Goal: Information Seeking & Learning: Learn about a topic

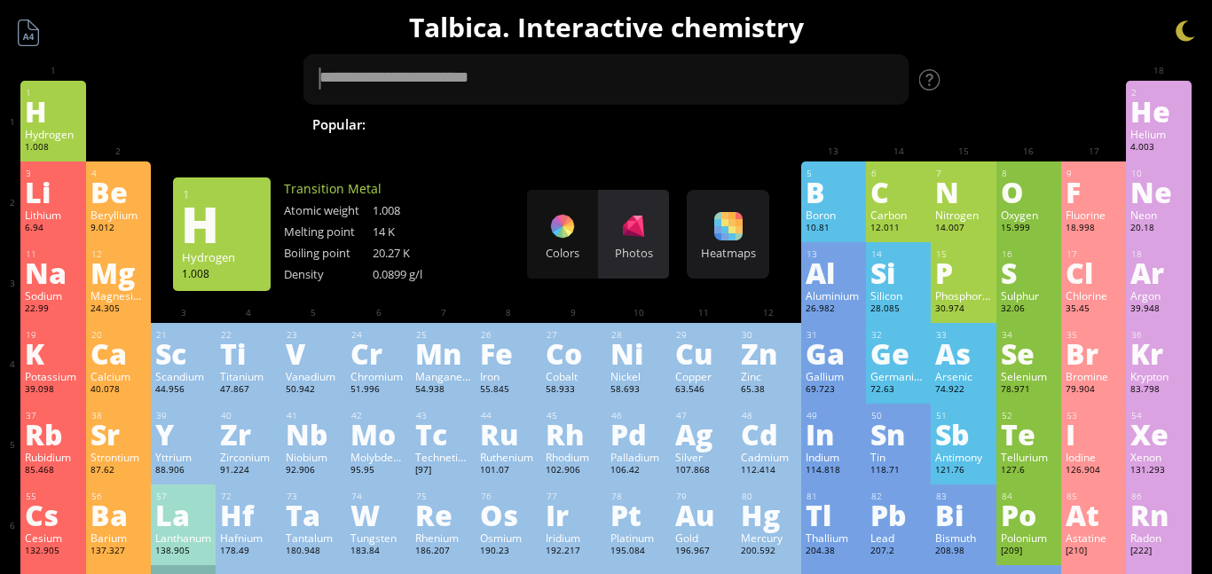
click at [649, 234] on div "Photos" at bounding box center [633, 234] width 71 height 89
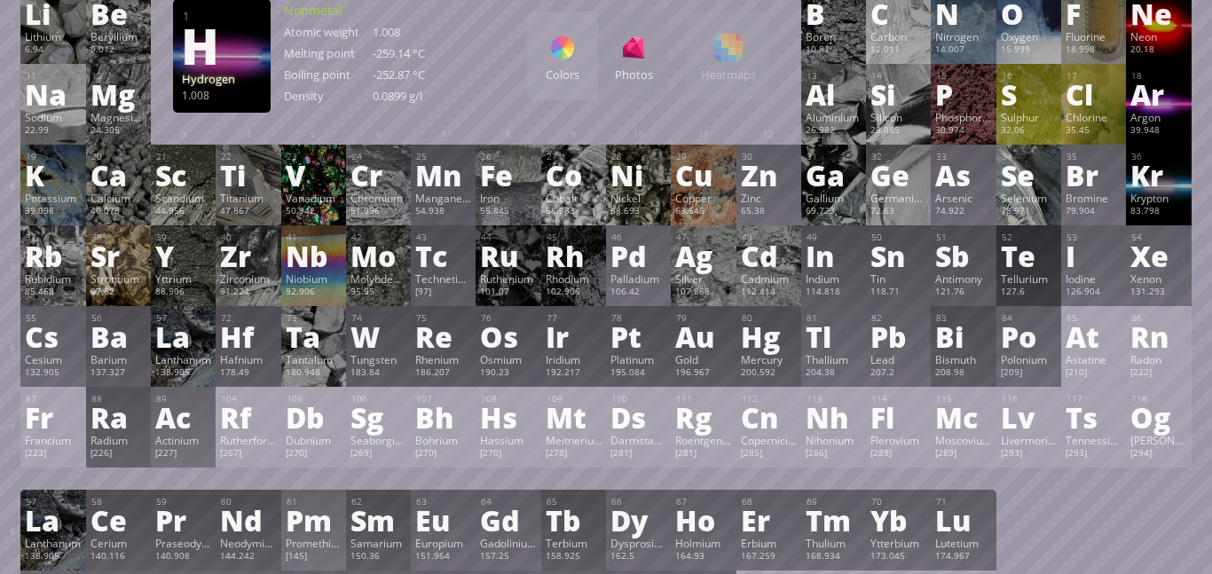
scroll to position [181, 0]
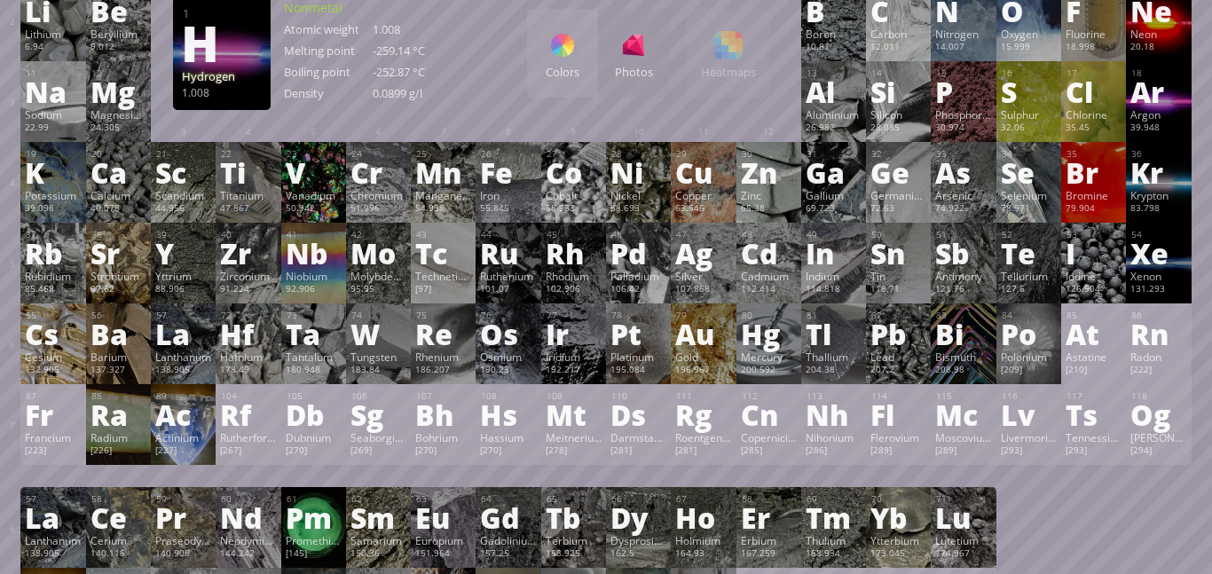
click at [441, 267] on div "Tc" at bounding box center [443, 253] width 56 height 28
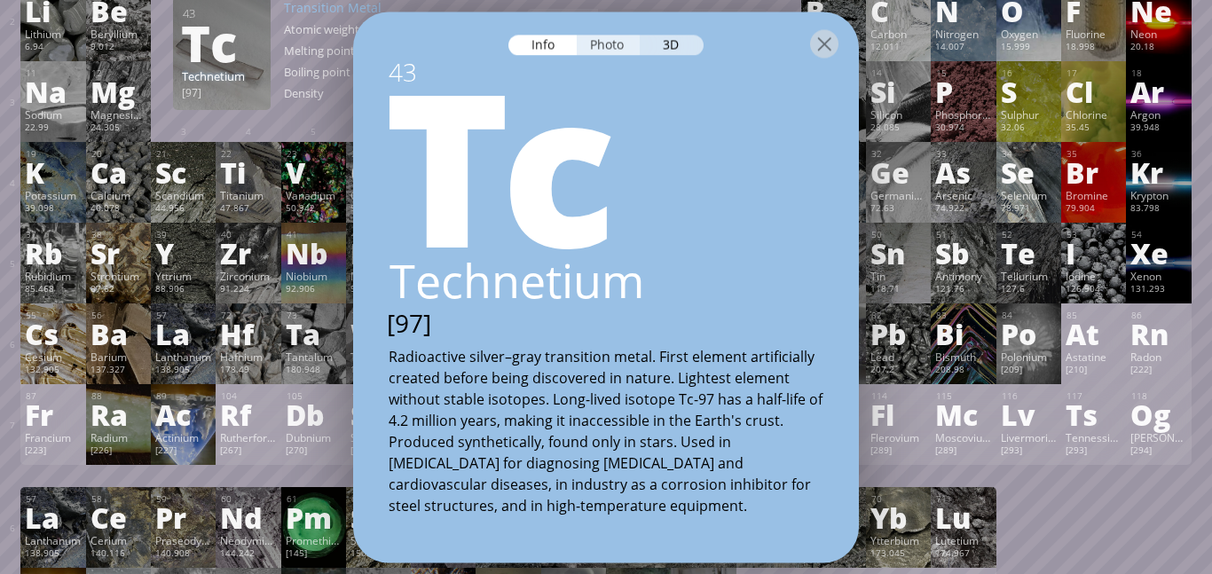
click at [616, 35] on div "Photo" at bounding box center [609, 45] width 64 height 20
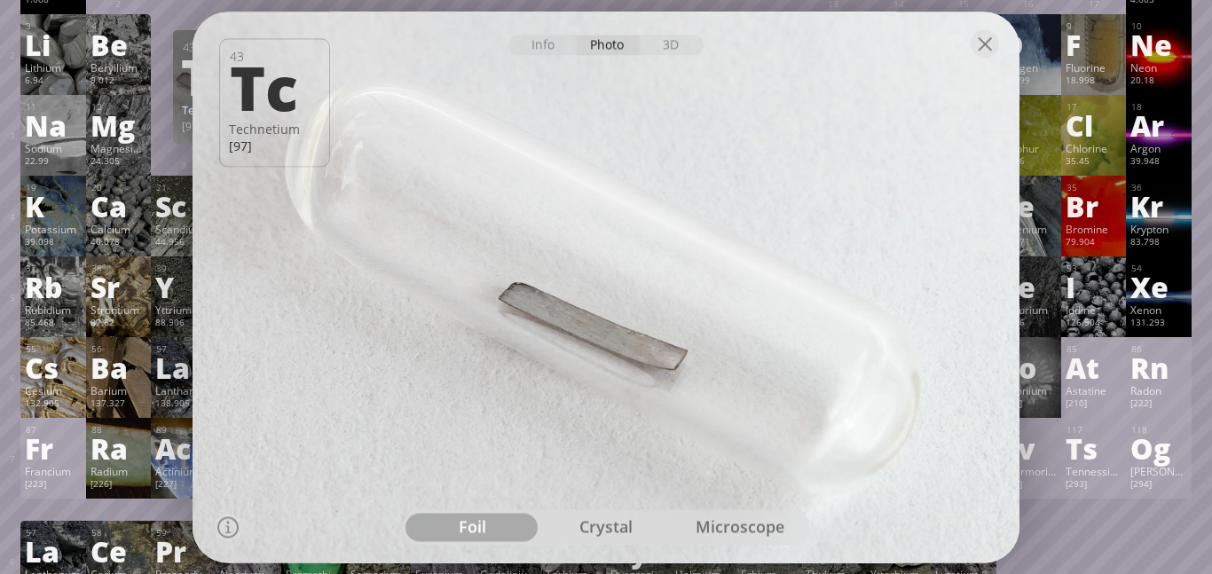
scroll to position [0, 0]
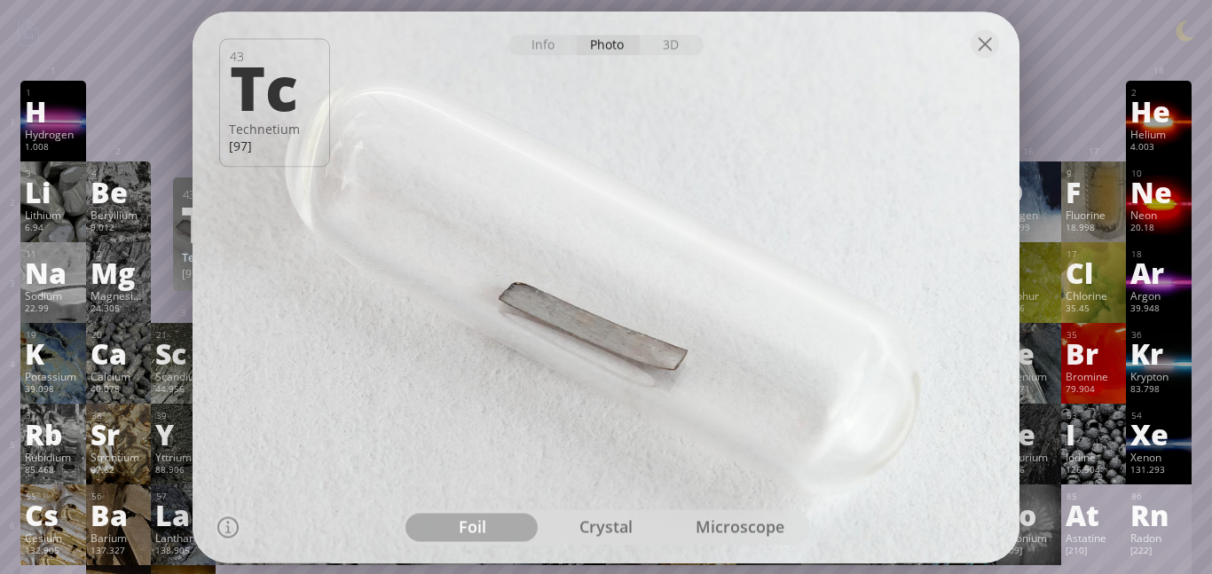
click at [622, 523] on div "crystal" at bounding box center [606, 527] width 134 height 28
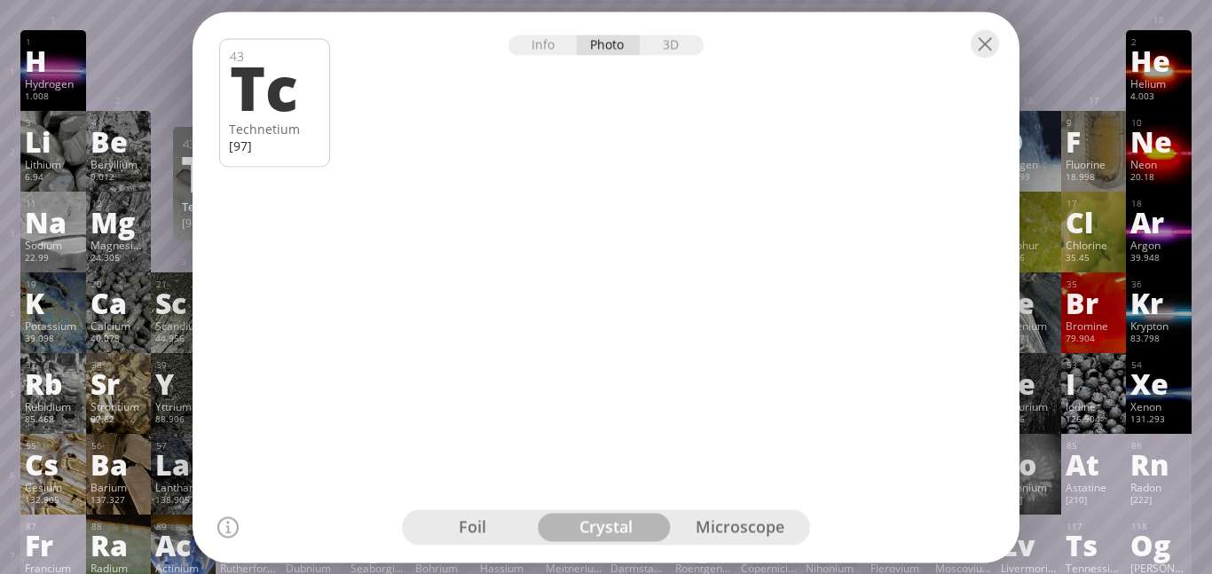
scroll to position [62, 0]
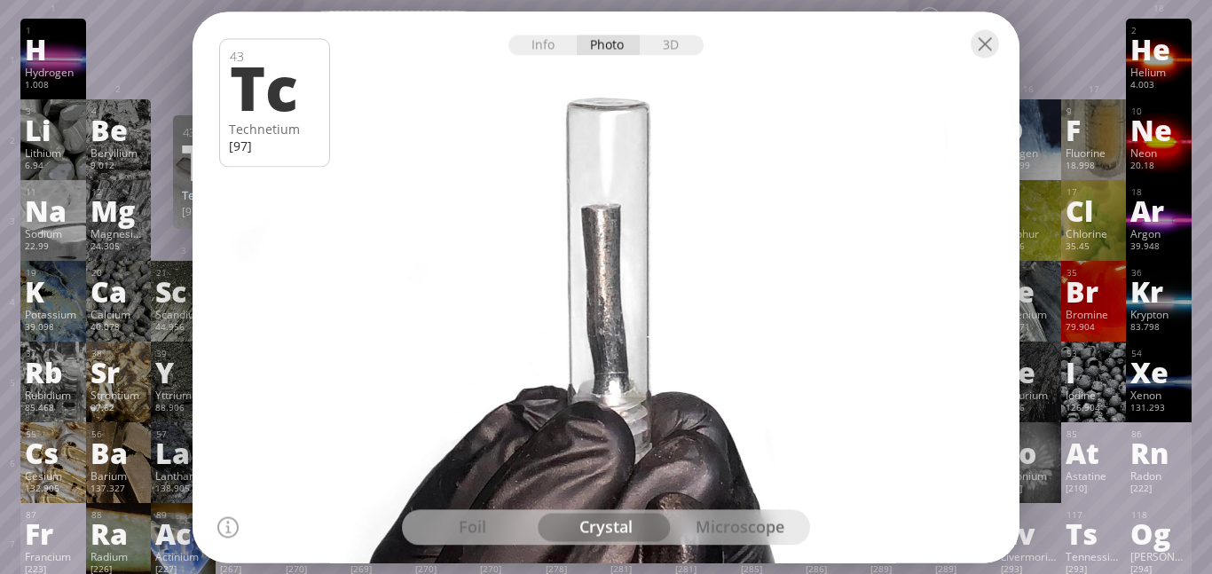
click at [765, 529] on div "microscope" at bounding box center [739, 527] width 134 height 28
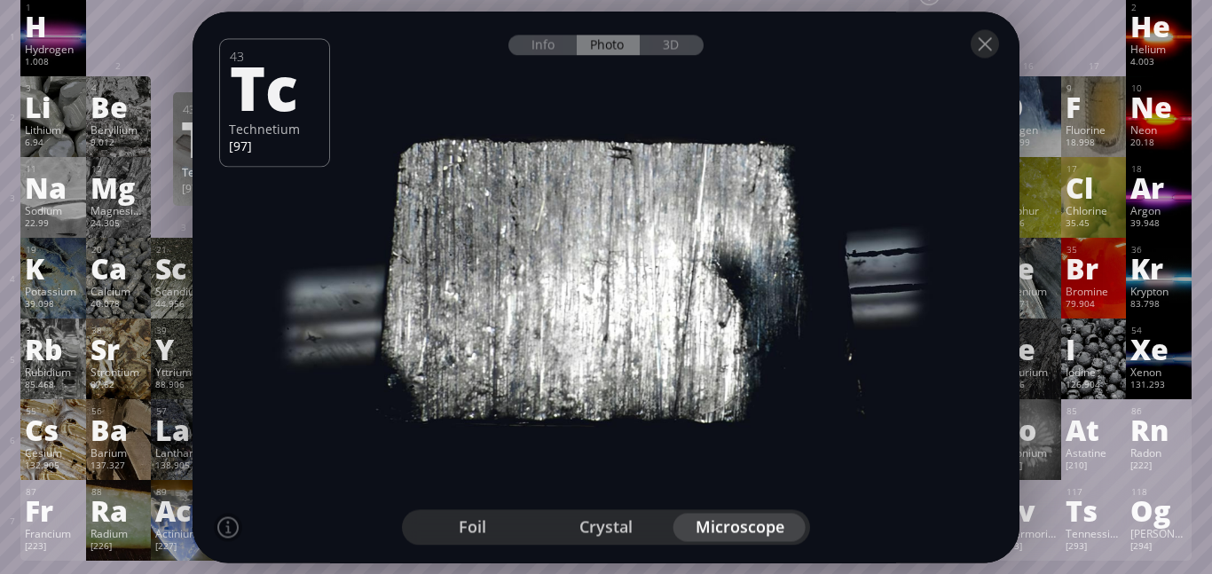
scroll to position [88, 0]
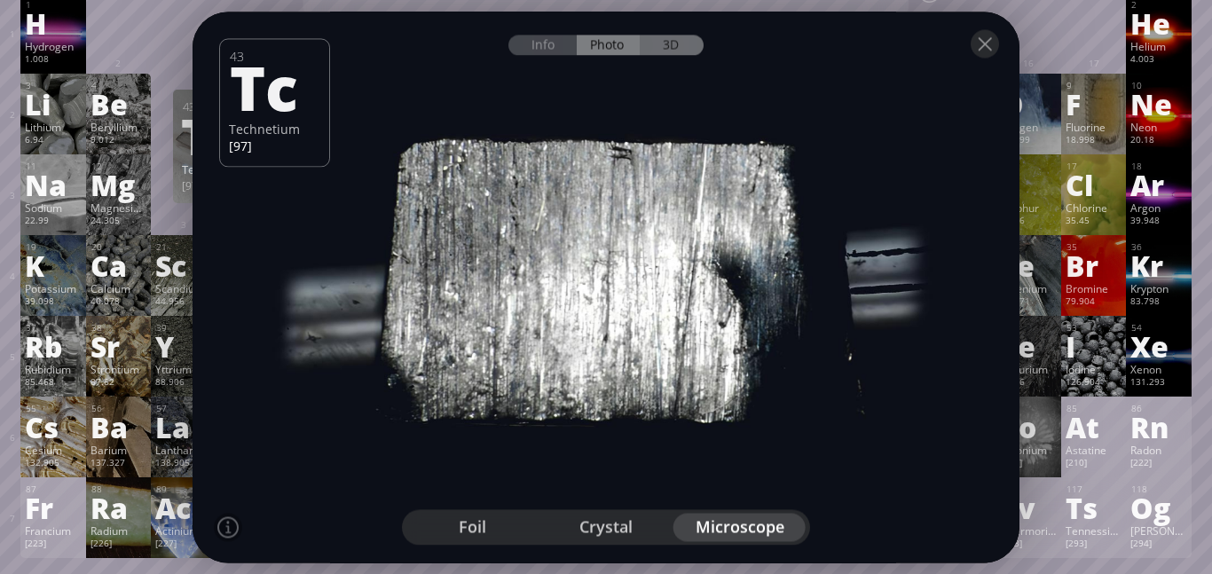
click at [679, 48] on div "3D" at bounding box center [672, 45] width 64 height 20
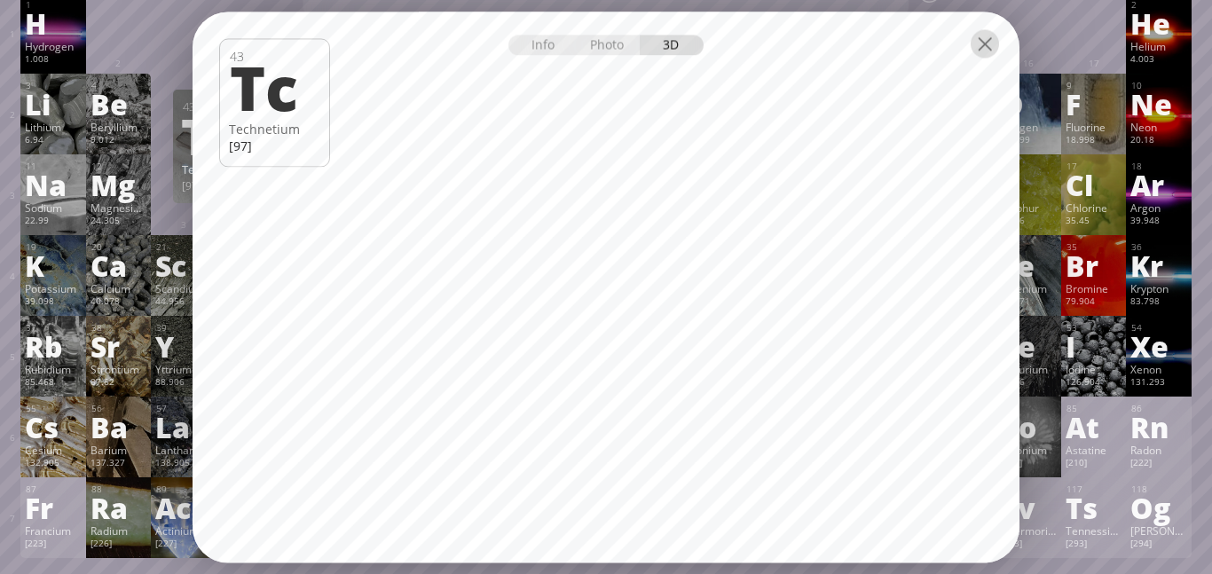
click at [981, 46] on div at bounding box center [984, 43] width 28 height 28
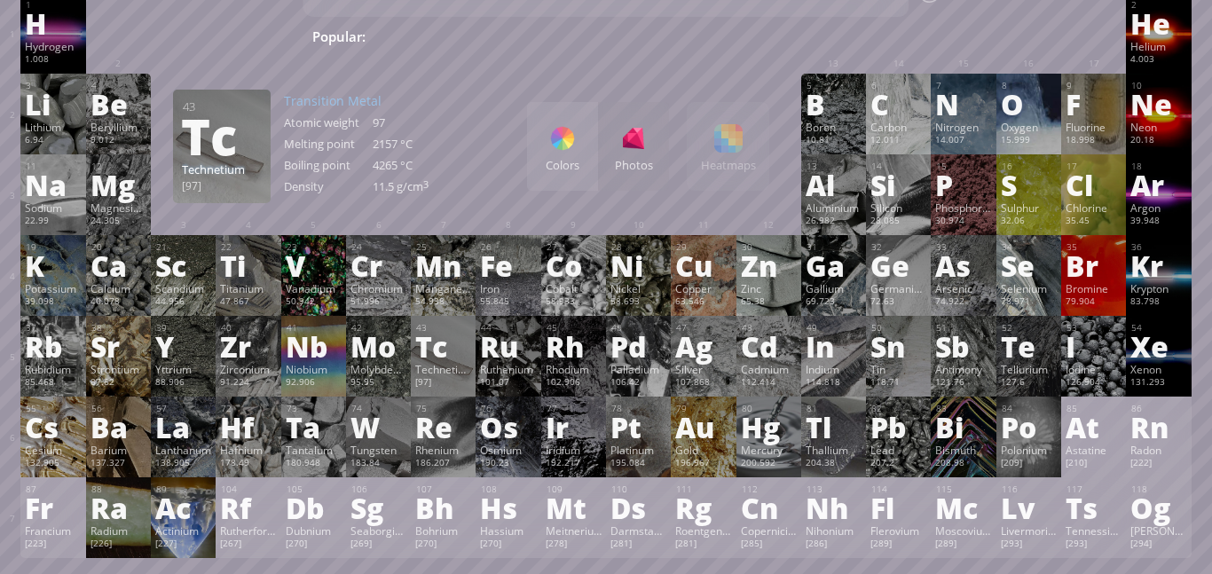
click at [529, 380] on div "101.07" at bounding box center [508, 383] width 56 height 14
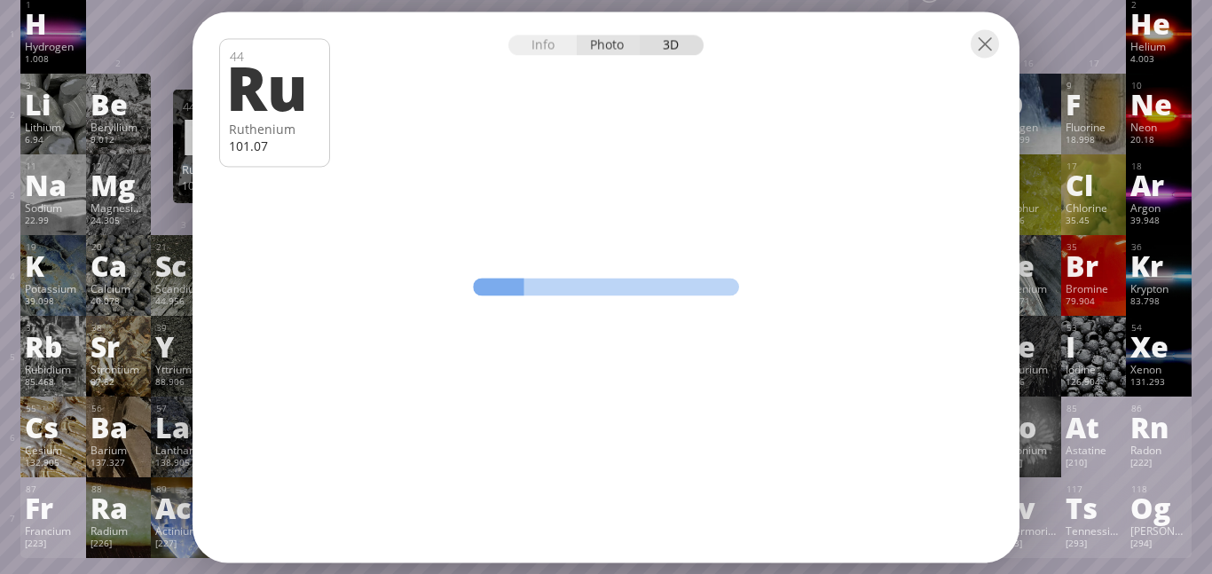
click at [603, 53] on div "Photo" at bounding box center [609, 45] width 64 height 20
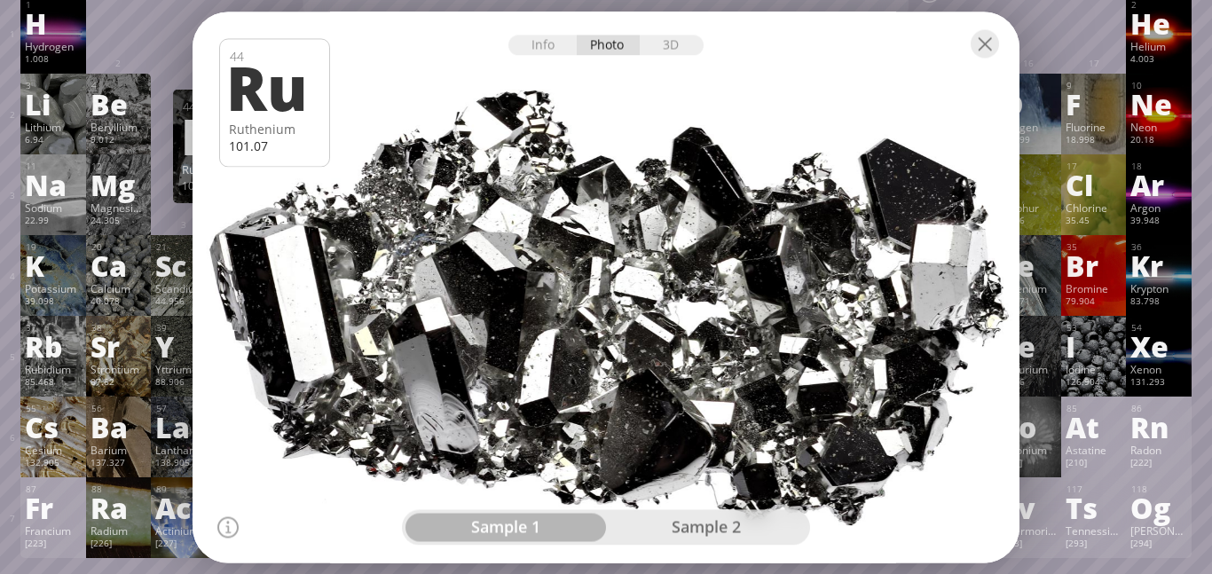
click at [697, 502] on div at bounding box center [605, 287] width 835 height 556
click at [711, 524] on div "sample 2" at bounding box center [706, 527] width 200 height 28
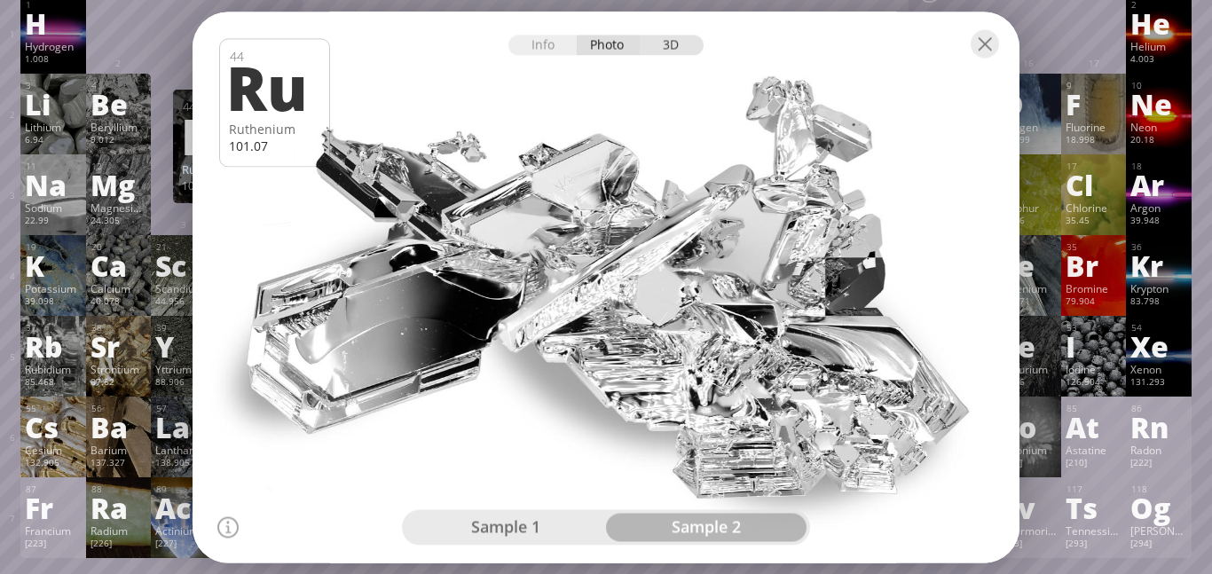
click at [697, 52] on div "3D" at bounding box center [672, 45] width 64 height 20
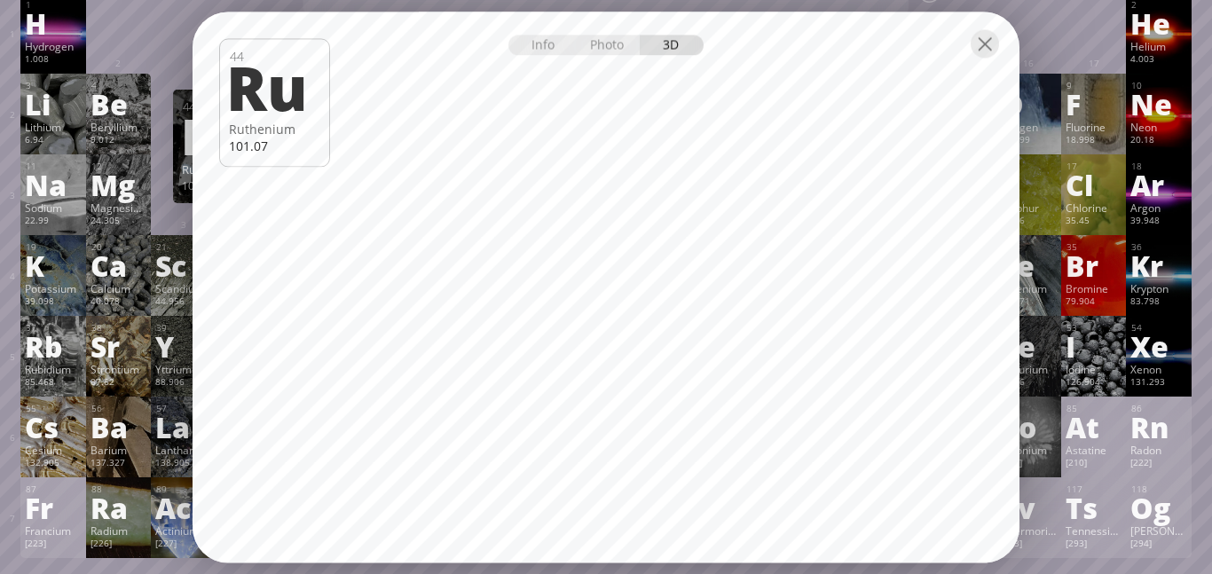
click at [58, 61] on div "1.008" at bounding box center [53, 60] width 56 height 14
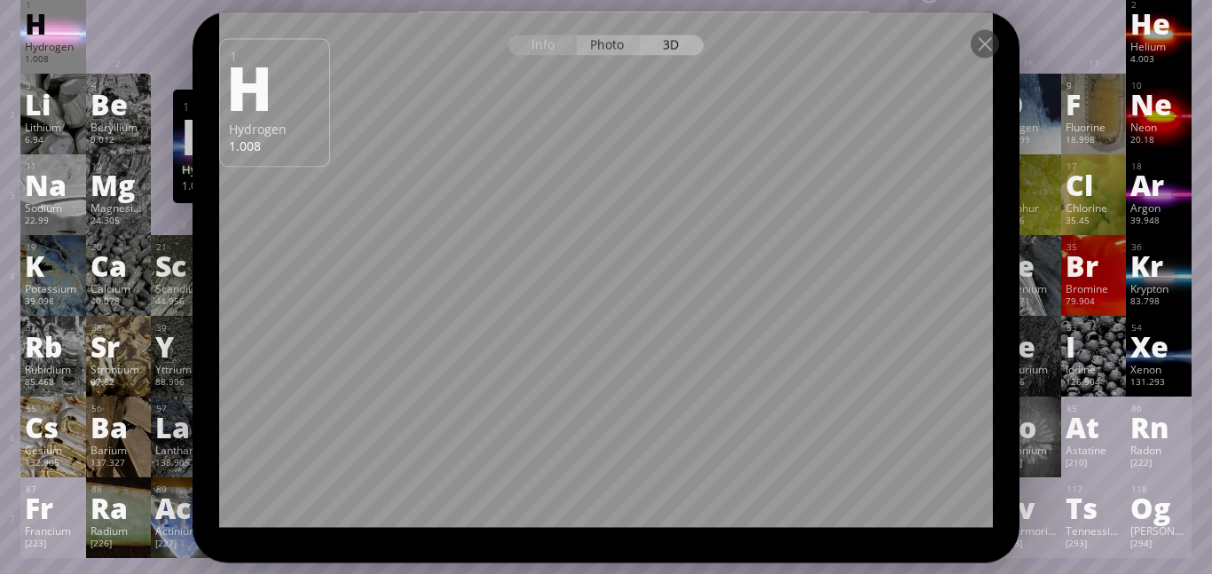
click at [600, 43] on div "Photo" at bounding box center [609, 45] width 64 height 20
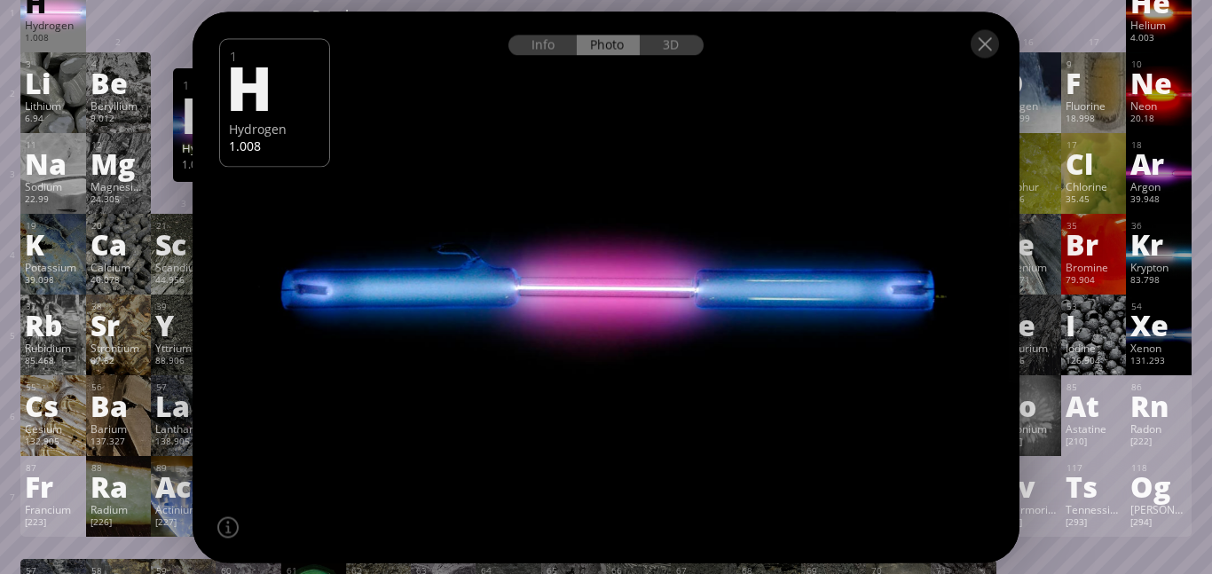
scroll to position [120, 0]
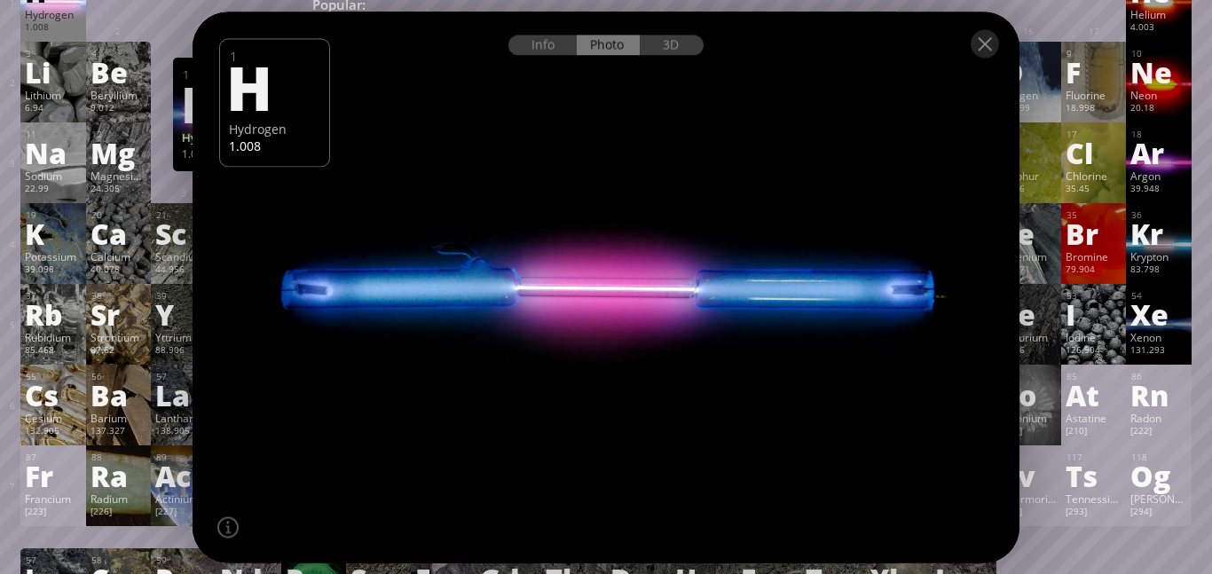
click at [1000, 45] on div at bounding box center [605, 43] width 827 height 62
click at [89, 102] on div "4 Be Beryllium 9.012 0, +1, +2 0, +1, +2 1287 °C 2470 °C 1.848 g/cm 3 [He]2s 2" at bounding box center [118, 82] width 65 height 81
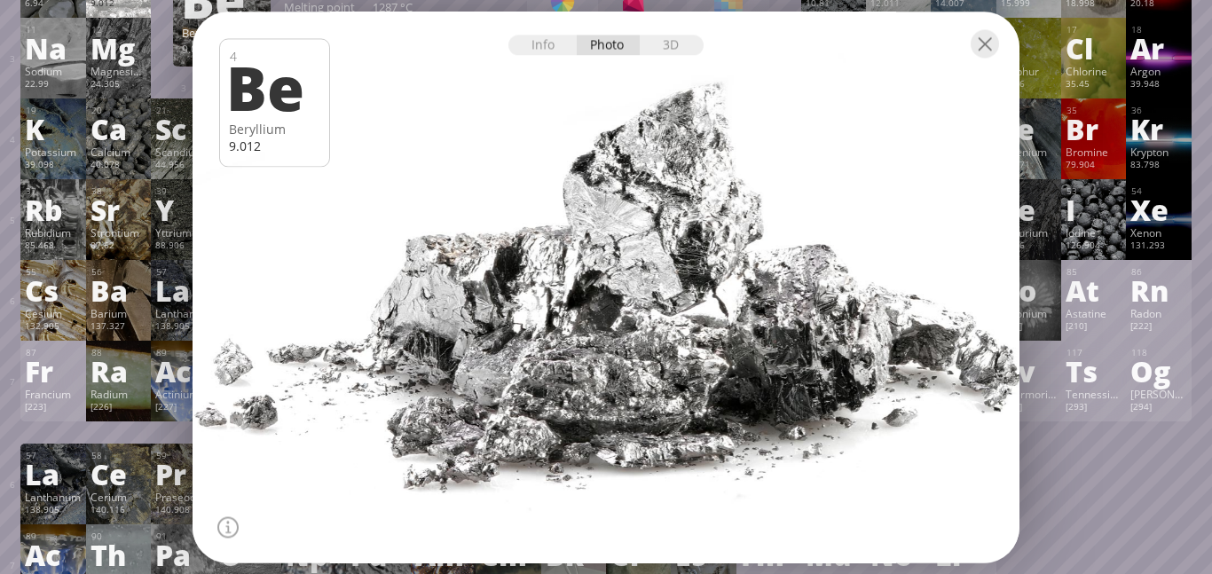
scroll to position [241, 0]
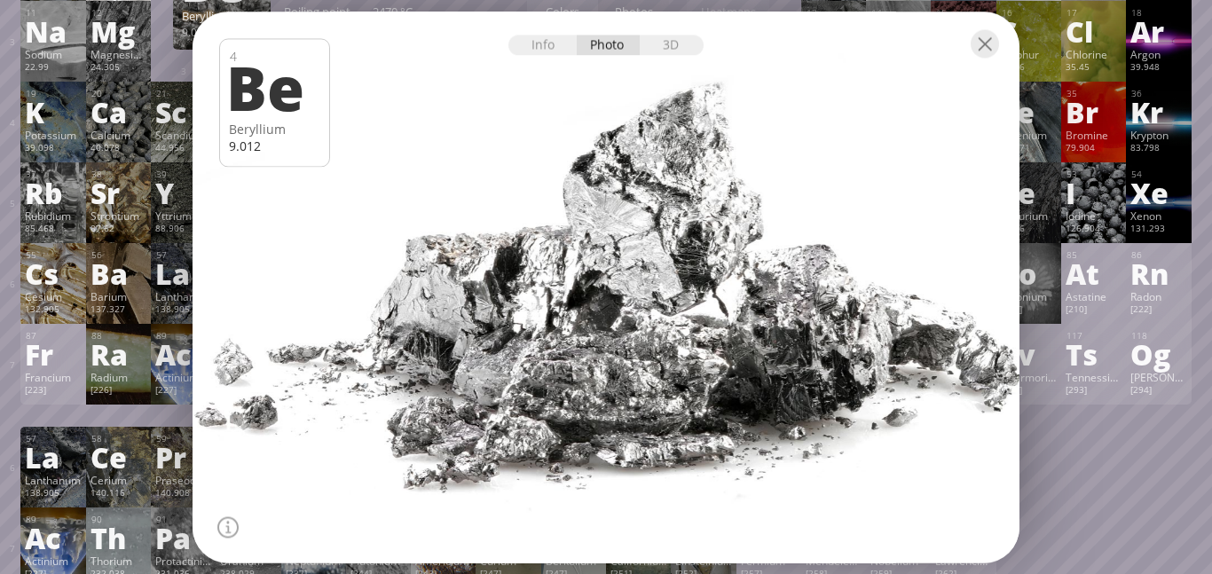
click at [678, 55] on div at bounding box center [605, 43] width 827 height 62
click at [671, 35] on div "3D" at bounding box center [672, 45] width 64 height 20
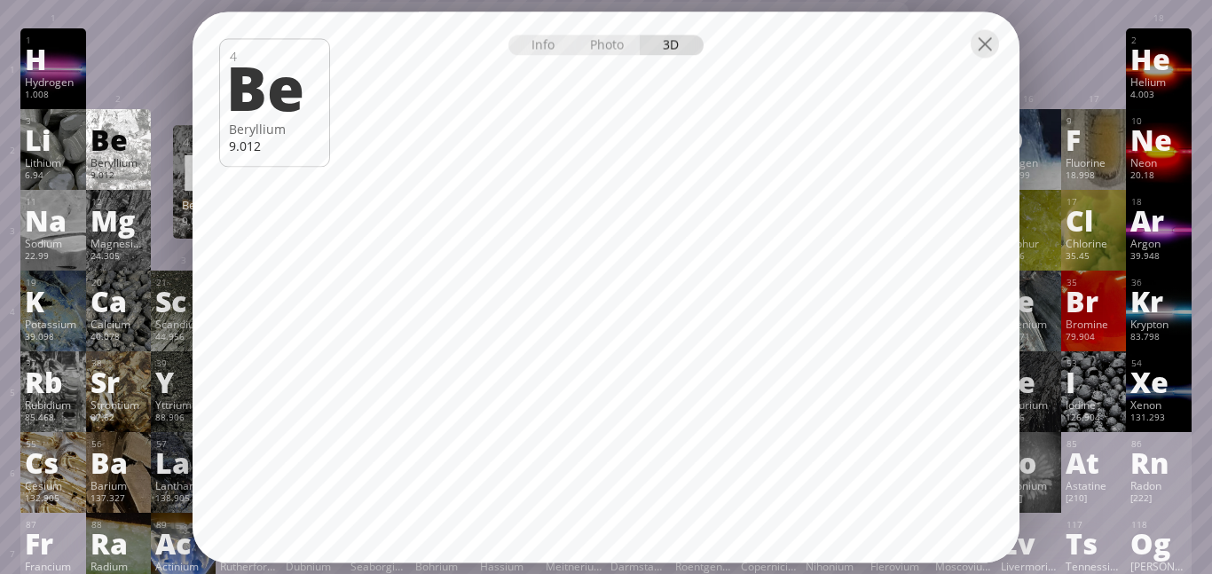
scroll to position [53, 0]
click at [74, 152] on div "Li" at bounding box center [53, 138] width 56 height 28
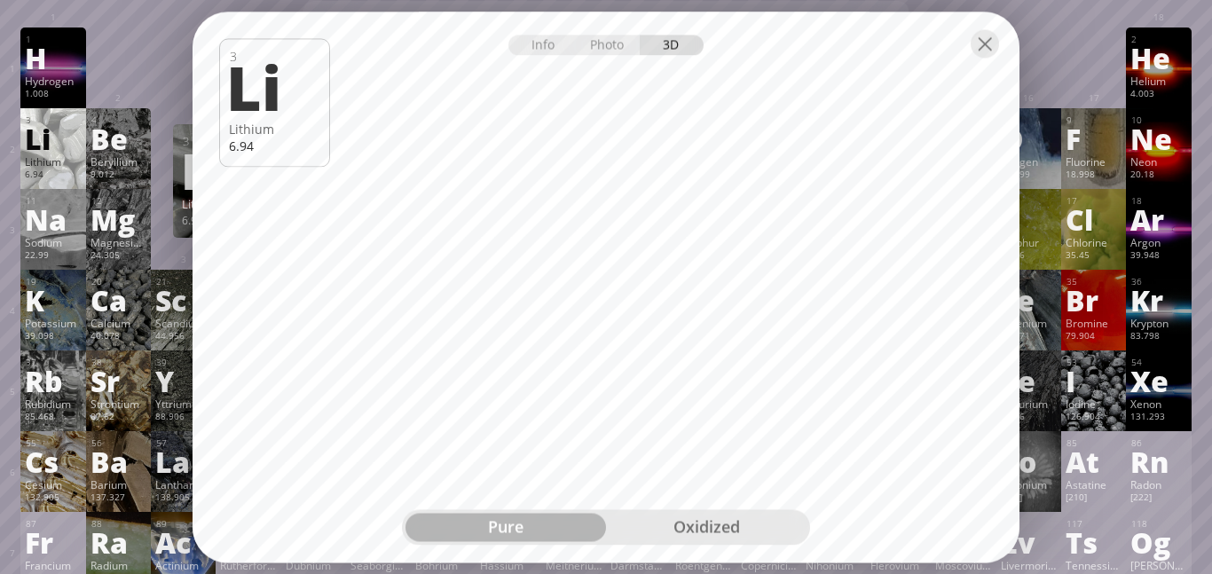
click at [738, 516] on div "oxidized" at bounding box center [706, 527] width 200 height 28
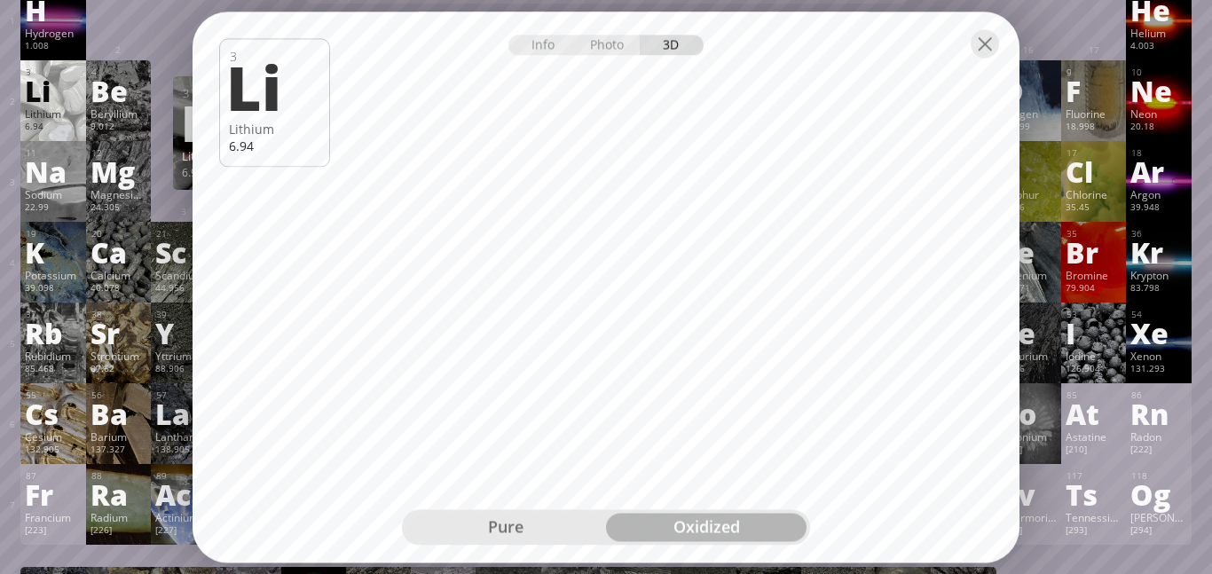
scroll to position [98, 0]
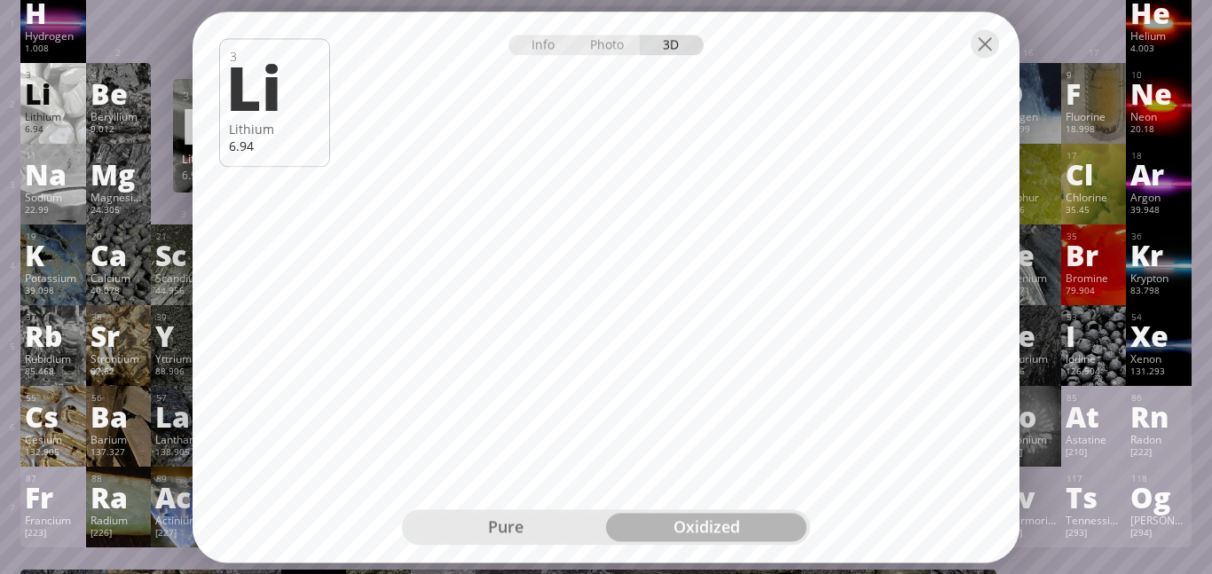
click at [74, 185] on div "Na" at bounding box center [53, 174] width 56 height 28
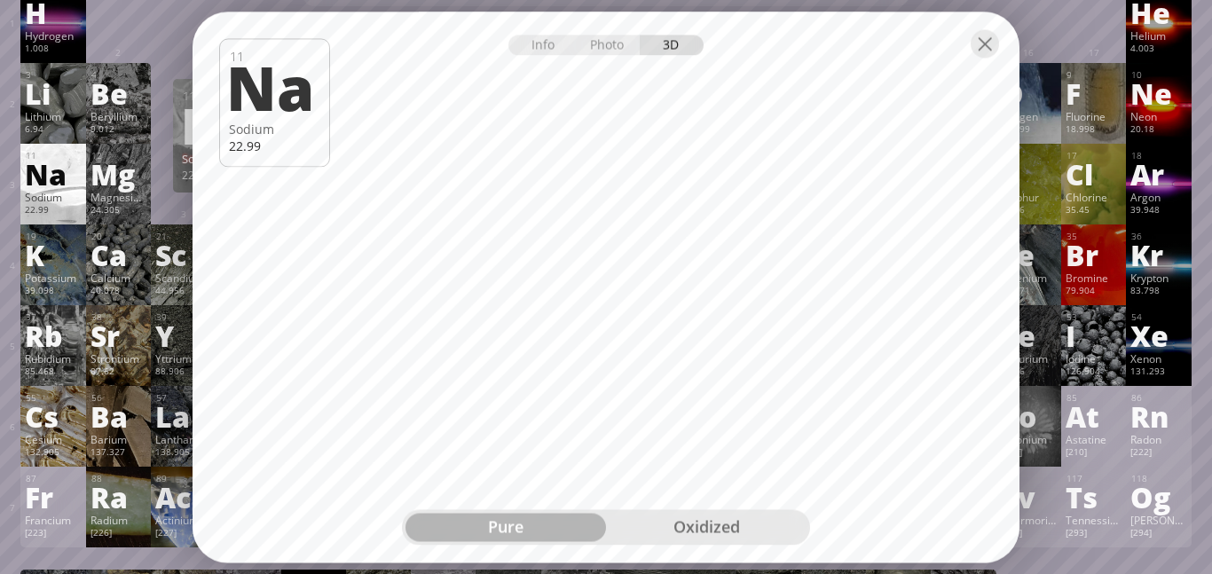
click at [739, 514] on div "oxidized" at bounding box center [706, 527] width 200 height 28
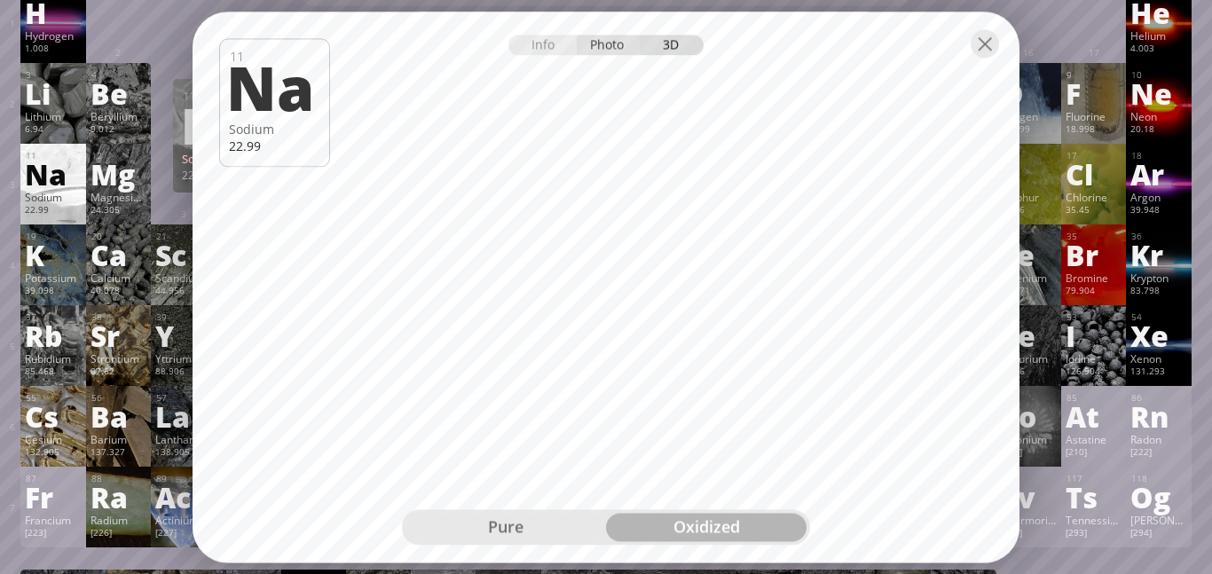
click at [616, 46] on div "Photo" at bounding box center [609, 45] width 64 height 20
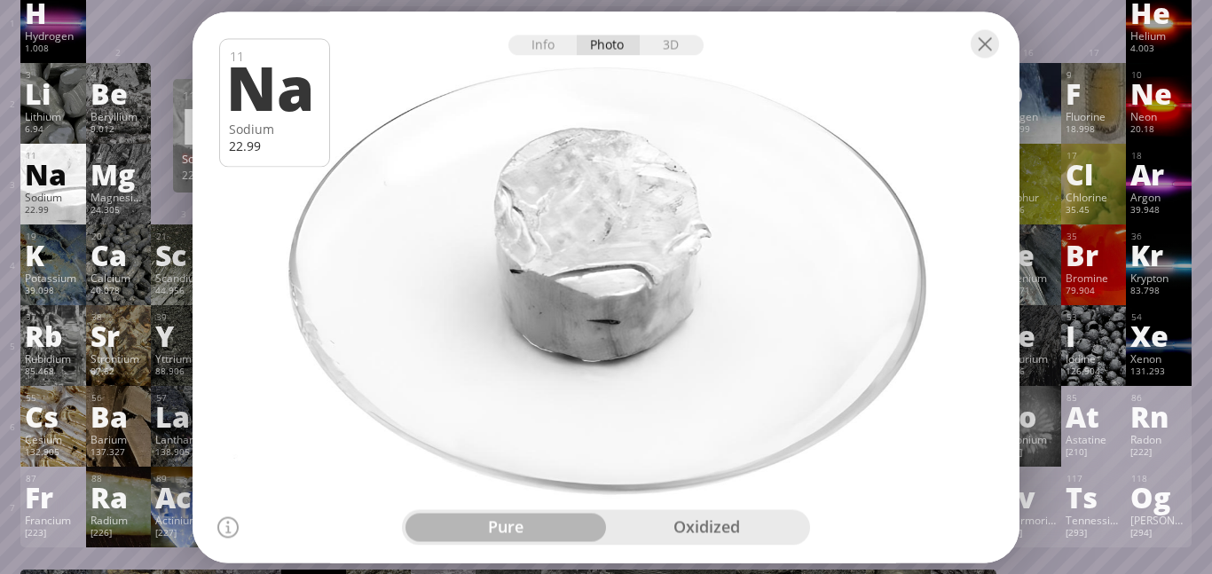
click at [698, 541] on div "oxidized" at bounding box center [706, 527] width 200 height 28
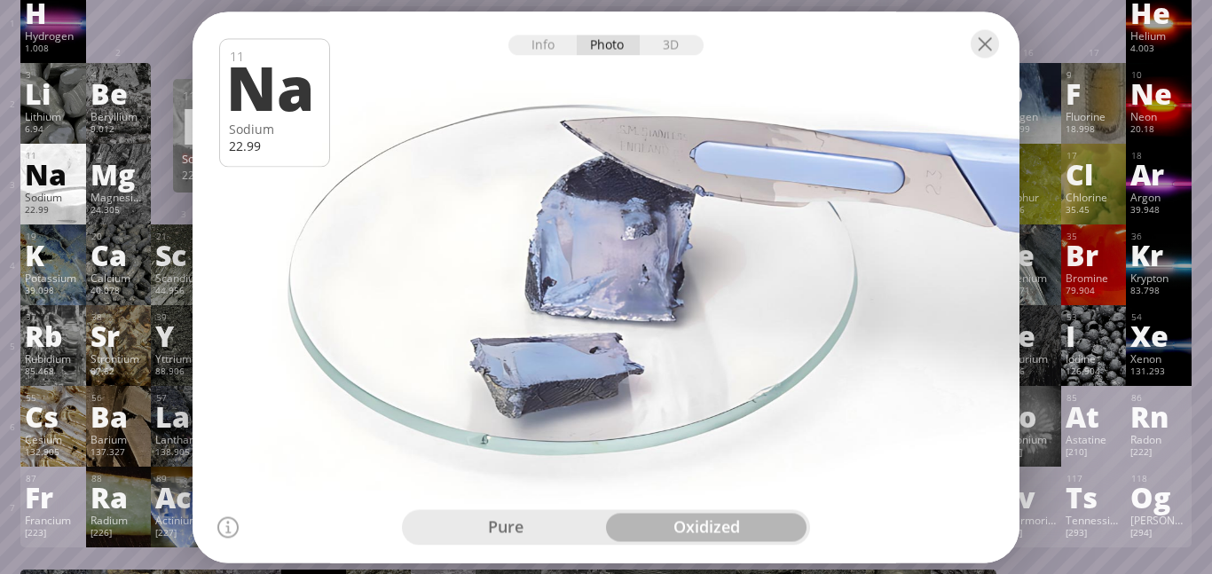
click at [45, 289] on div "39.098" at bounding box center [53, 292] width 56 height 14
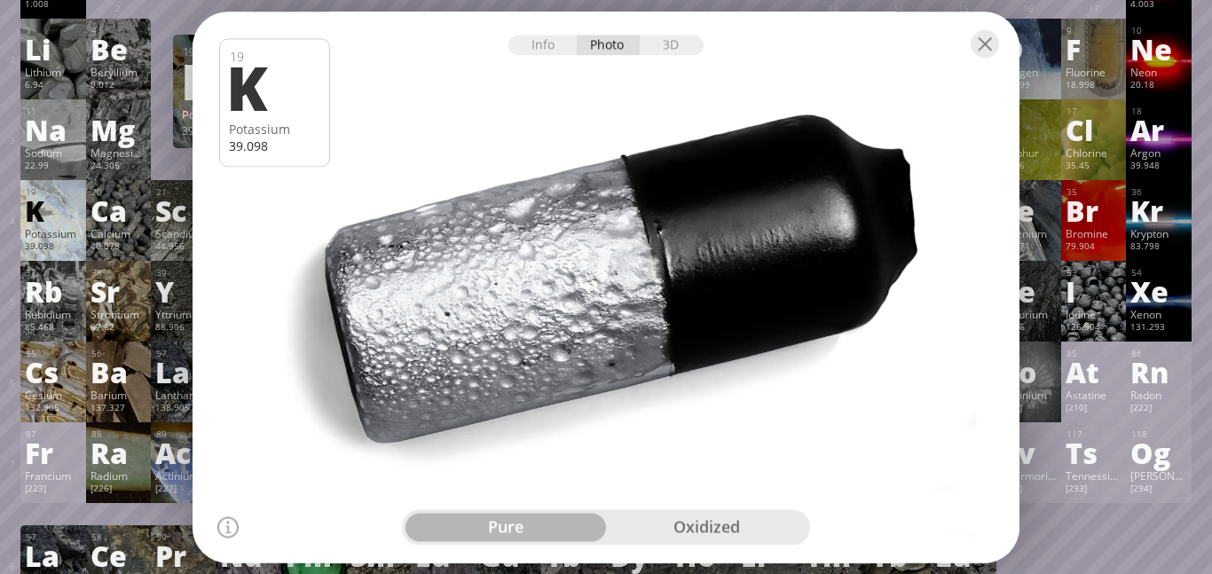
scroll to position [146, 0]
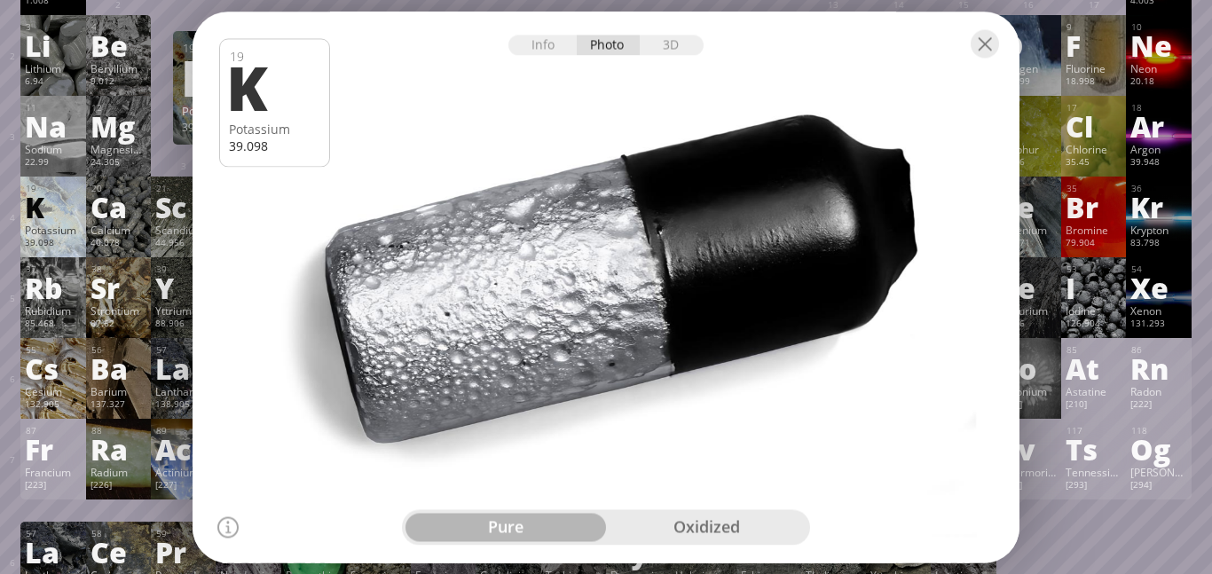
click at [699, 546] on div at bounding box center [605, 287] width 835 height 556
click at [726, 527] on div "oxidized" at bounding box center [706, 527] width 200 height 28
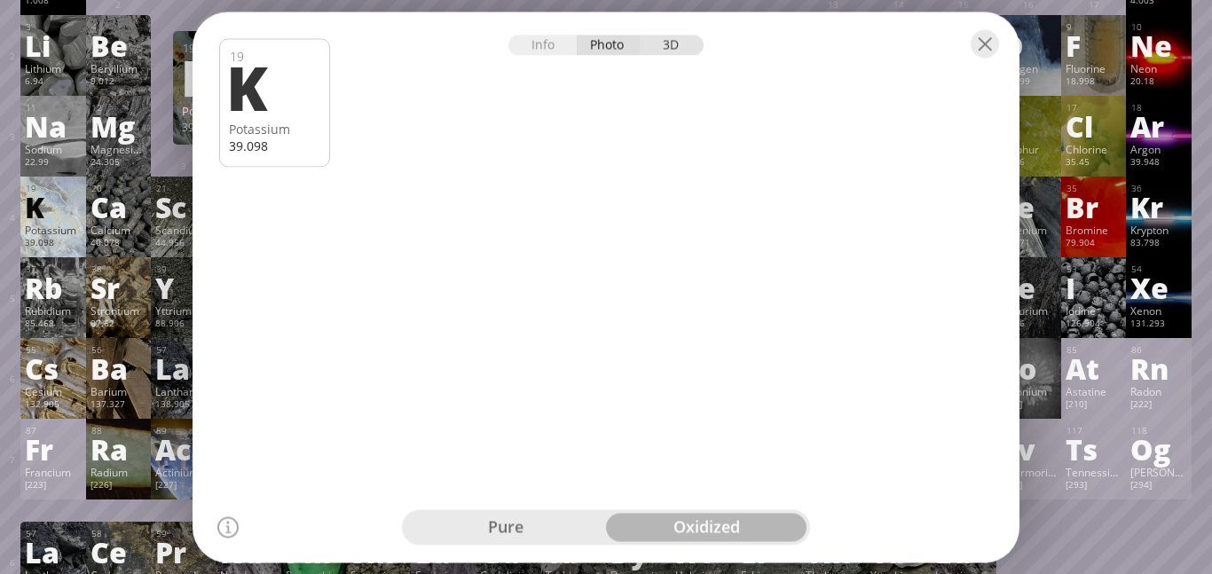
click at [676, 49] on div "3D" at bounding box center [672, 45] width 64 height 20
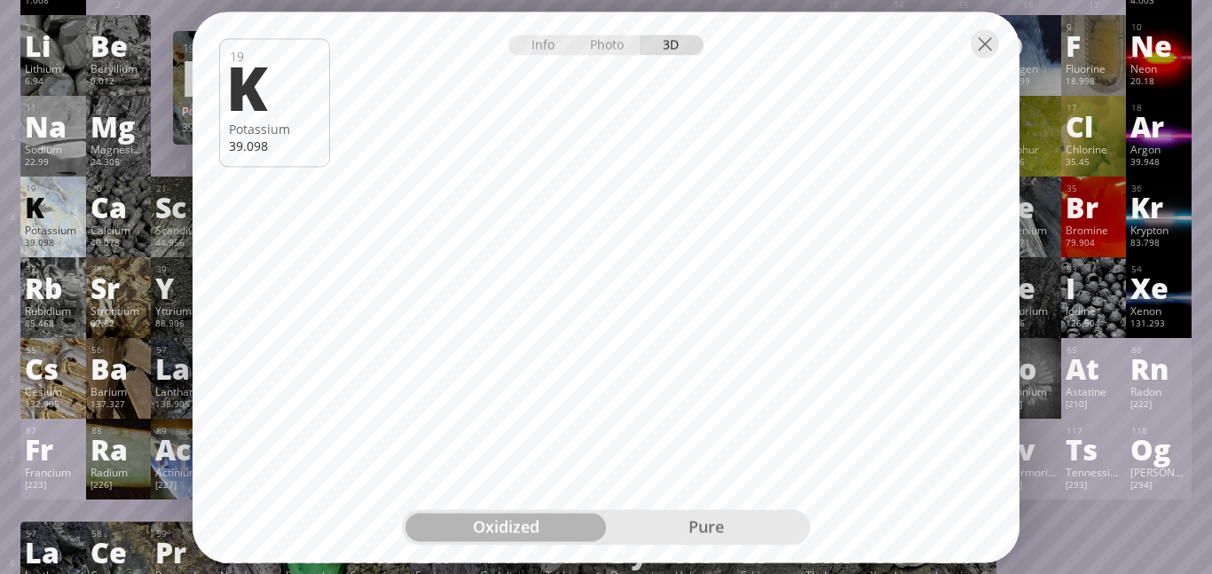
click at [740, 539] on div "pure" at bounding box center [706, 527] width 200 height 28
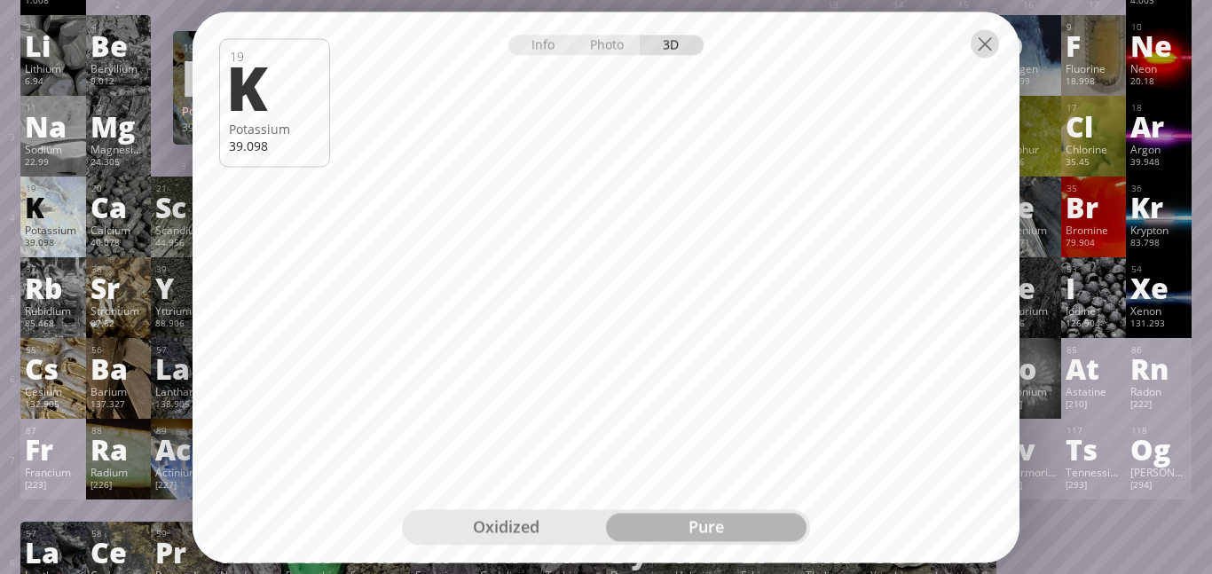
click at [998, 42] on div at bounding box center [984, 43] width 28 height 28
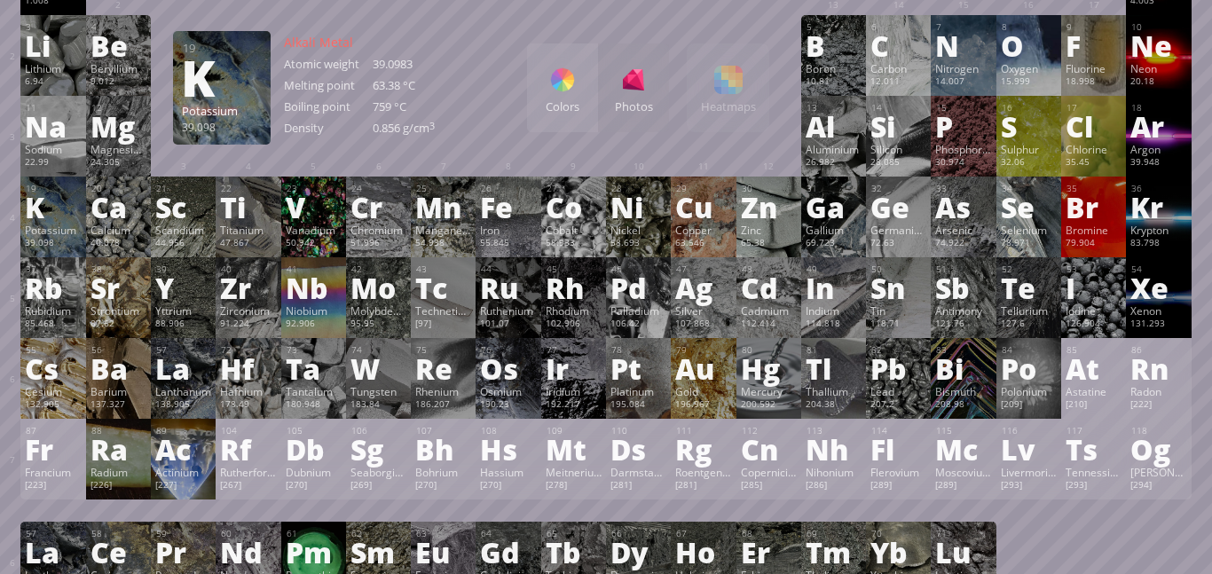
click at [143, 216] on div "Ca" at bounding box center [118, 206] width 56 height 28
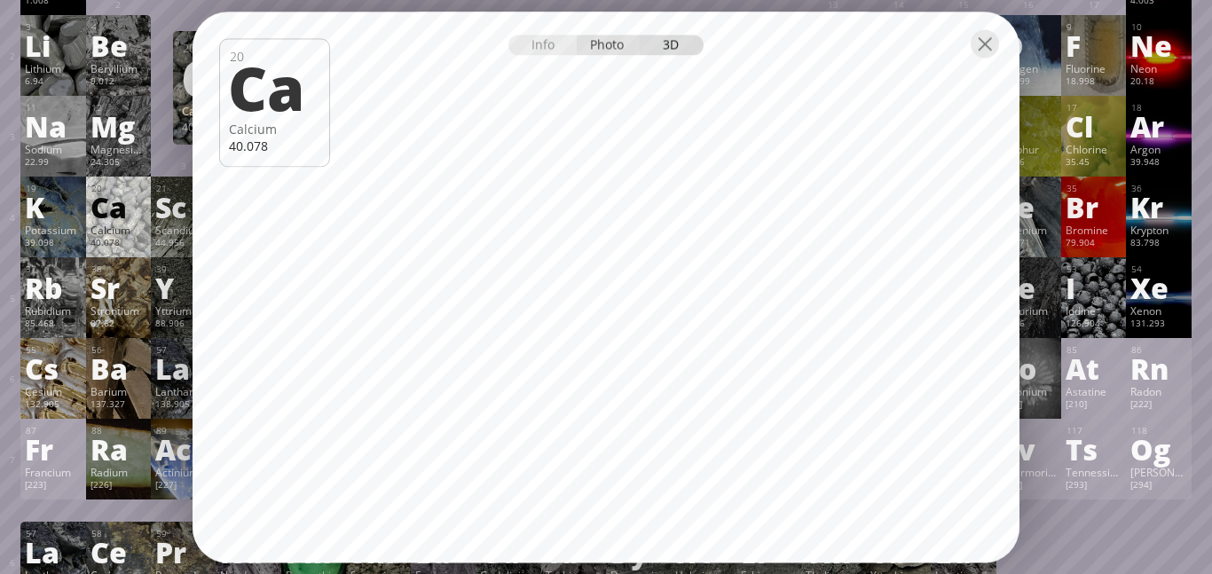
click at [581, 52] on div "Photo" at bounding box center [609, 45] width 64 height 20
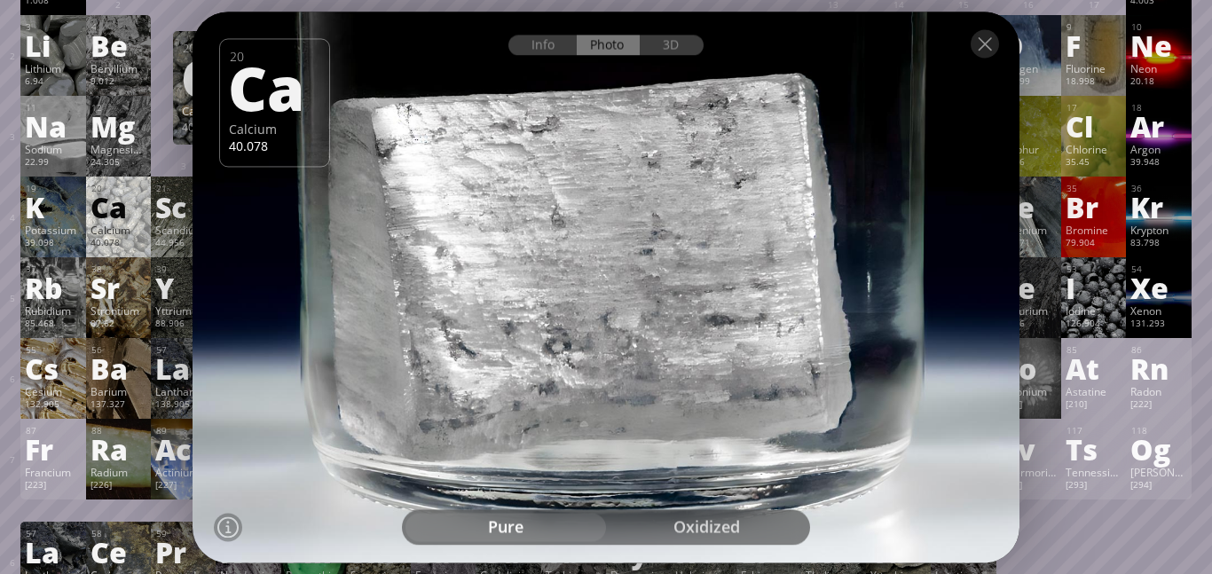
click at [737, 519] on div "oxidized" at bounding box center [706, 527] width 200 height 28
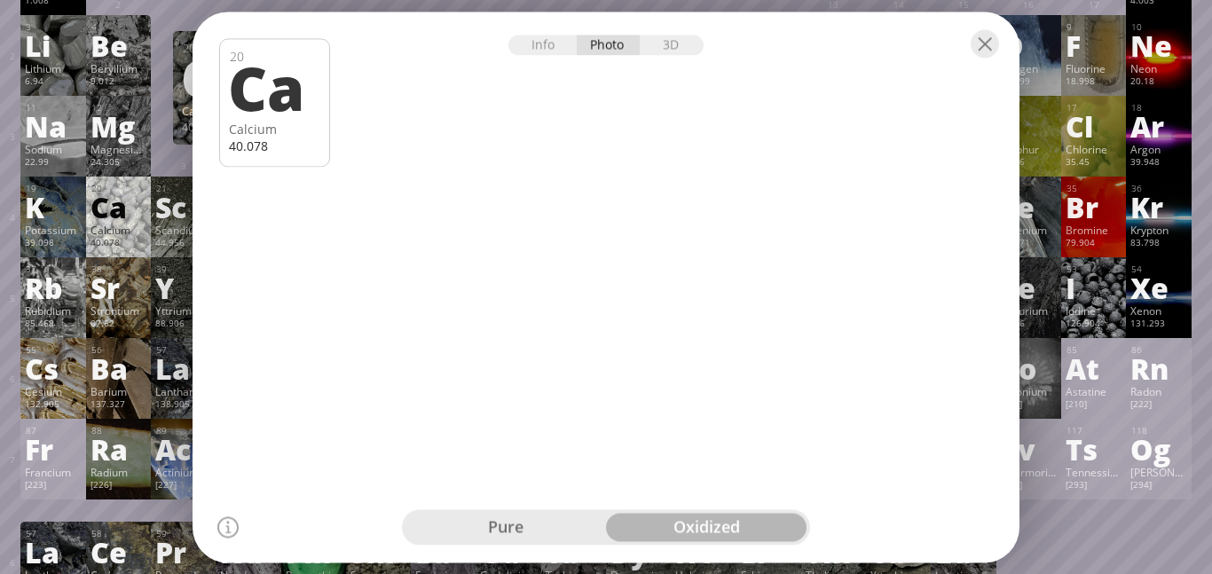
click at [57, 274] on div "Rb" at bounding box center [53, 287] width 56 height 28
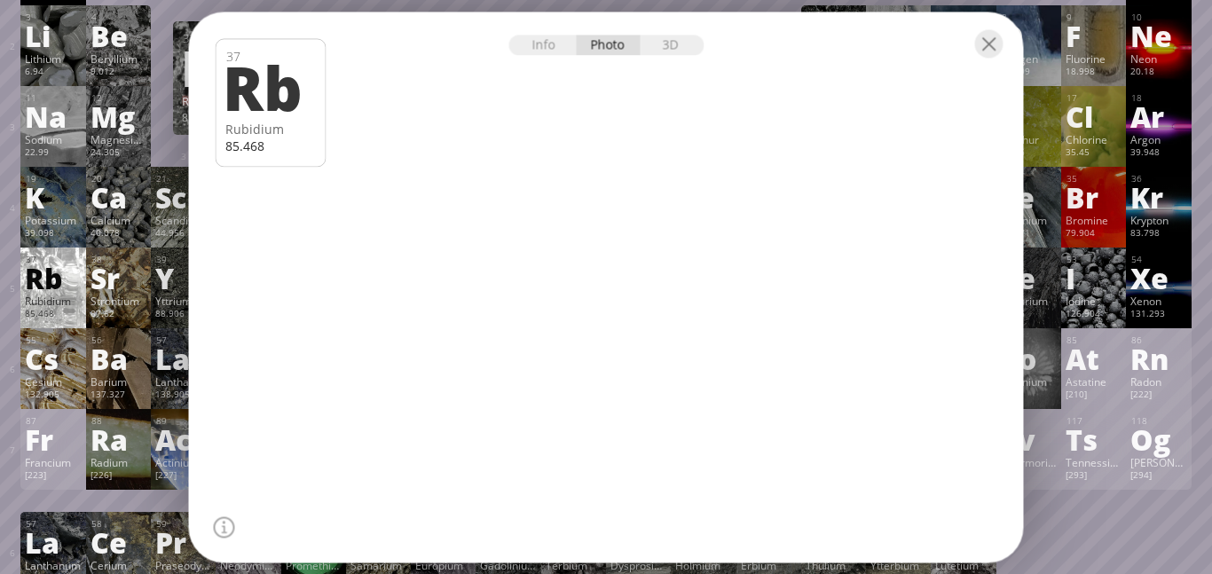
scroll to position [153, 0]
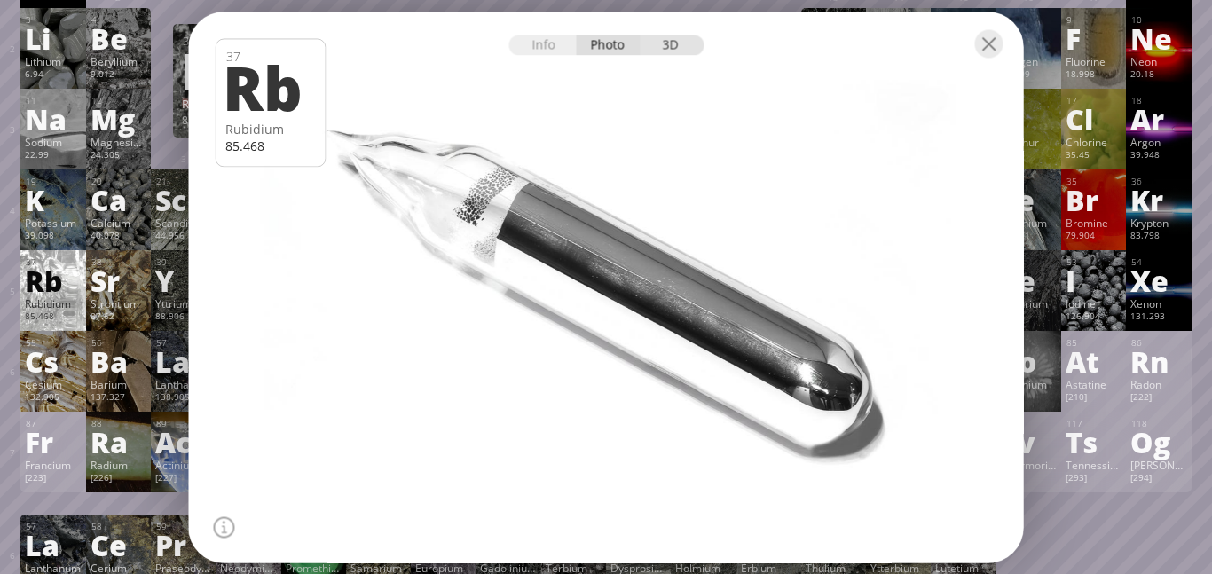
click at [658, 49] on div "3D" at bounding box center [672, 45] width 64 height 20
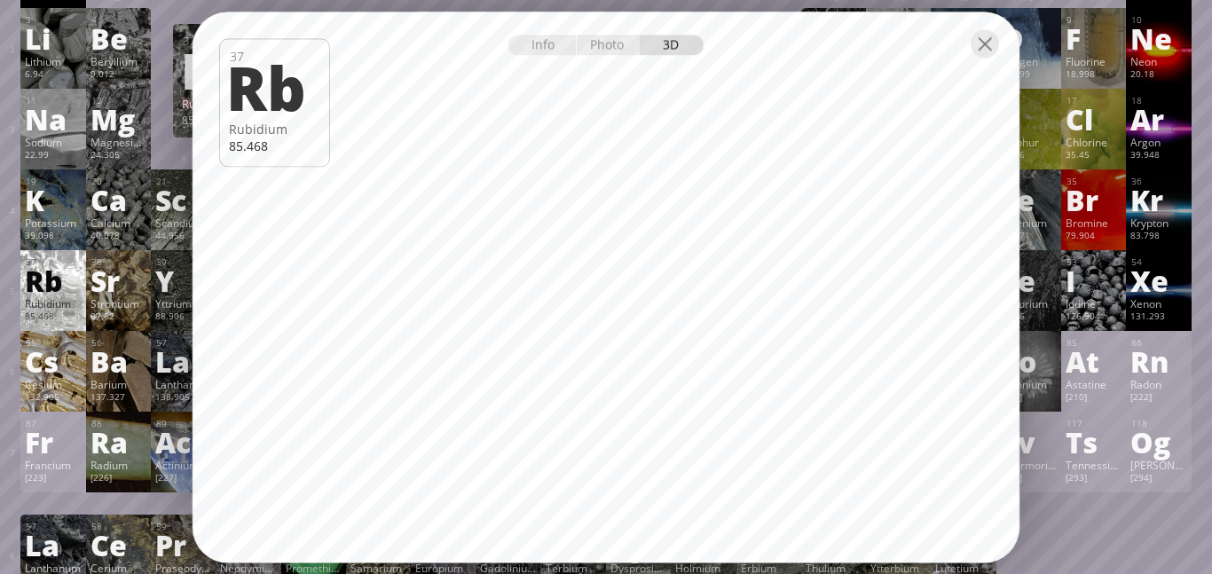
click at [72, 373] on div "Cs" at bounding box center [53, 361] width 56 height 28
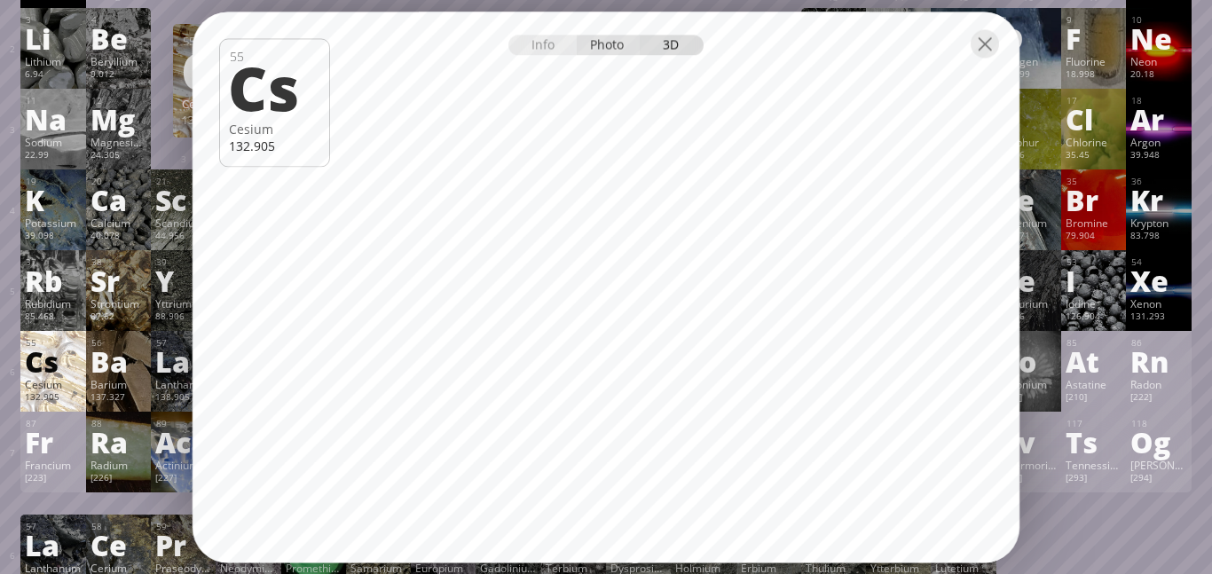
click at [592, 36] on div "Photo" at bounding box center [609, 45] width 64 height 20
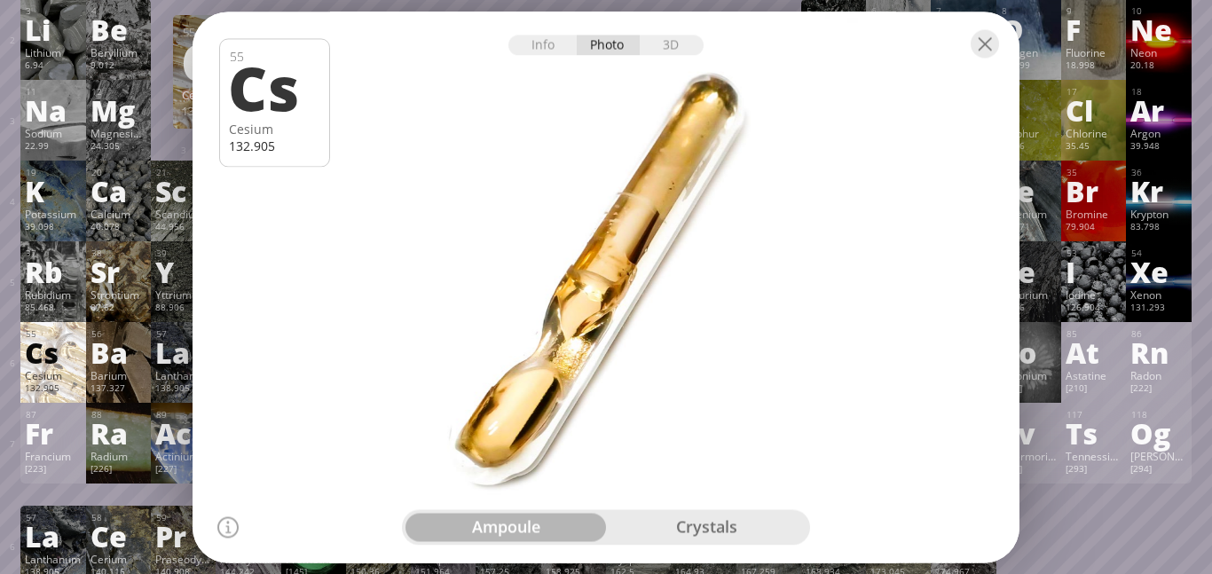
scroll to position [164, 0]
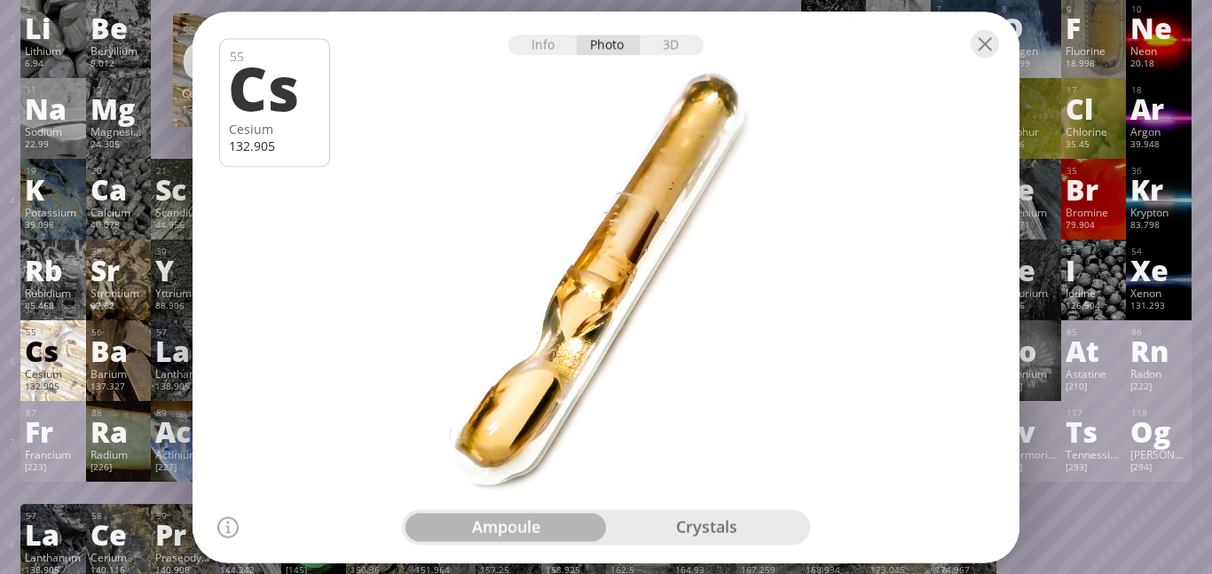
click at [686, 540] on div "crystals" at bounding box center [706, 527] width 200 height 28
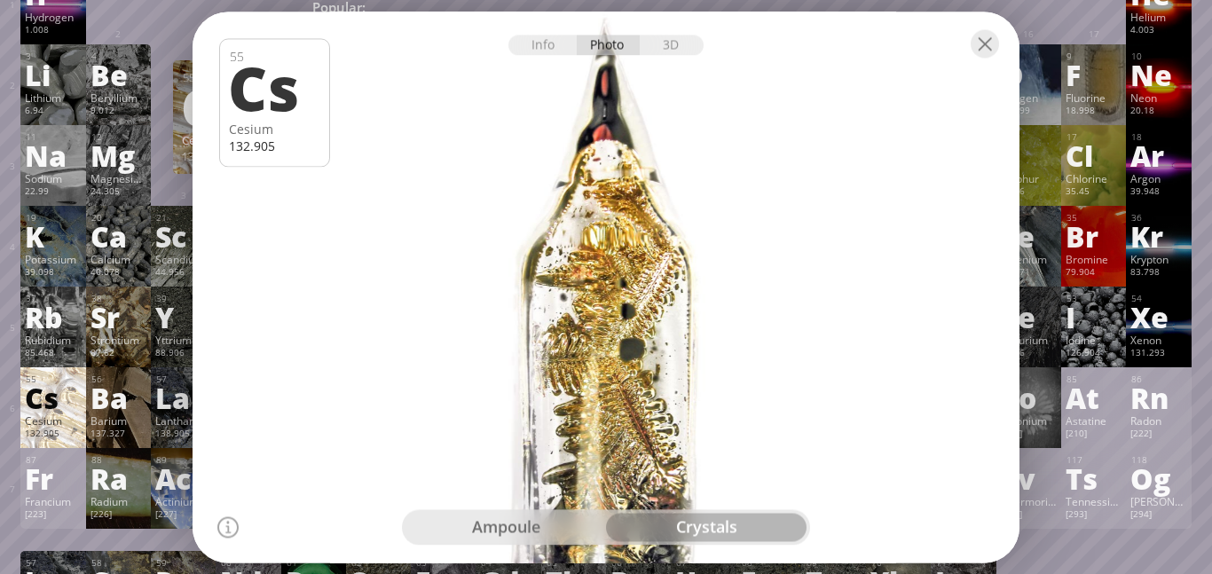
scroll to position [113, 0]
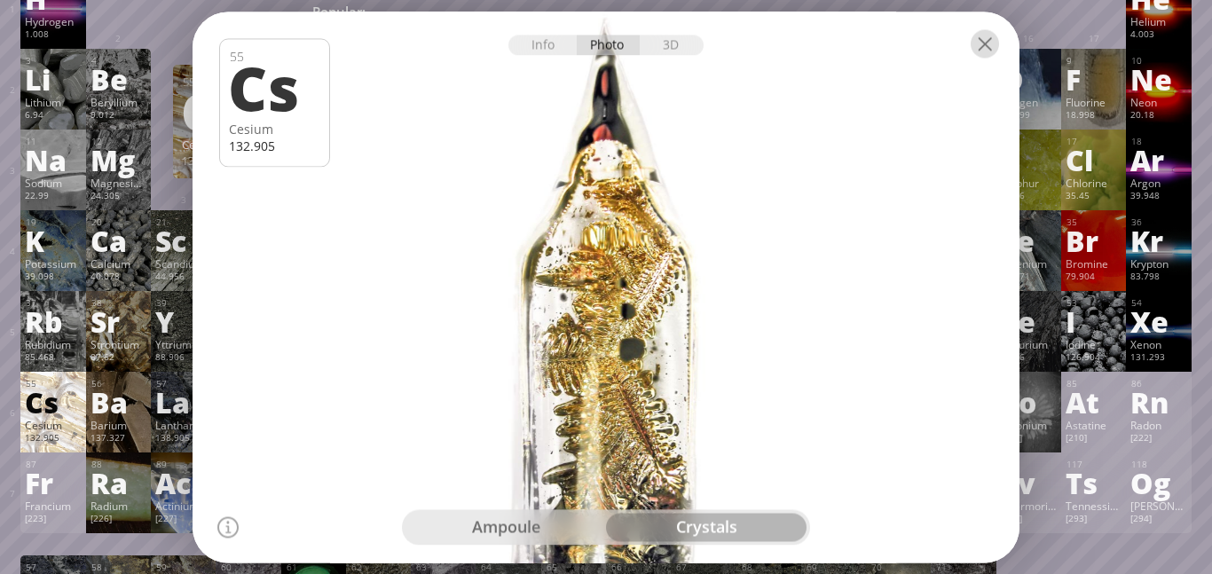
click at [994, 43] on div at bounding box center [984, 43] width 28 height 28
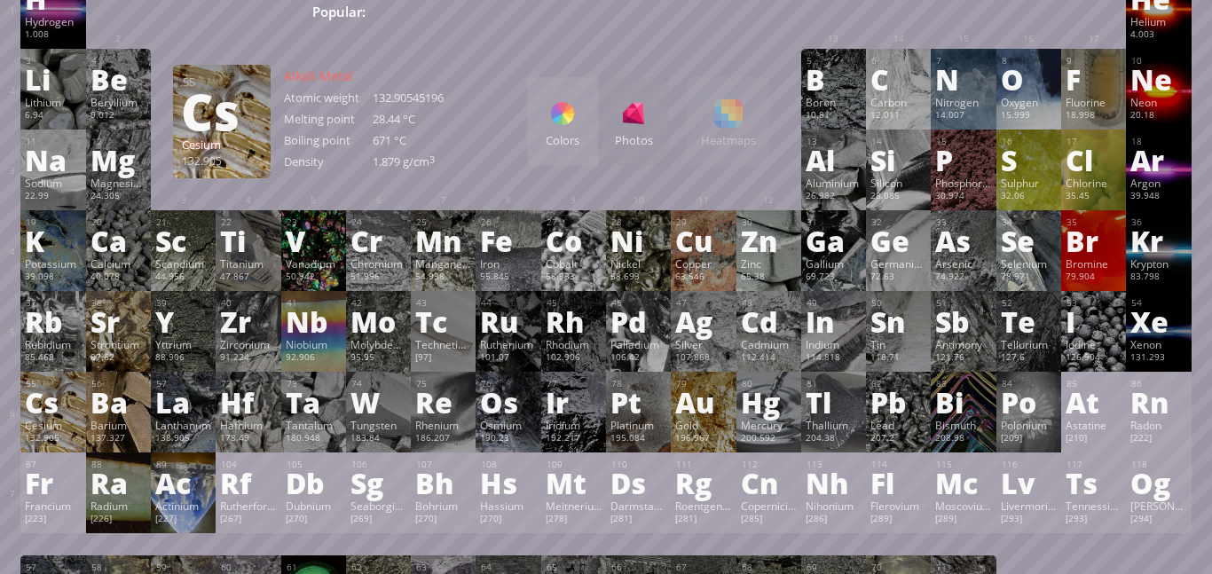
click at [112, 410] on div "Ba" at bounding box center [118, 402] width 56 height 28
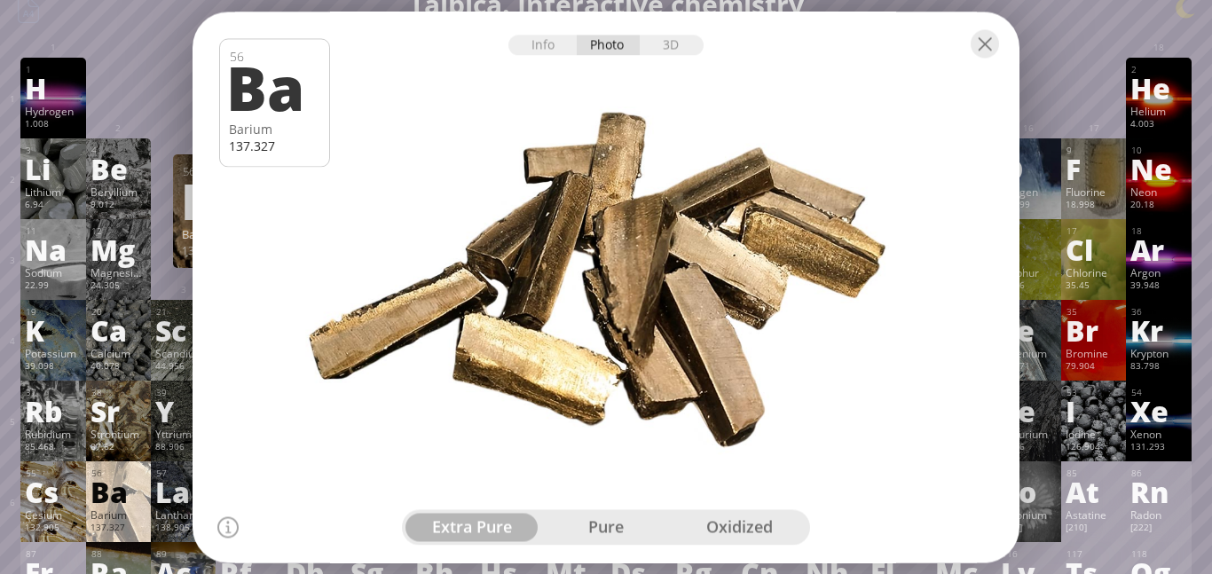
click at [605, 523] on div "pure" at bounding box center [606, 527] width 134 height 28
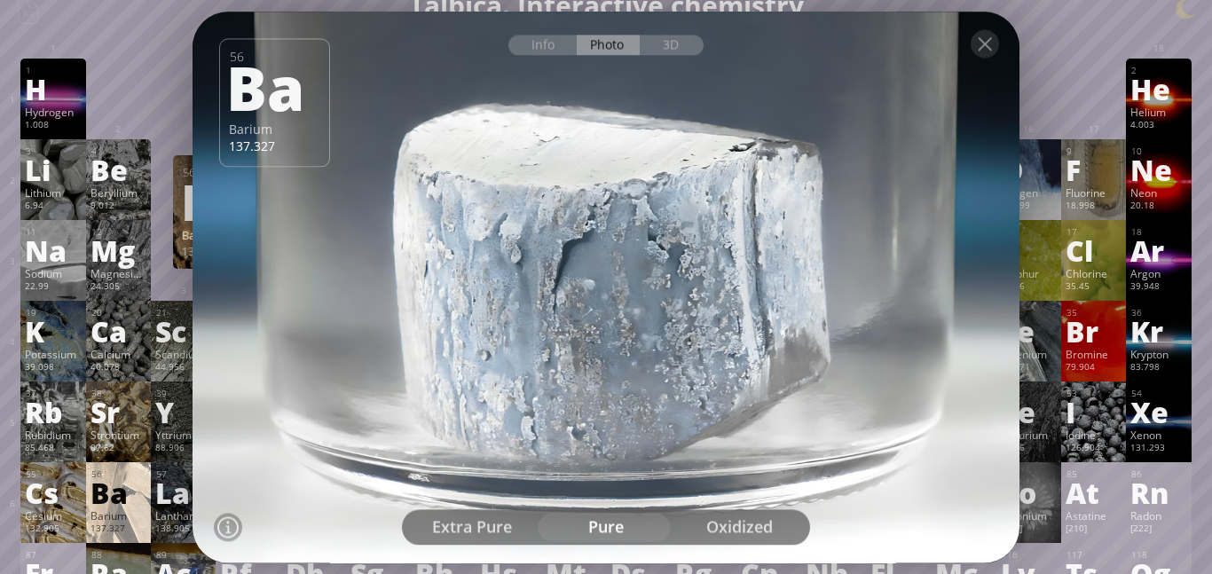
click at [758, 546] on div at bounding box center [605, 287] width 835 height 556
click at [757, 525] on div "oxidized" at bounding box center [739, 527] width 134 height 28
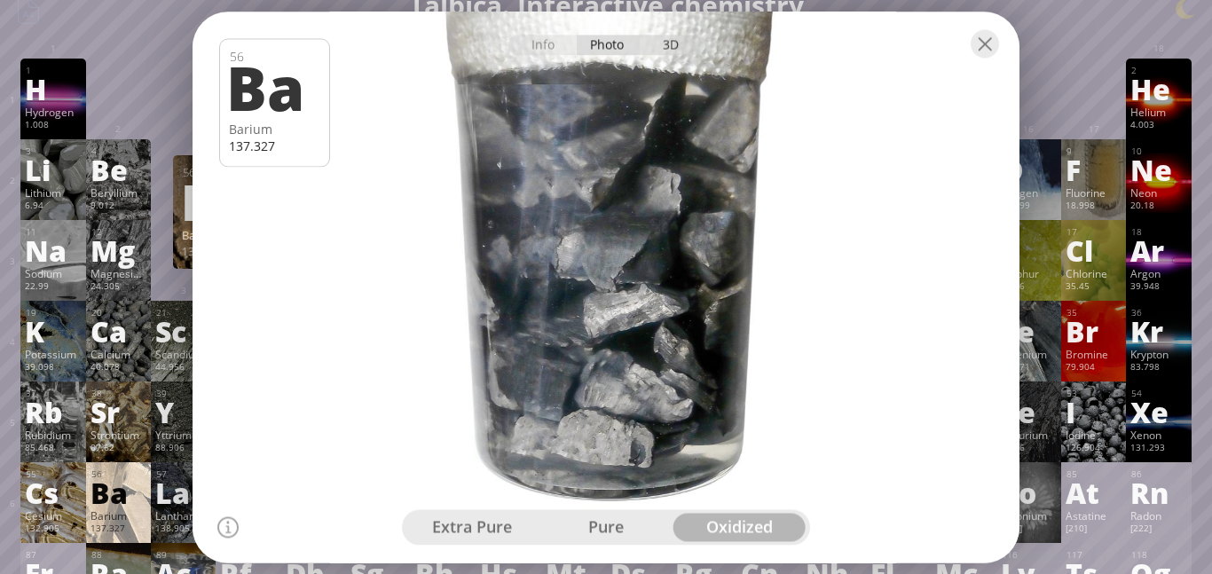
click at [684, 54] on div "3D" at bounding box center [672, 45] width 64 height 20
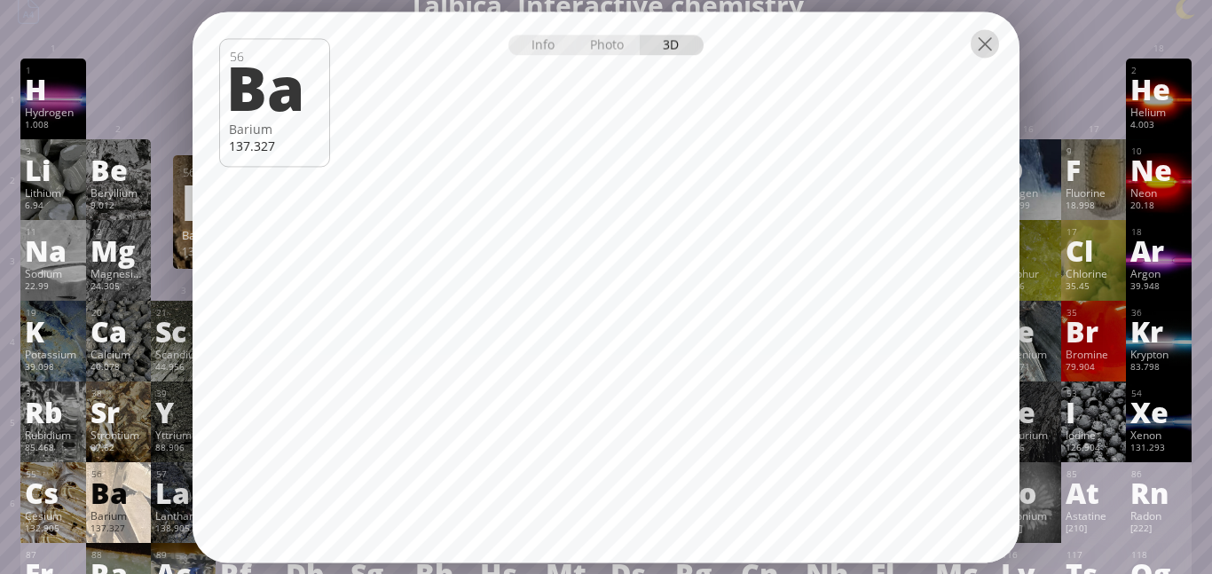
click at [981, 50] on div at bounding box center [984, 43] width 28 height 28
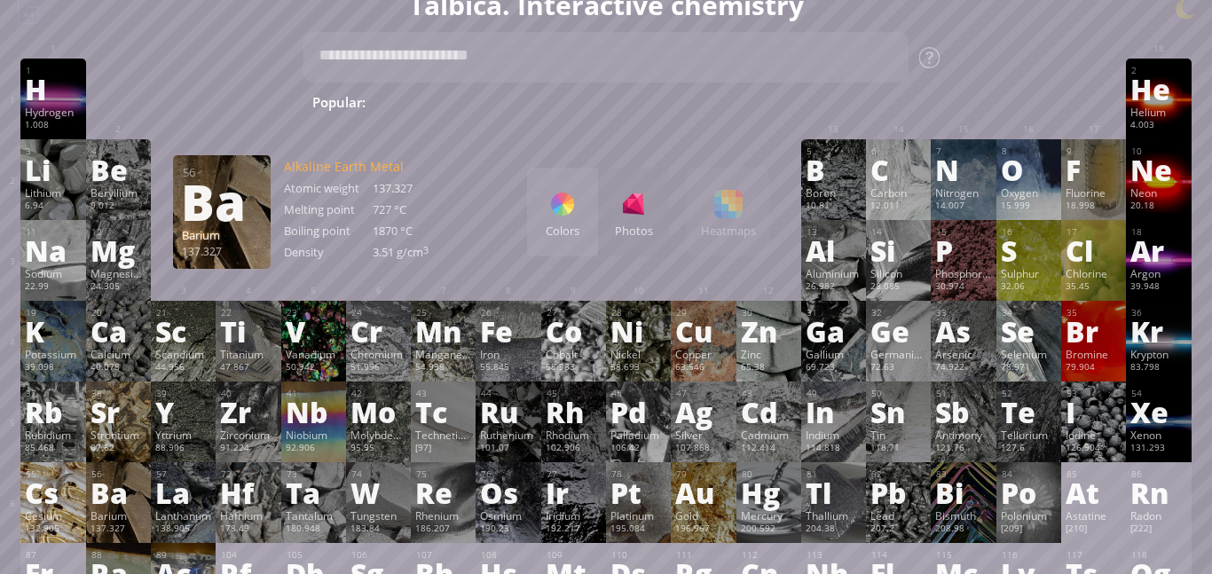
click at [71, 513] on div "Cesium" at bounding box center [53, 515] width 56 height 14
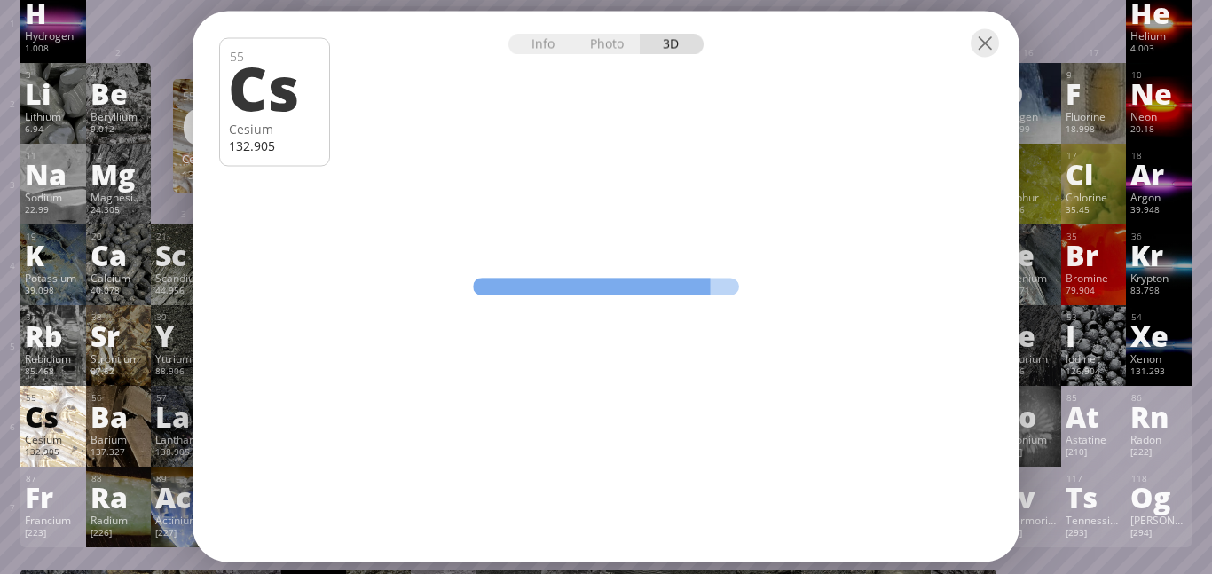
scroll to position [183, 0]
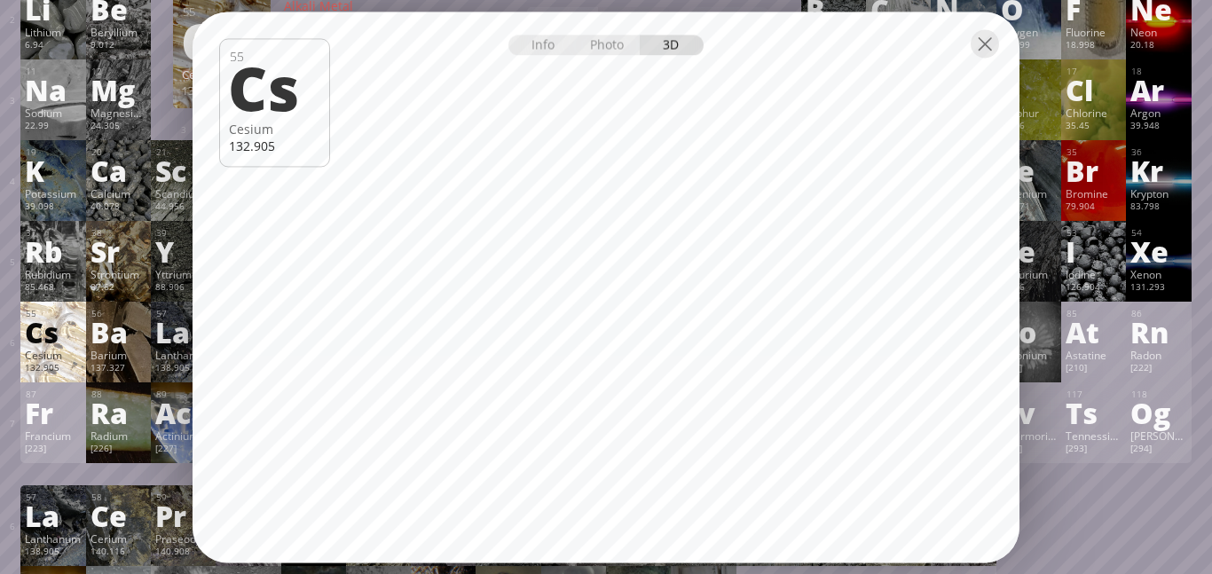
click at [50, 420] on div "Fr" at bounding box center [53, 412] width 56 height 28
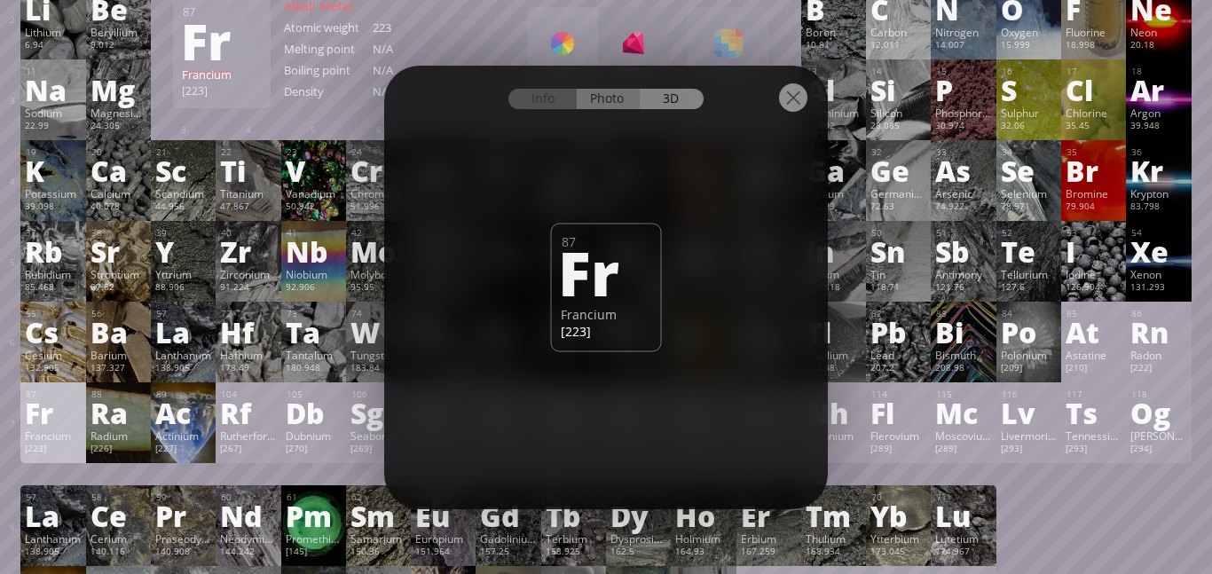
click at [597, 106] on div "Photo" at bounding box center [609, 99] width 64 height 20
click at [616, 109] on div at bounding box center [606, 97] width 444 height 62
click at [780, 103] on div at bounding box center [793, 97] width 28 height 28
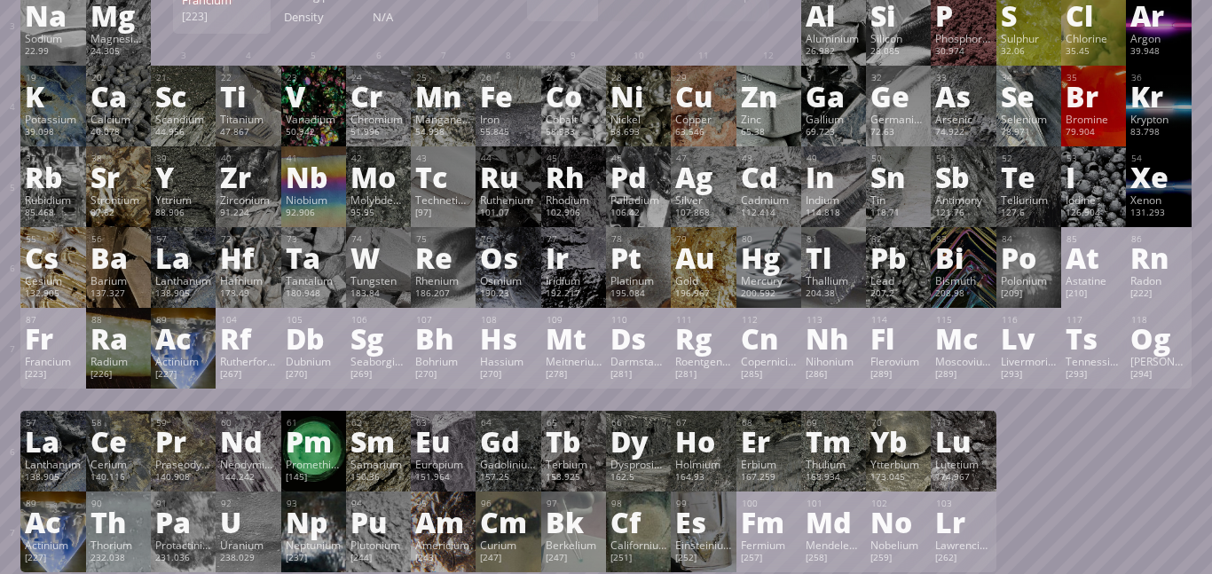
scroll to position [261, 0]
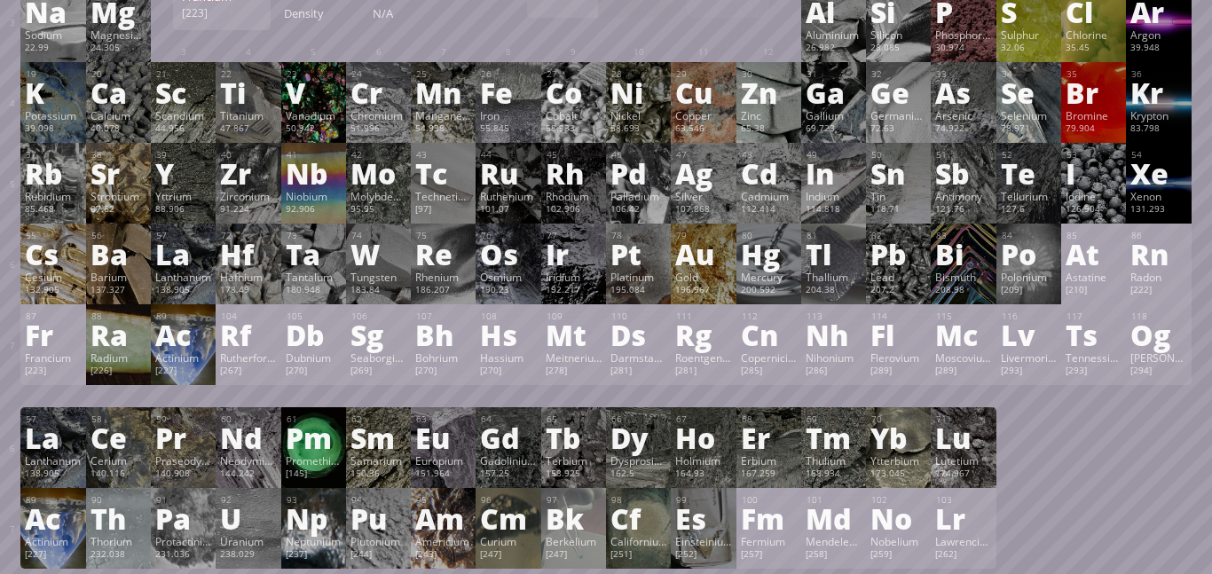
click at [109, 356] on div "Radium" at bounding box center [118, 357] width 56 height 14
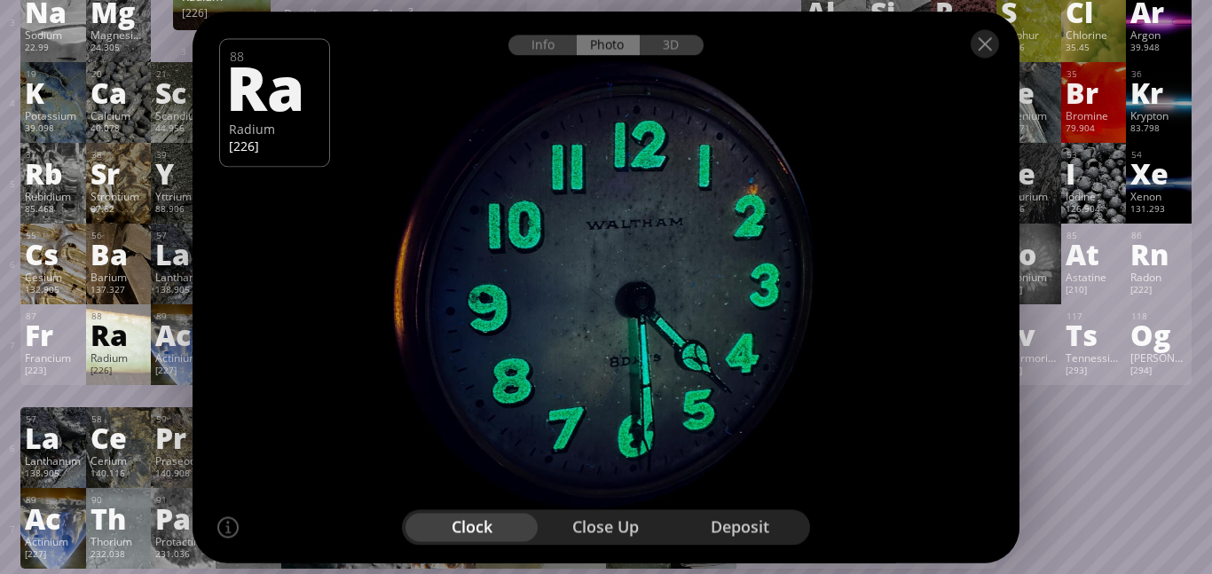
click at [644, 522] on div "close up" at bounding box center [606, 527] width 134 height 28
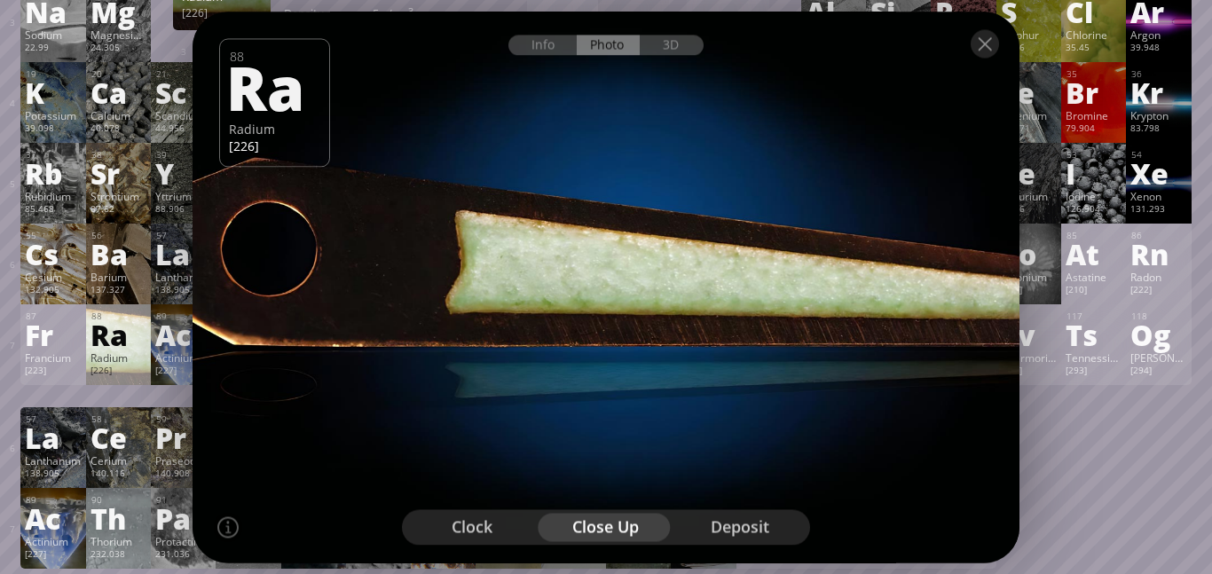
click at [774, 522] on div "deposit" at bounding box center [739, 527] width 134 height 28
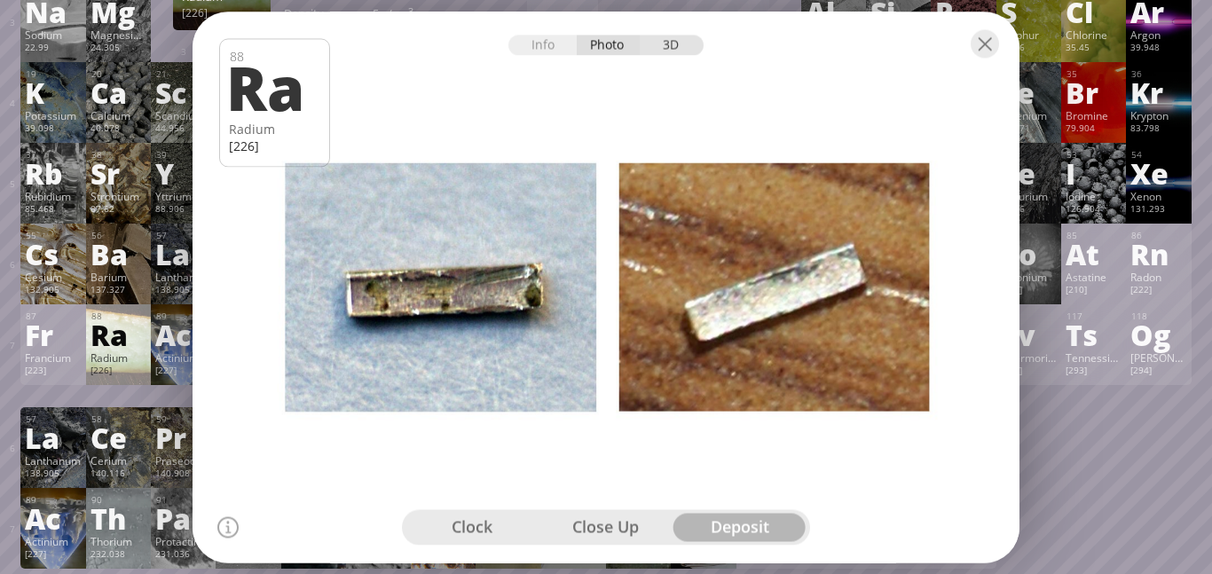
click at [668, 52] on div "3D" at bounding box center [672, 45] width 64 height 20
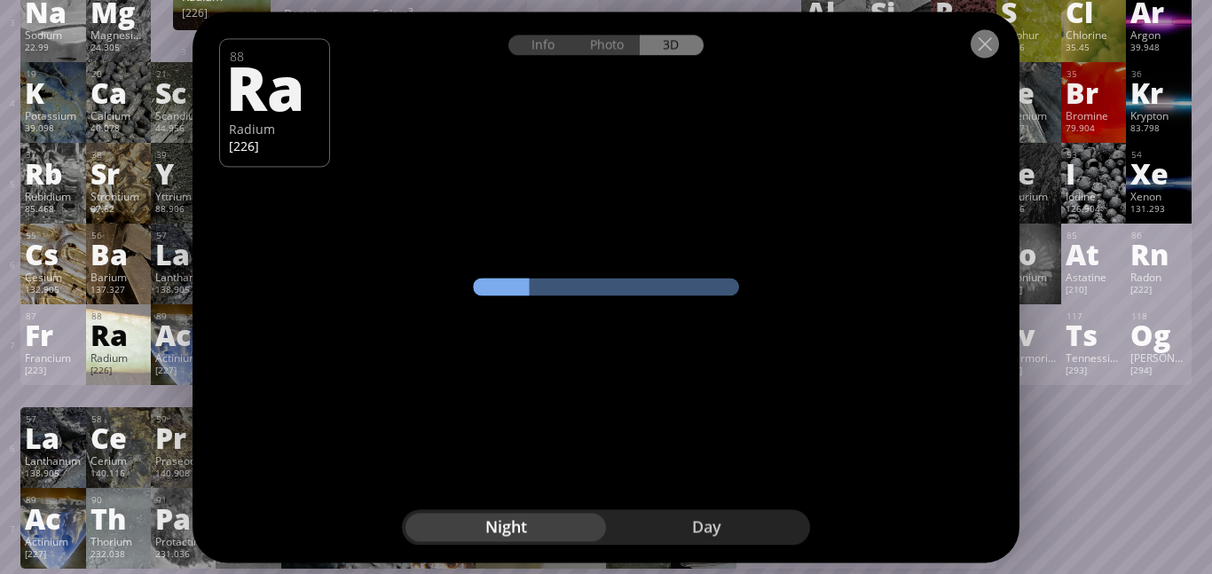
click at [985, 43] on div at bounding box center [984, 43] width 28 height 28
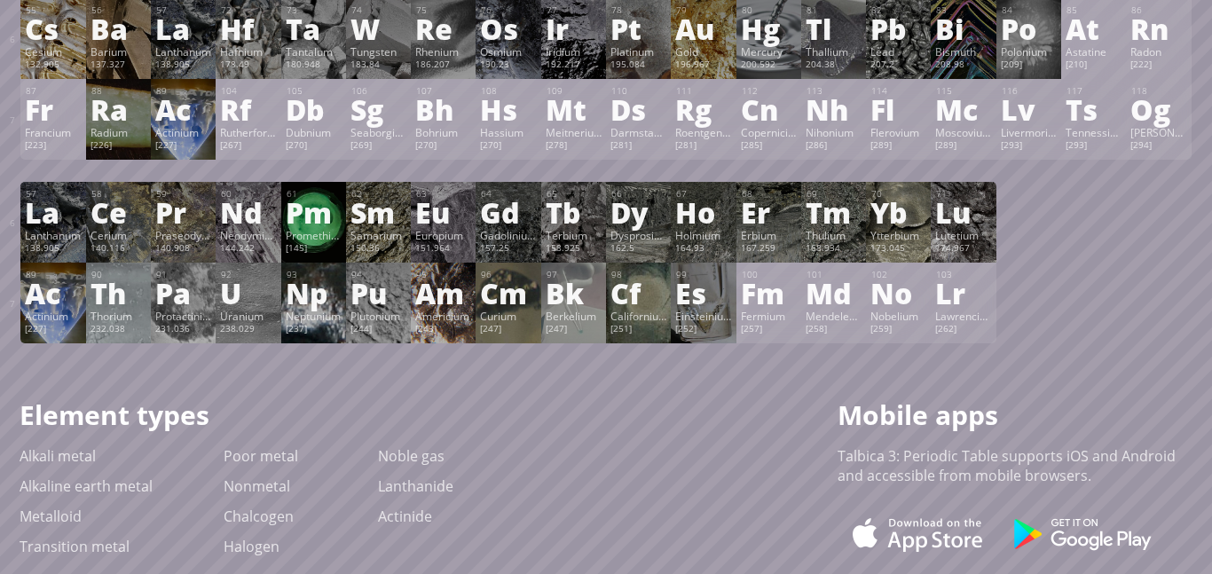
scroll to position [487, 0]
click at [728, 281] on div "Es" at bounding box center [703, 292] width 56 height 28
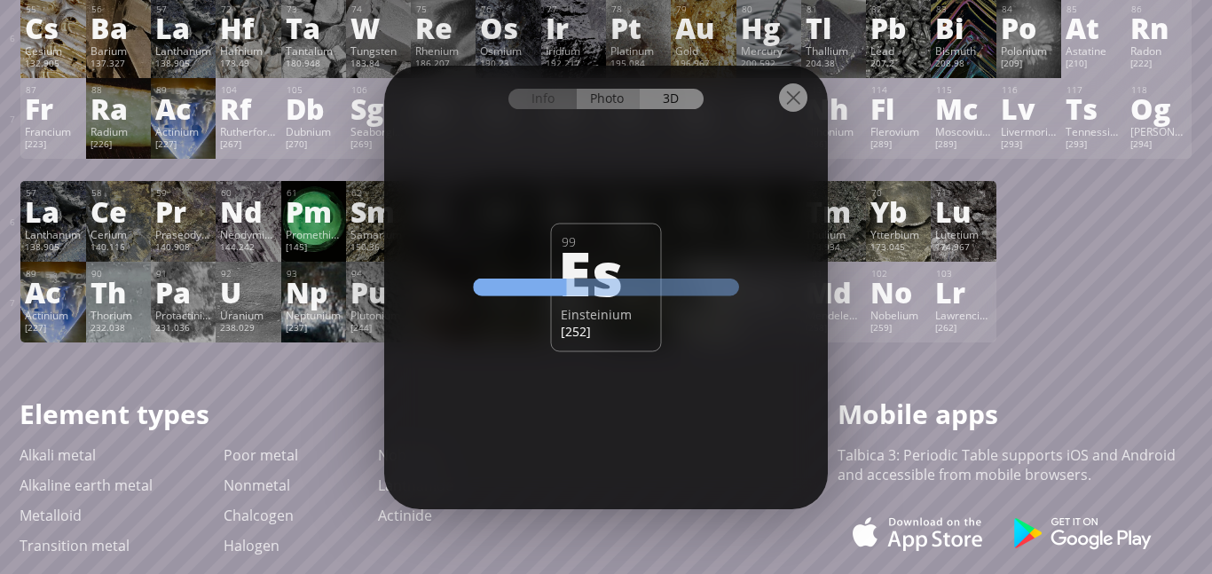
click at [633, 106] on div "Photo" at bounding box center [609, 99] width 64 height 20
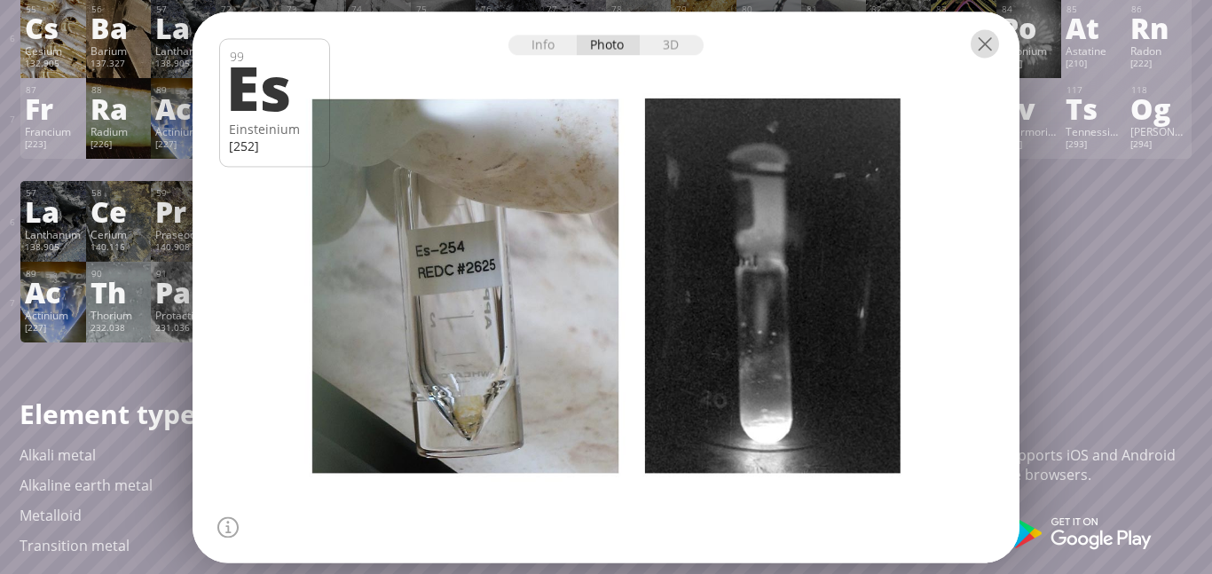
click at [984, 44] on div at bounding box center [984, 43] width 28 height 28
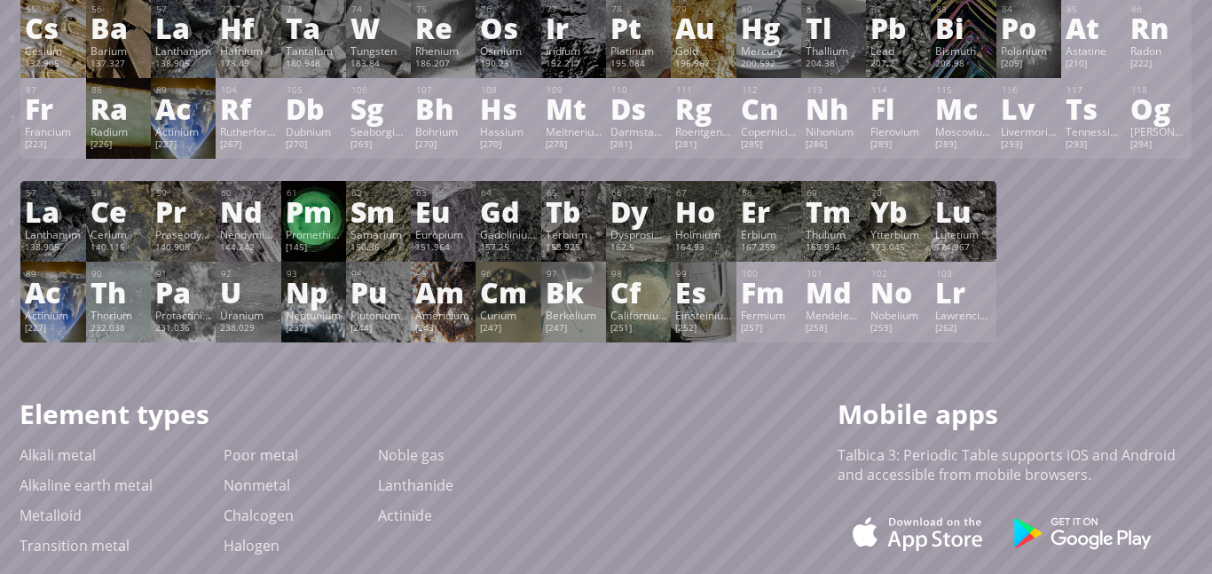
click at [646, 293] on div "Cf" at bounding box center [638, 292] width 56 height 28
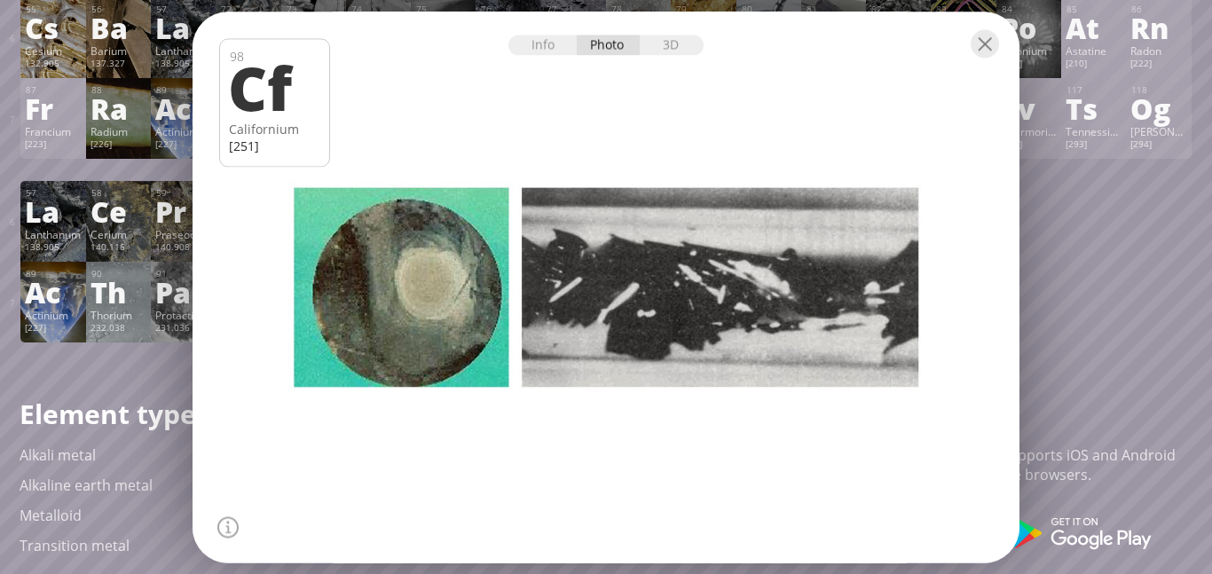
click at [673, 57] on div at bounding box center [605, 43] width 827 height 62
click at [674, 46] on div "3D" at bounding box center [672, 45] width 64 height 20
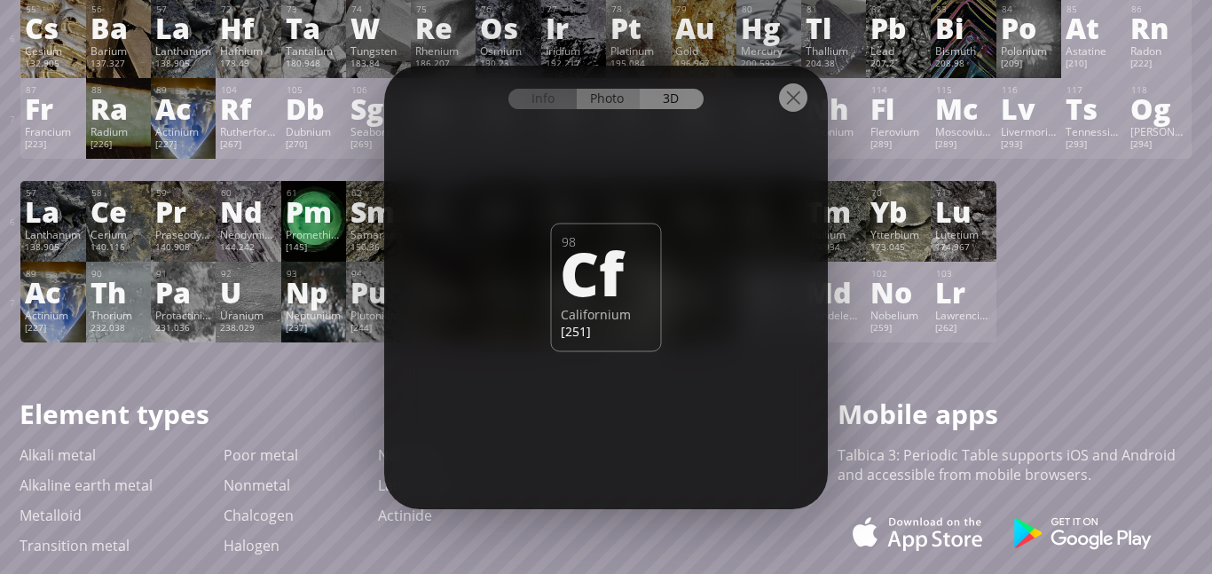
click at [606, 108] on div "Photo" at bounding box center [609, 99] width 64 height 20
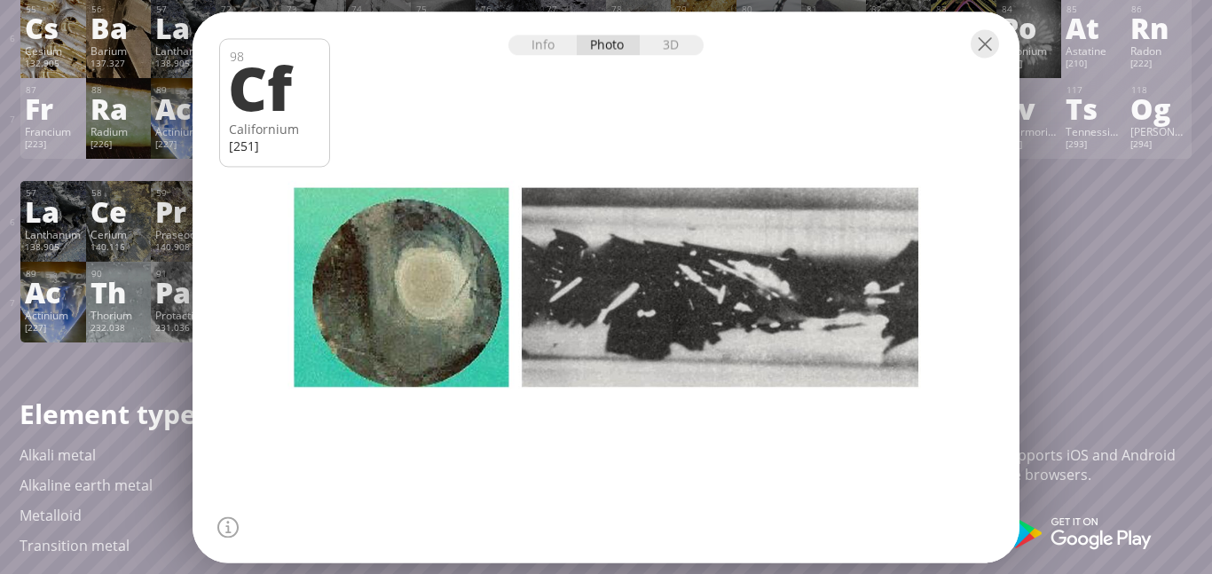
click at [1015, 43] on div at bounding box center [605, 43] width 827 height 62
click at [984, 44] on div at bounding box center [984, 43] width 28 height 28
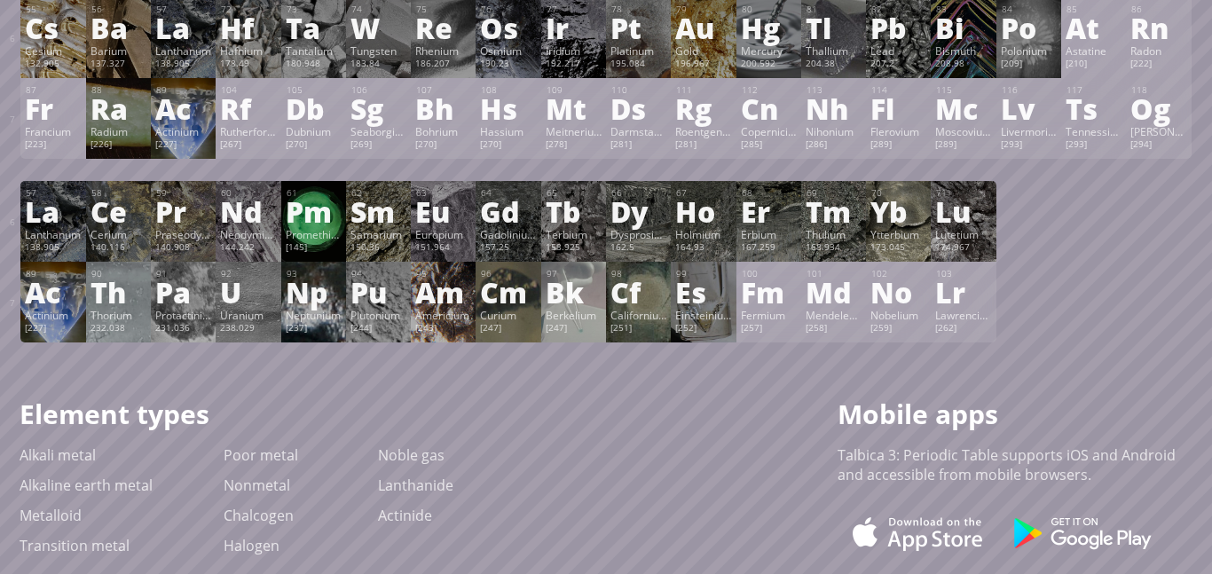
click at [589, 294] on div "Bk" at bounding box center [574, 292] width 56 height 28
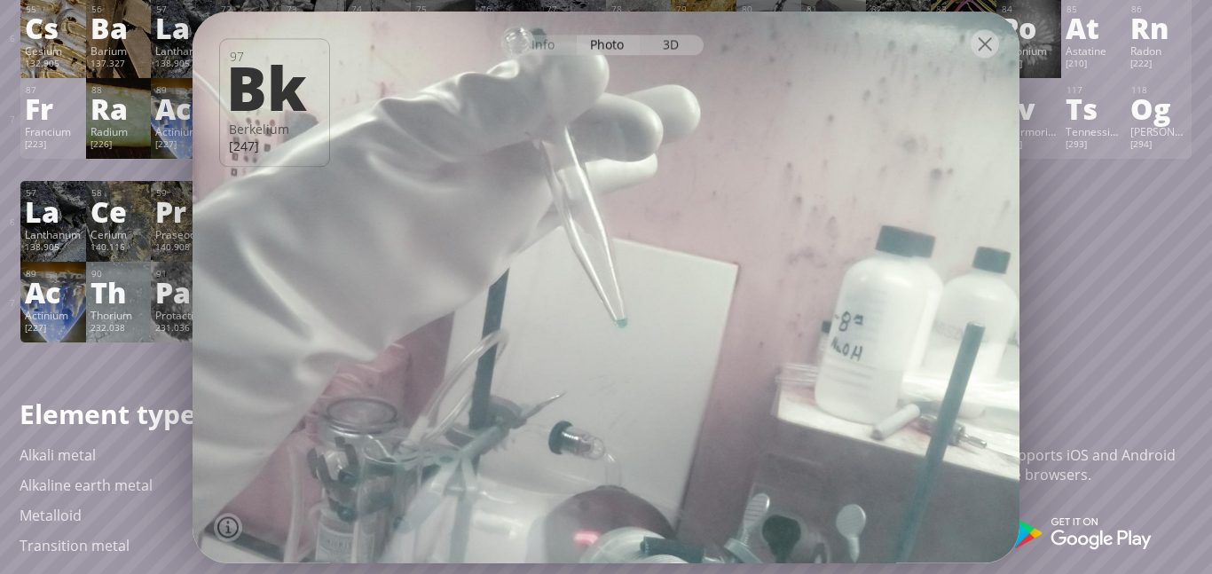
click at [673, 52] on div "3D" at bounding box center [672, 45] width 64 height 20
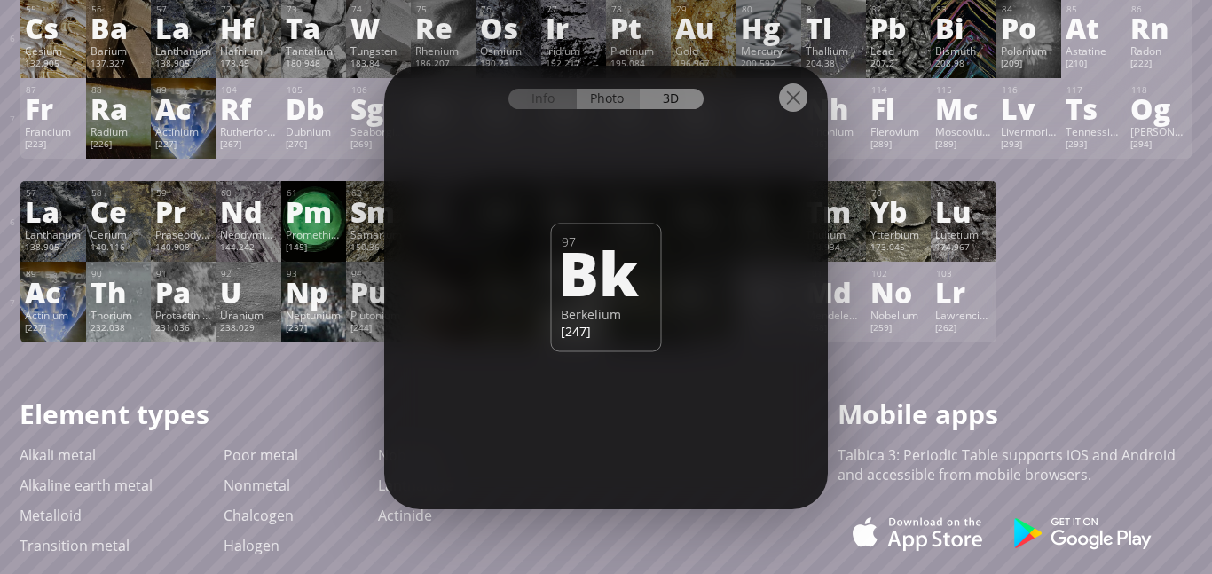
click at [614, 91] on div "Photo" at bounding box center [609, 99] width 64 height 20
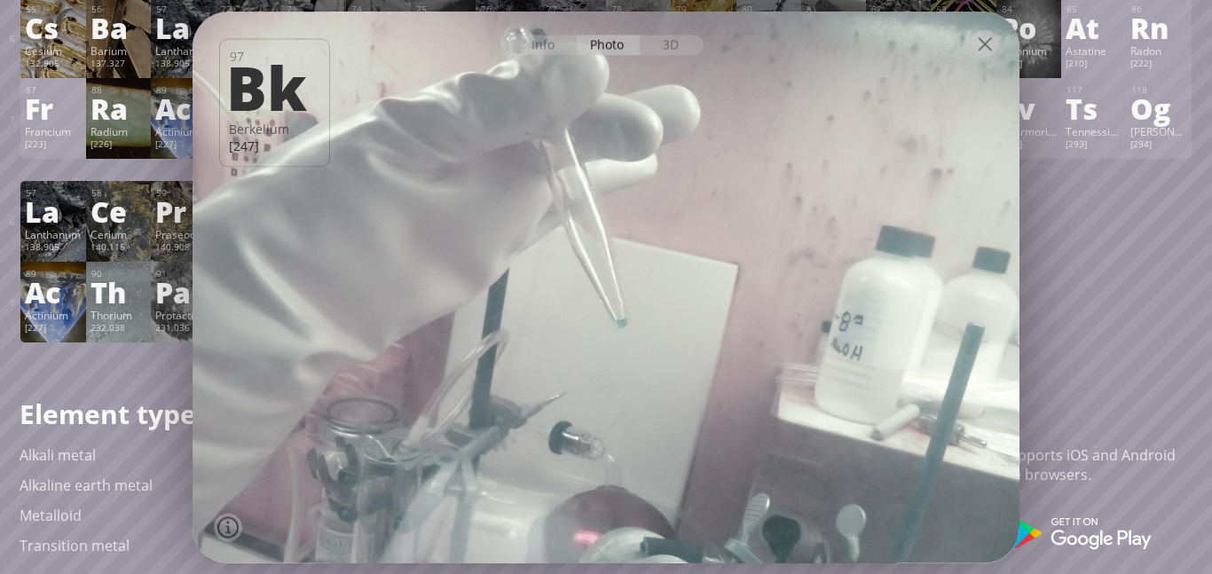
click at [979, 51] on div at bounding box center [984, 43] width 28 height 28
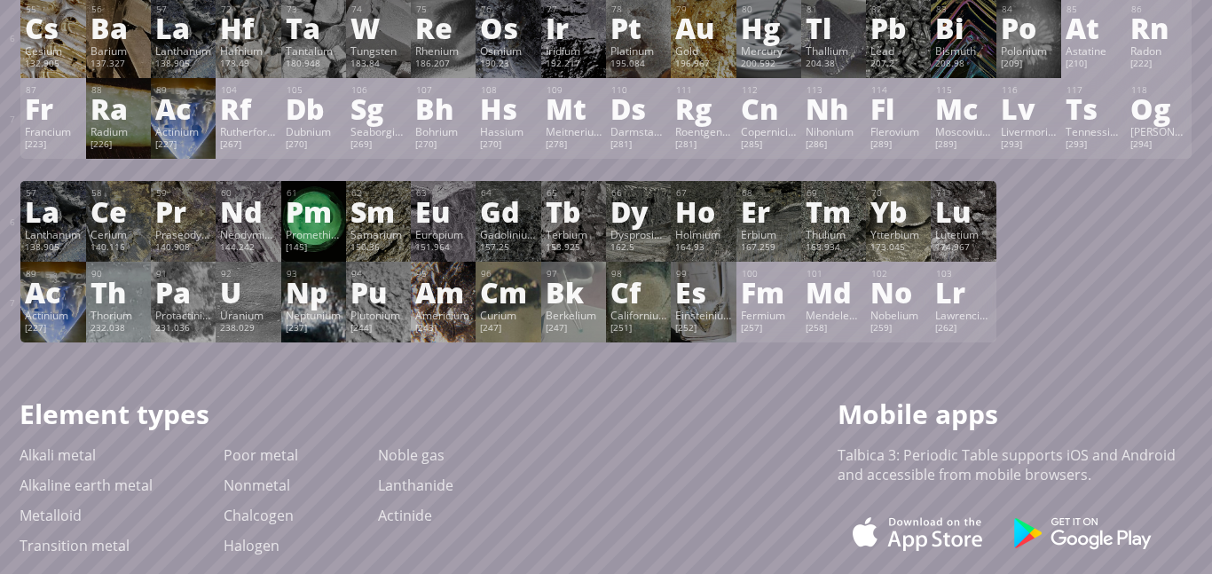
click at [524, 293] on div "Cm" at bounding box center [508, 292] width 56 height 28
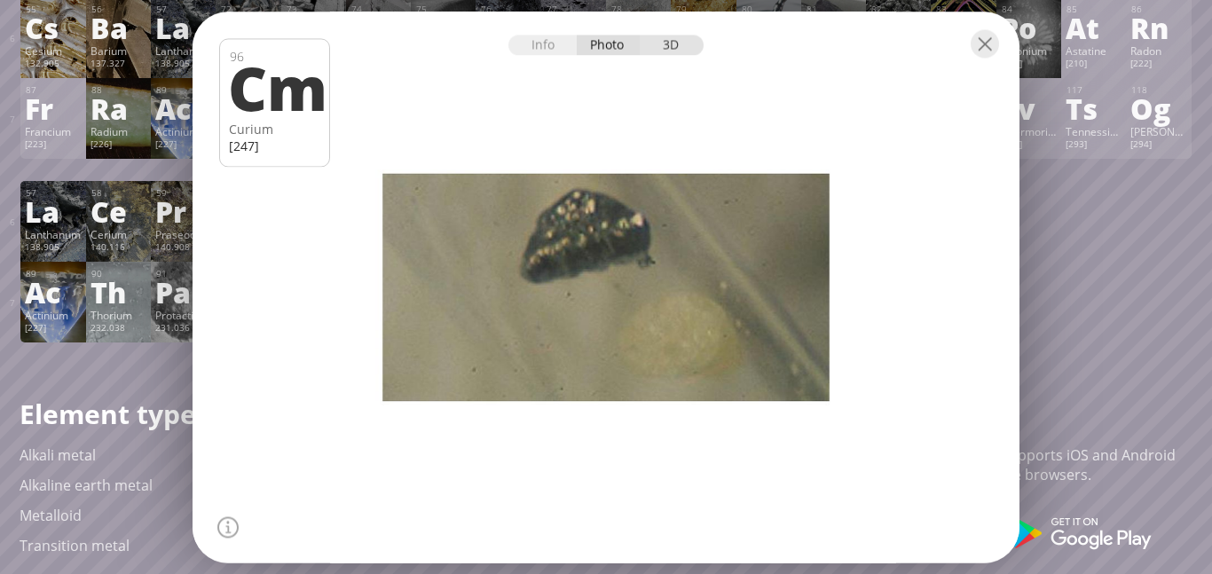
click at [664, 51] on div "3D" at bounding box center [672, 45] width 64 height 20
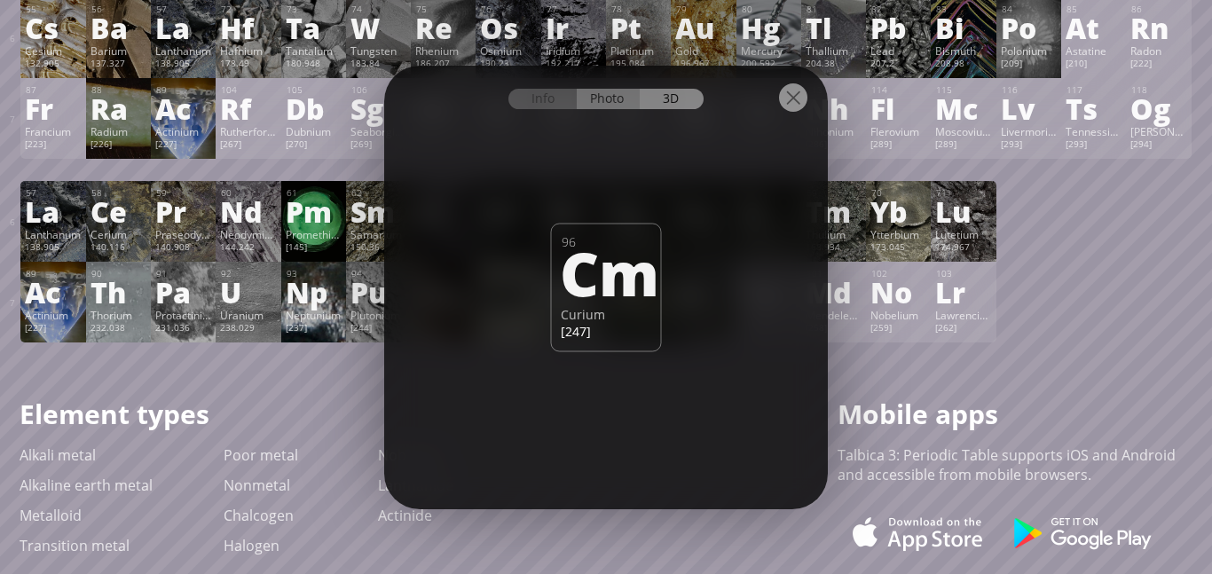
click at [591, 102] on div "Photo" at bounding box center [609, 99] width 64 height 20
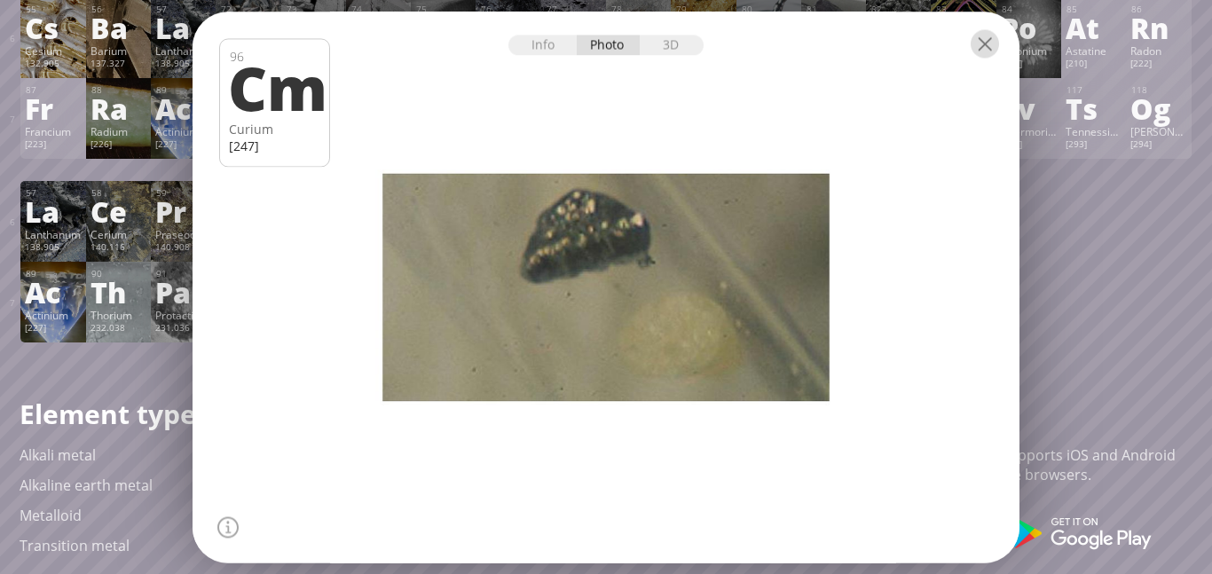
click at [985, 46] on div at bounding box center [984, 43] width 28 height 28
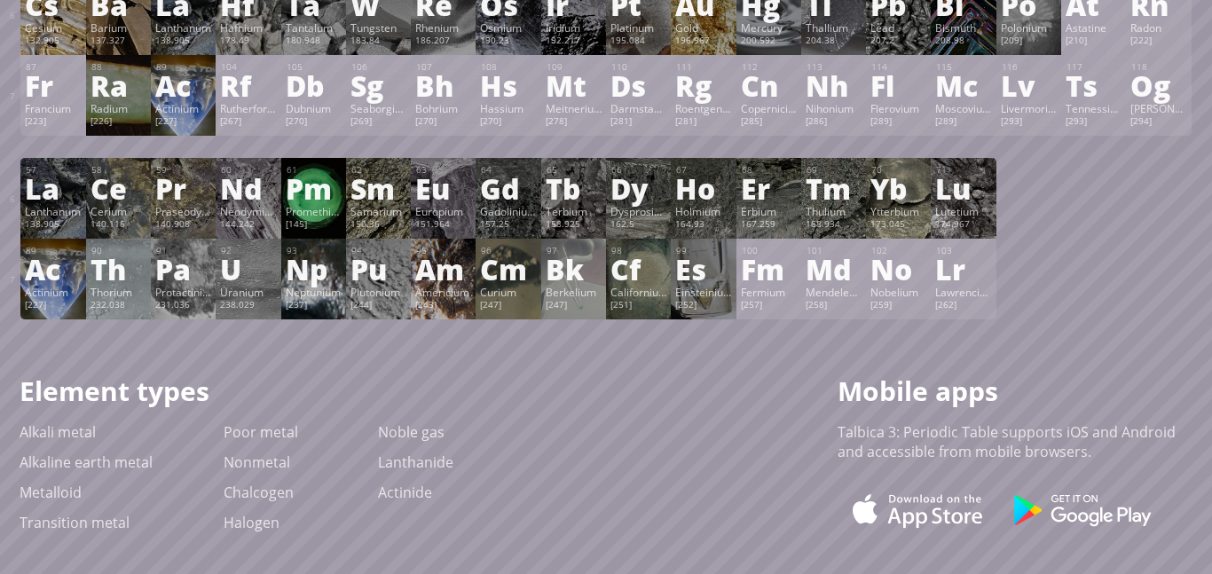
scroll to position [519, 0]
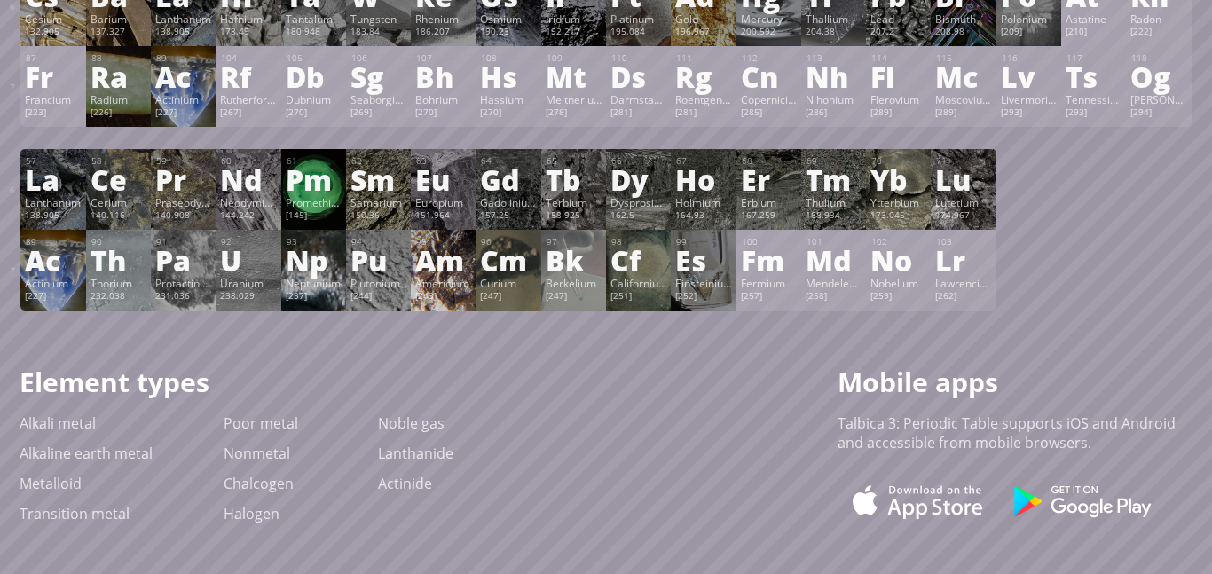
click at [448, 272] on div "Am" at bounding box center [443, 260] width 56 height 28
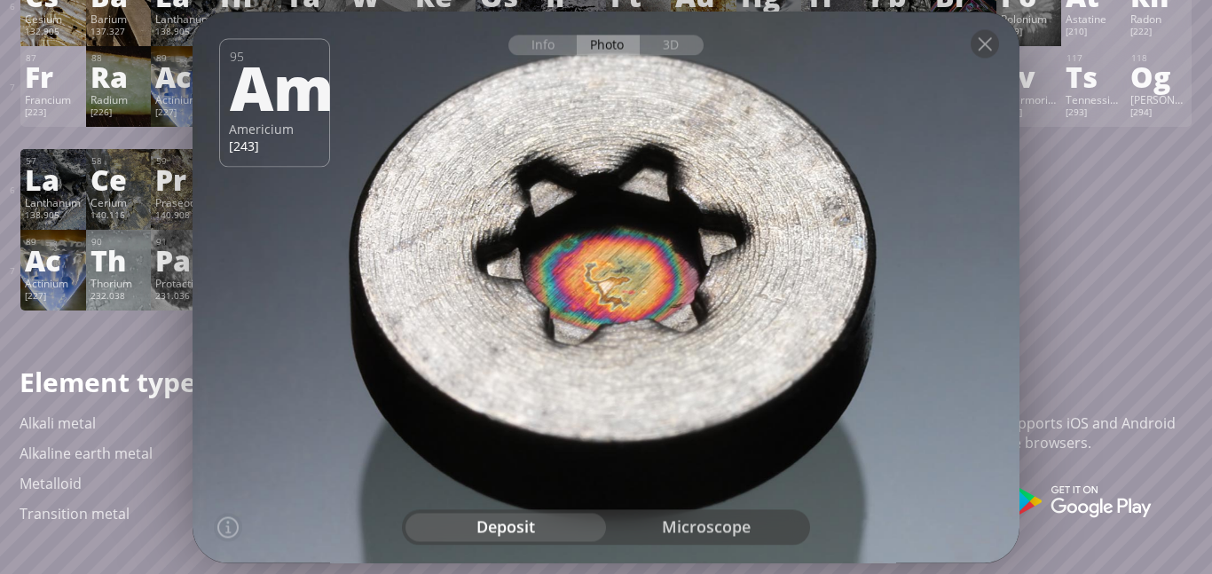
click at [696, 518] on div "microscope" at bounding box center [706, 527] width 200 height 28
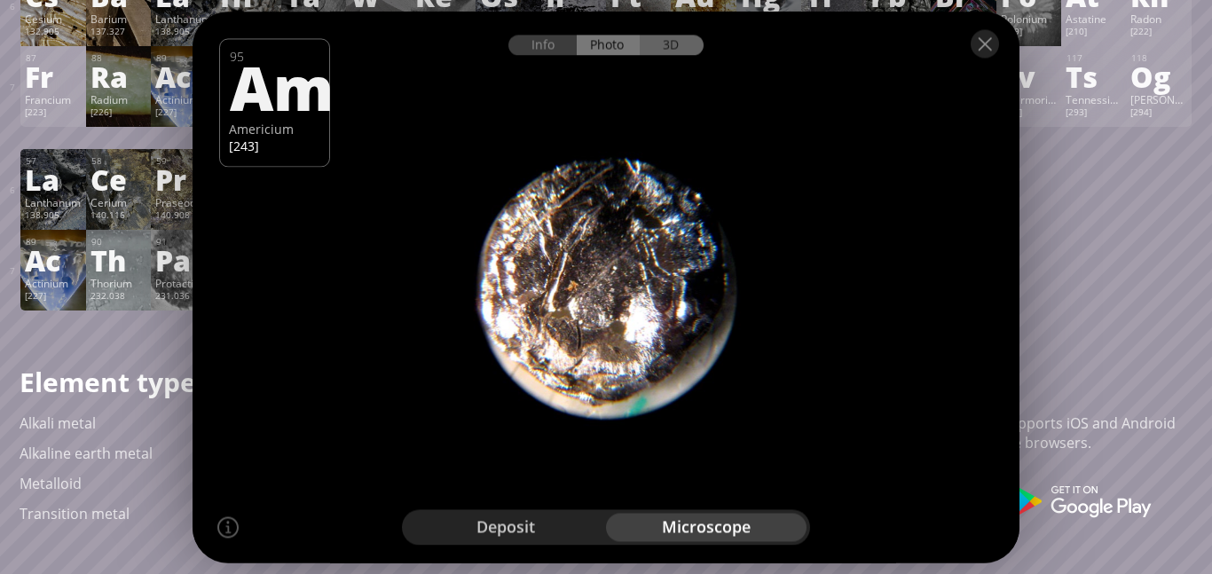
click at [681, 39] on div "3D" at bounding box center [672, 45] width 64 height 20
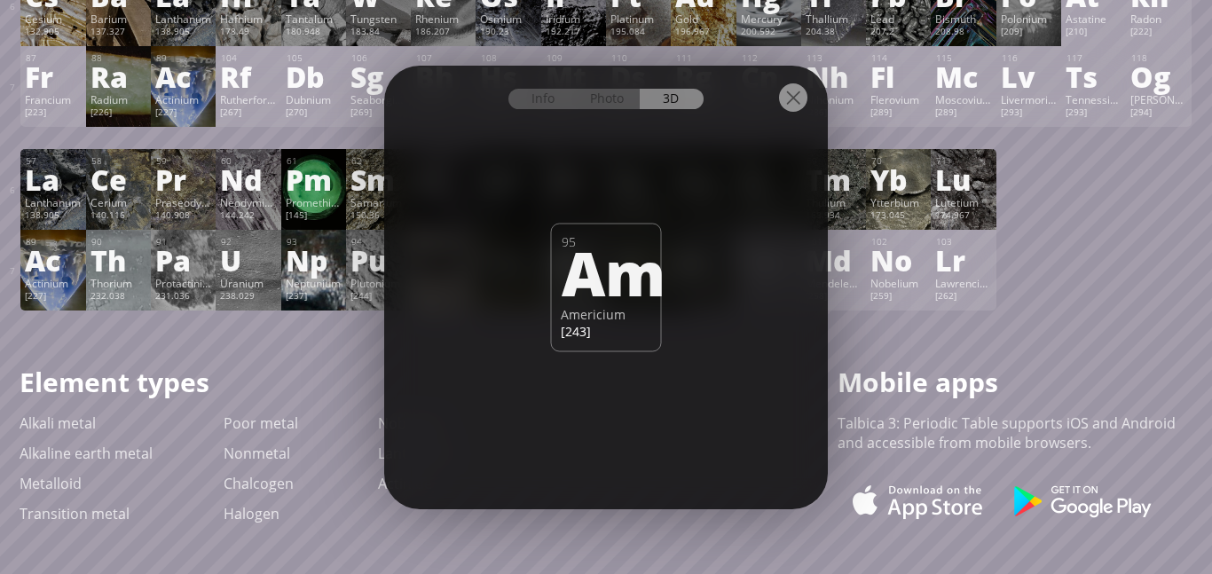
click at [815, 85] on div at bounding box center [606, 97] width 444 height 62
click at [801, 86] on div at bounding box center [793, 97] width 28 height 28
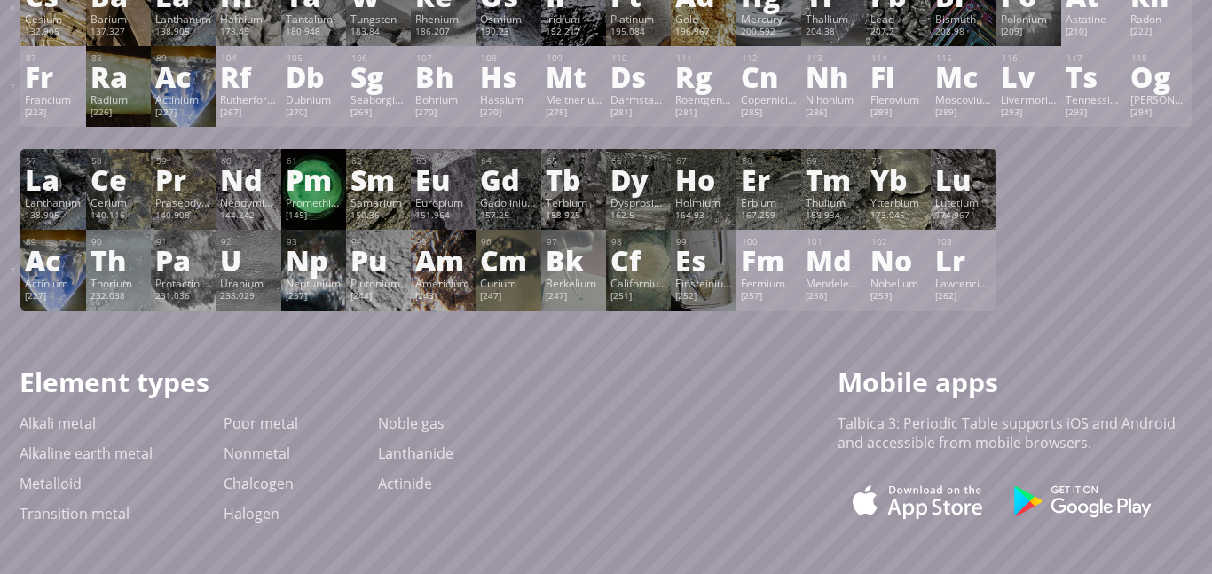
click at [368, 287] on div "Plutonium" at bounding box center [378, 283] width 56 height 14
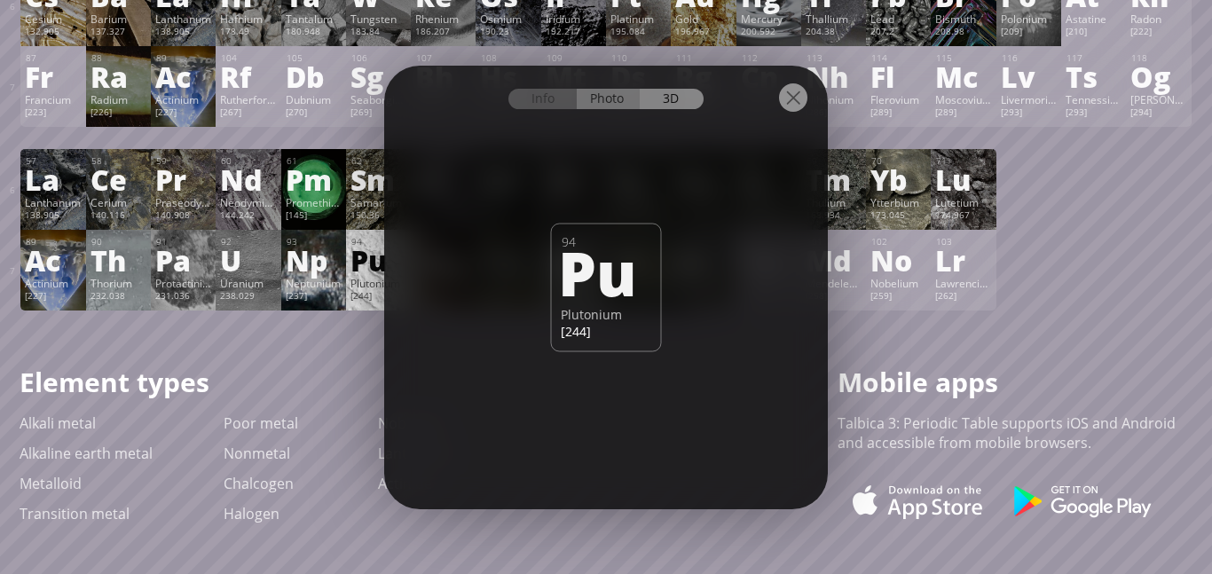
click at [624, 99] on div "Photo" at bounding box center [609, 99] width 64 height 20
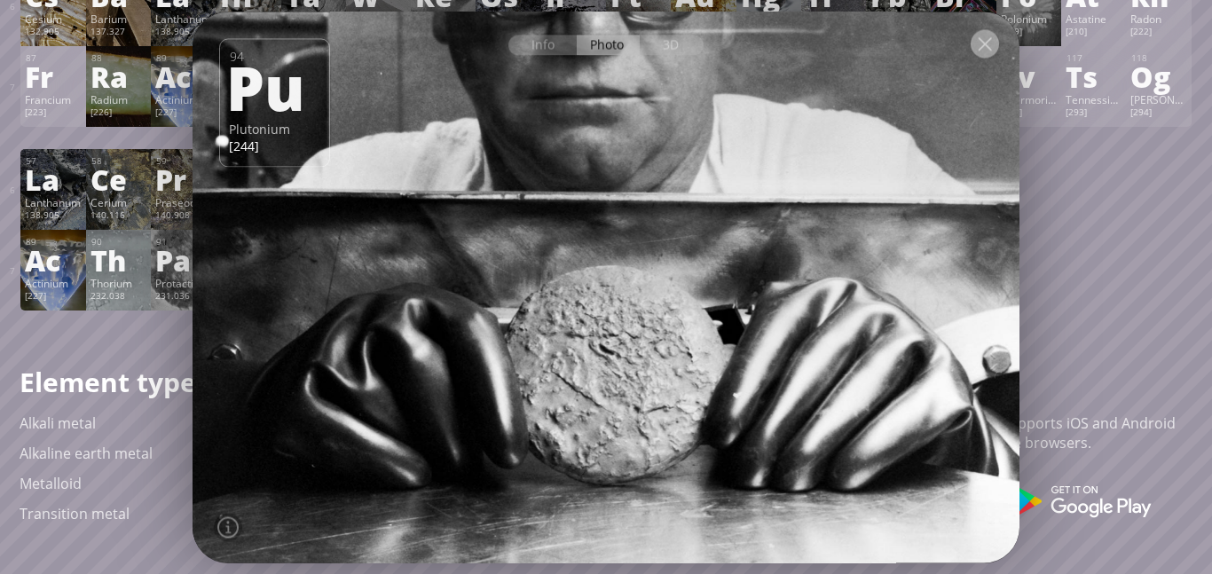
click at [990, 46] on div at bounding box center [984, 43] width 28 height 28
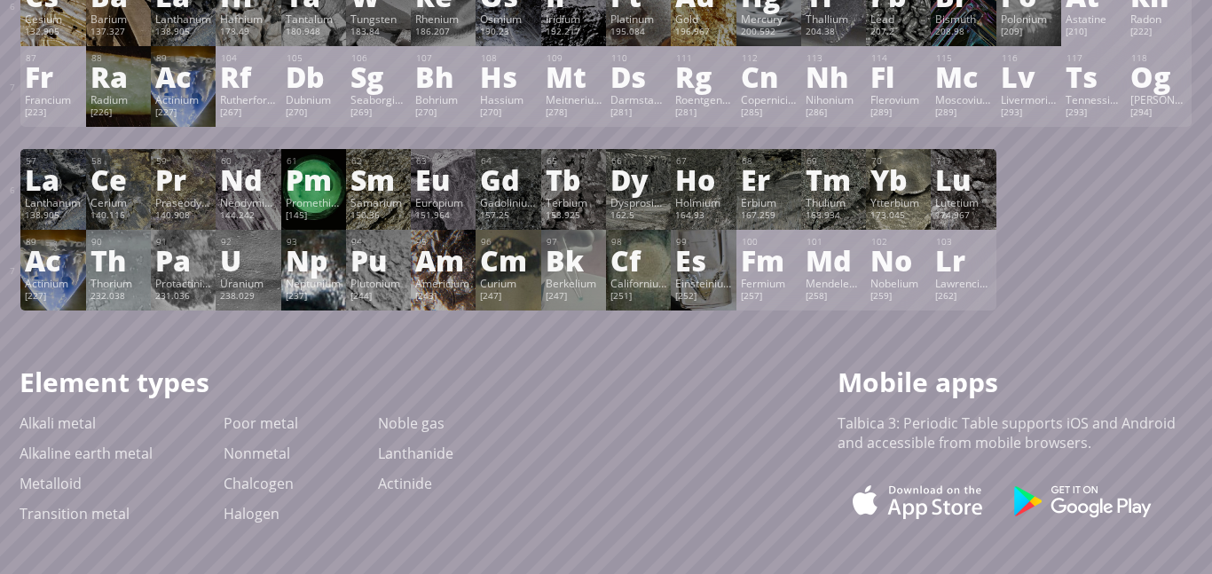
click at [308, 274] on div "Np" at bounding box center [314, 260] width 56 height 28
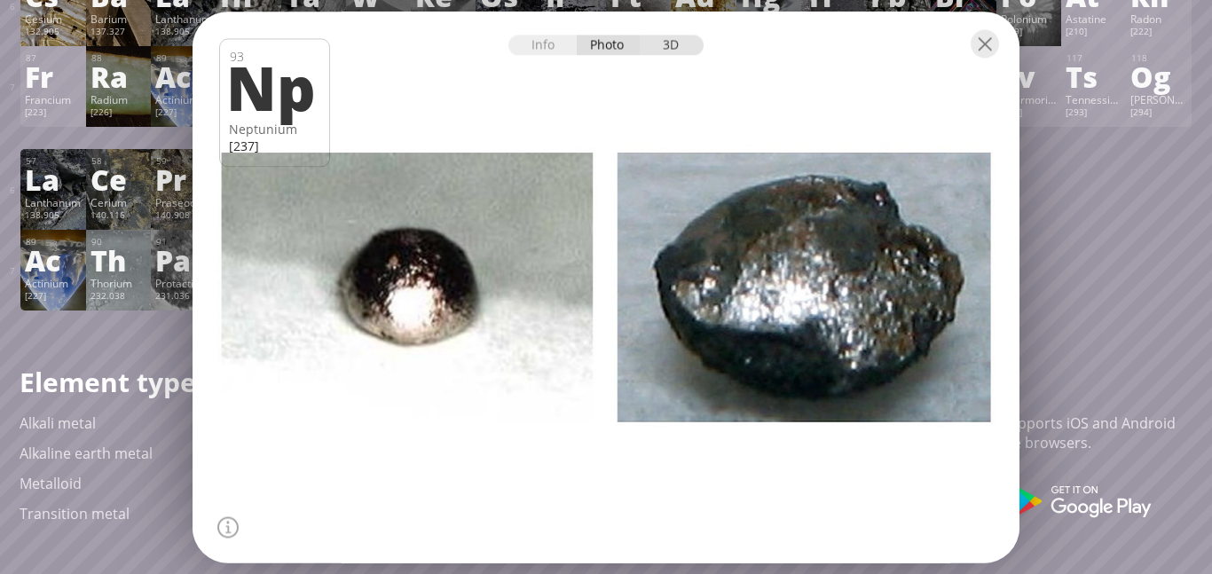
click at [660, 44] on div "3D" at bounding box center [672, 45] width 64 height 20
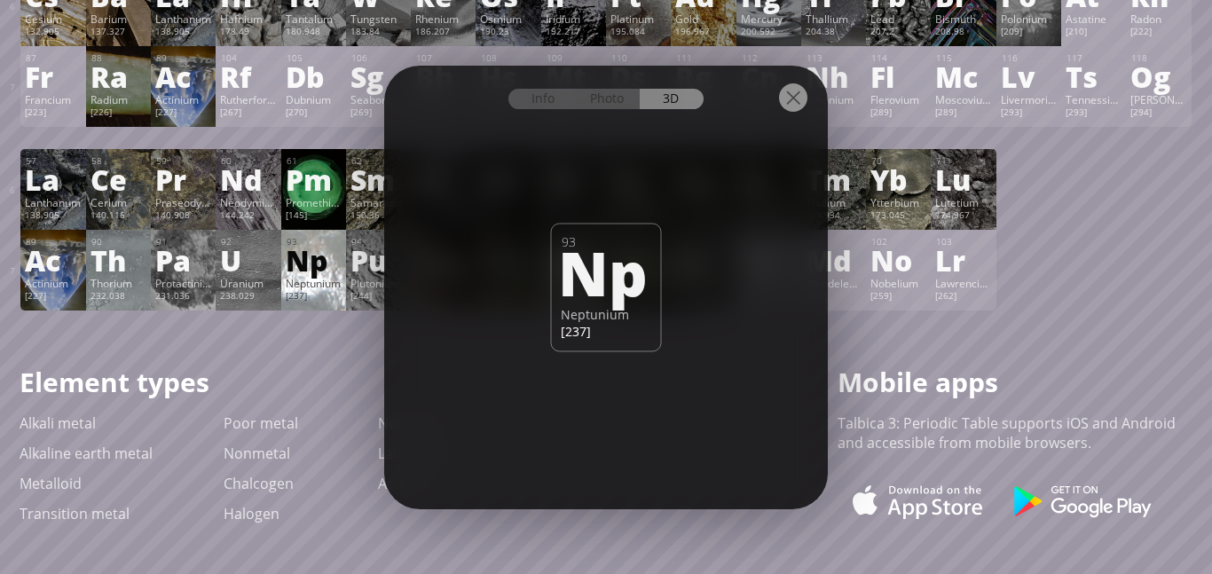
click at [626, 110] on div at bounding box center [606, 97] width 444 height 62
click at [604, 110] on div at bounding box center [606, 97] width 444 height 62
click at [625, 83] on div at bounding box center [606, 97] width 444 height 62
click at [621, 96] on div "Photo" at bounding box center [609, 99] width 64 height 20
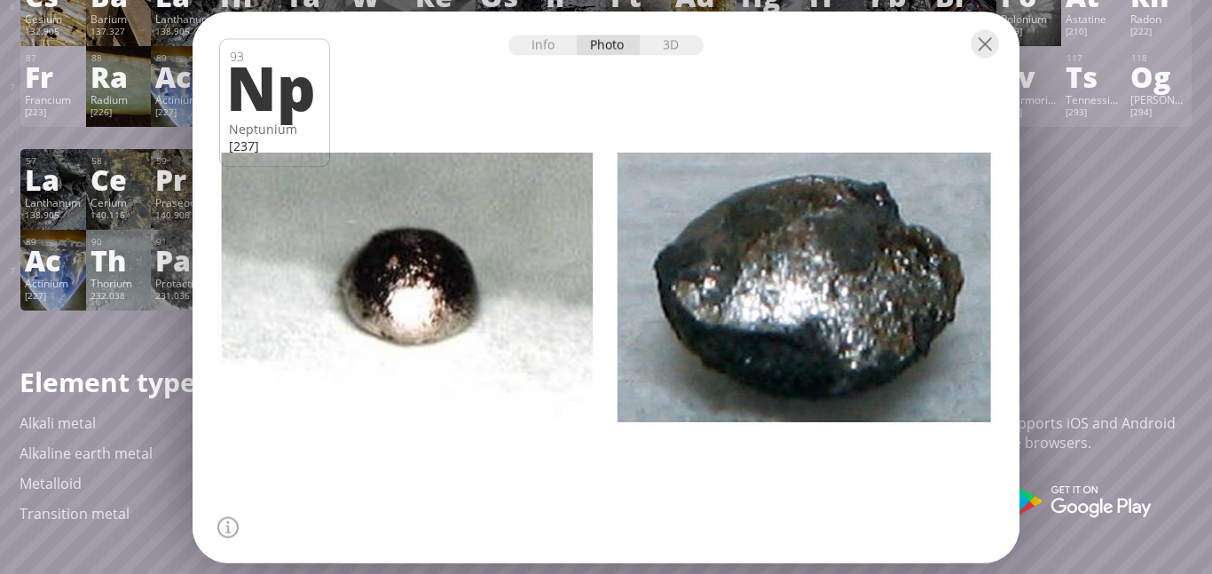
click at [1009, 58] on div at bounding box center [605, 43] width 827 height 62
click at [988, 52] on div at bounding box center [984, 43] width 28 height 28
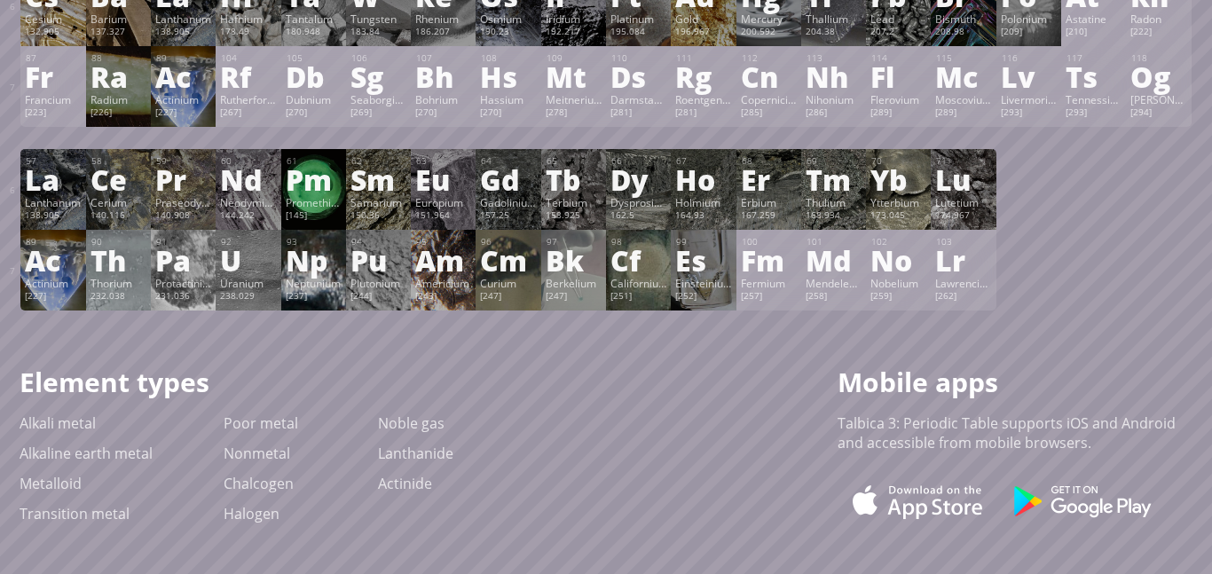
click at [192, 261] on div "Pa" at bounding box center [183, 260] width 56 height 28
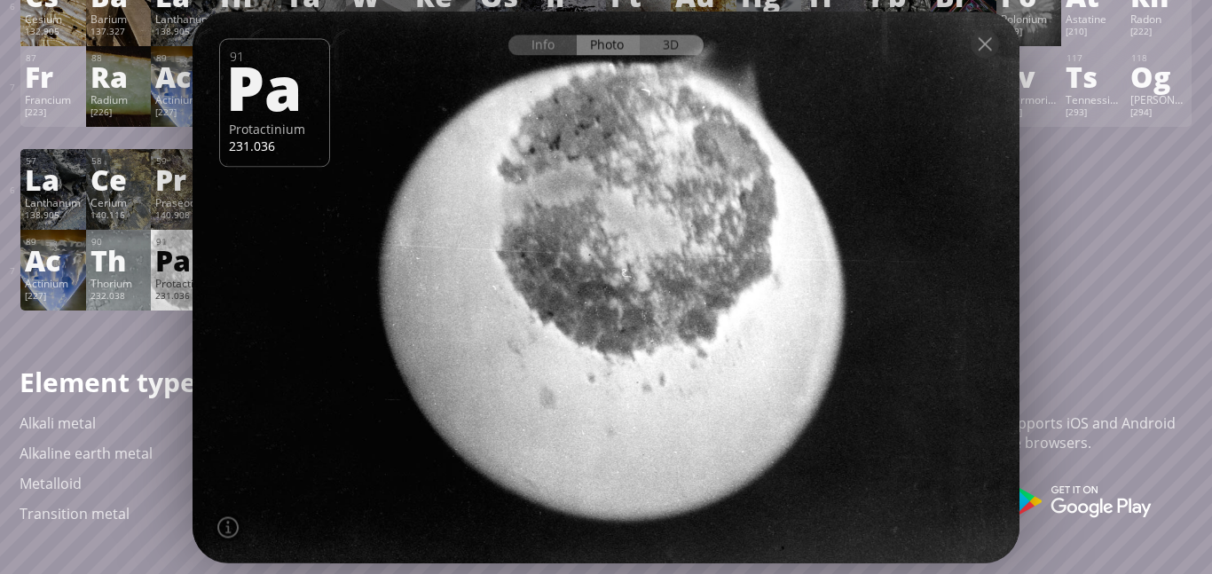
click at [674, 53] on div "3D" at bounding box center [672, 45] width 64 height 20
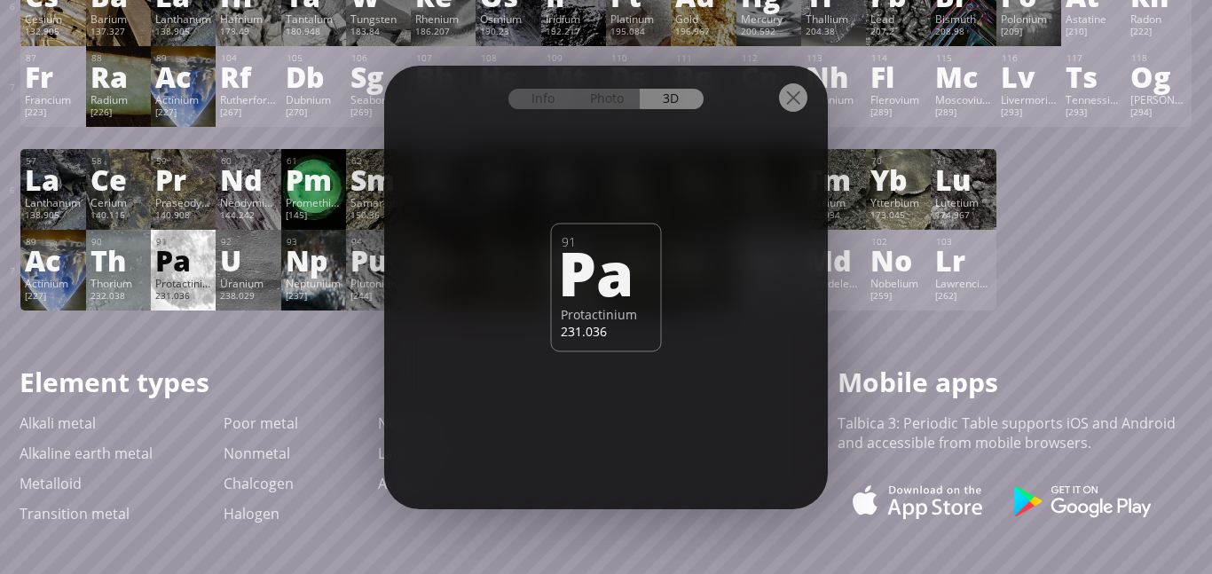
click at [585, 115] on div at bounding box center [606, 97] width 444 height 62
click at [625, 92] on div "Photo" at bounding box center [609, 99] width 64 height 20
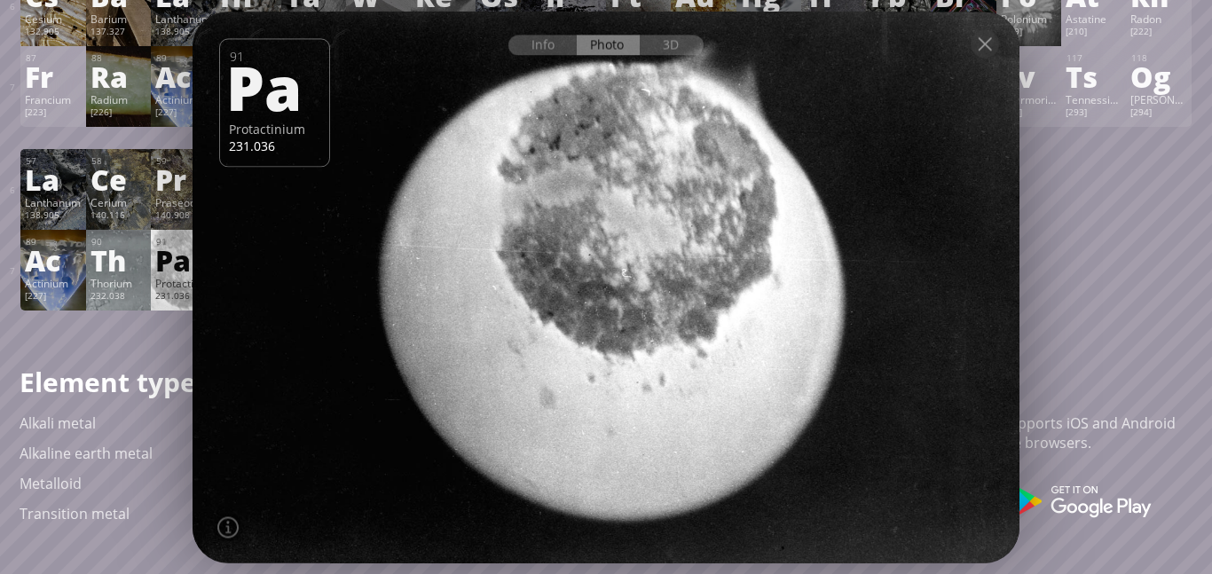
click at [1029, 35] on div "[209]" at bounding box center [1029, 33] width 56 height 14
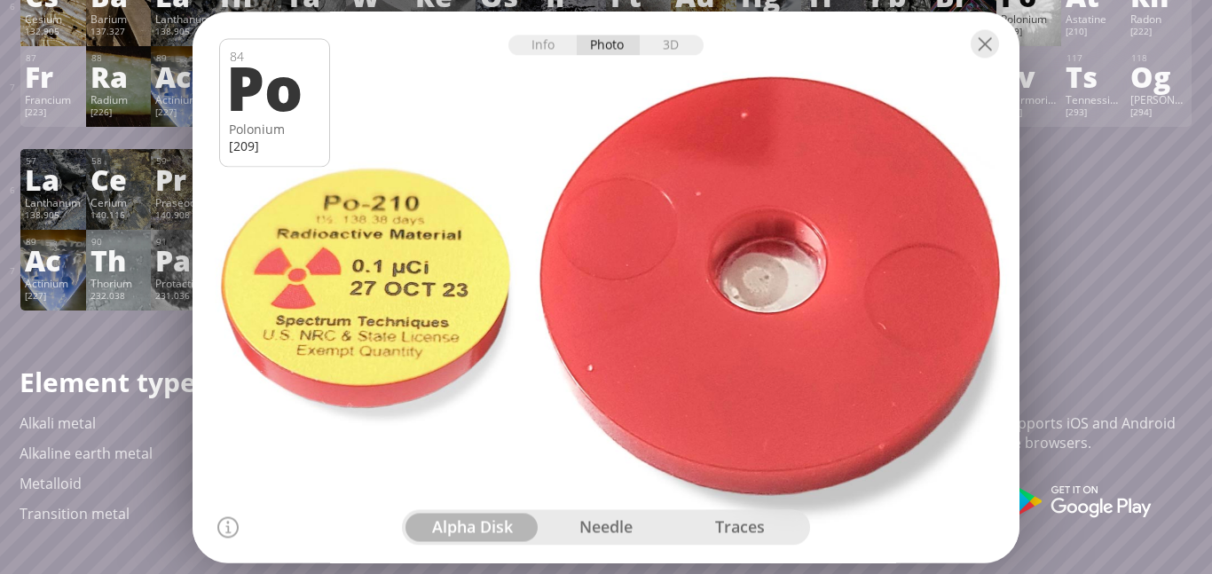
click at [633, 518] on div "needle" at bounding box center [606, 527] width 134 height 28
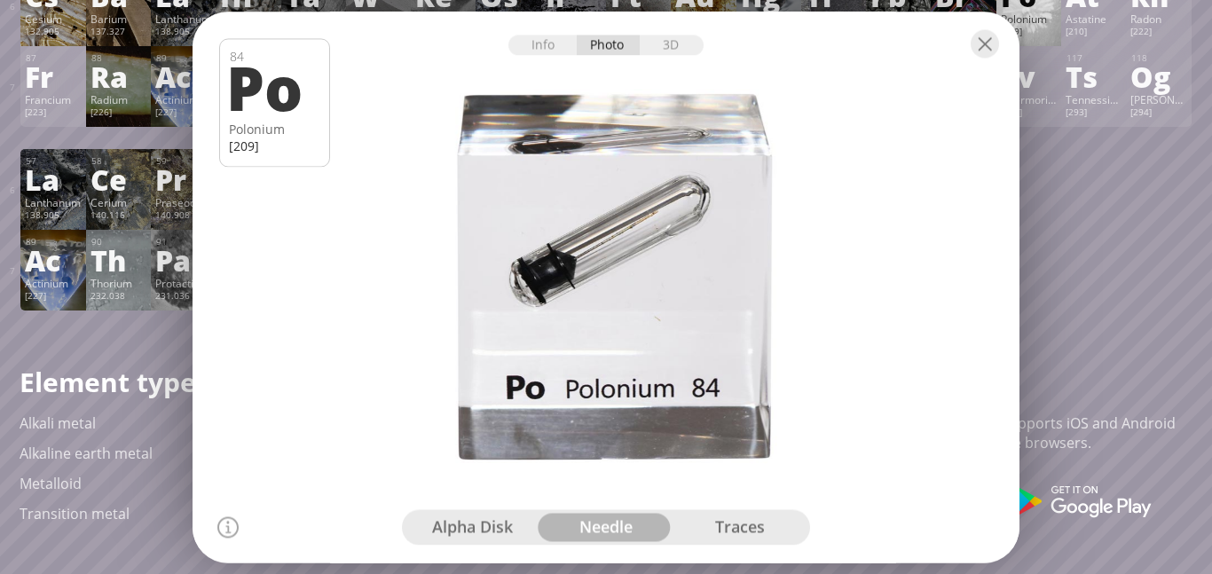
click at [773, 518] on div "traces" at bounding box center [739, 527] width 134 height 28
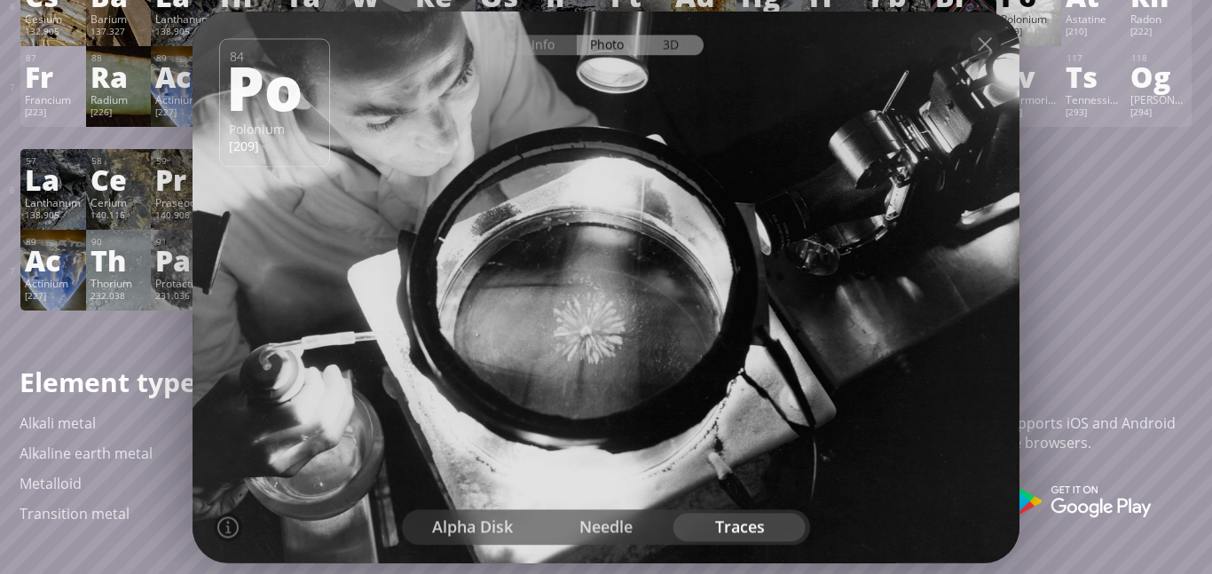
click at [677, 38] on div "3D" at bounding box center [672, 45] width 64 height 20
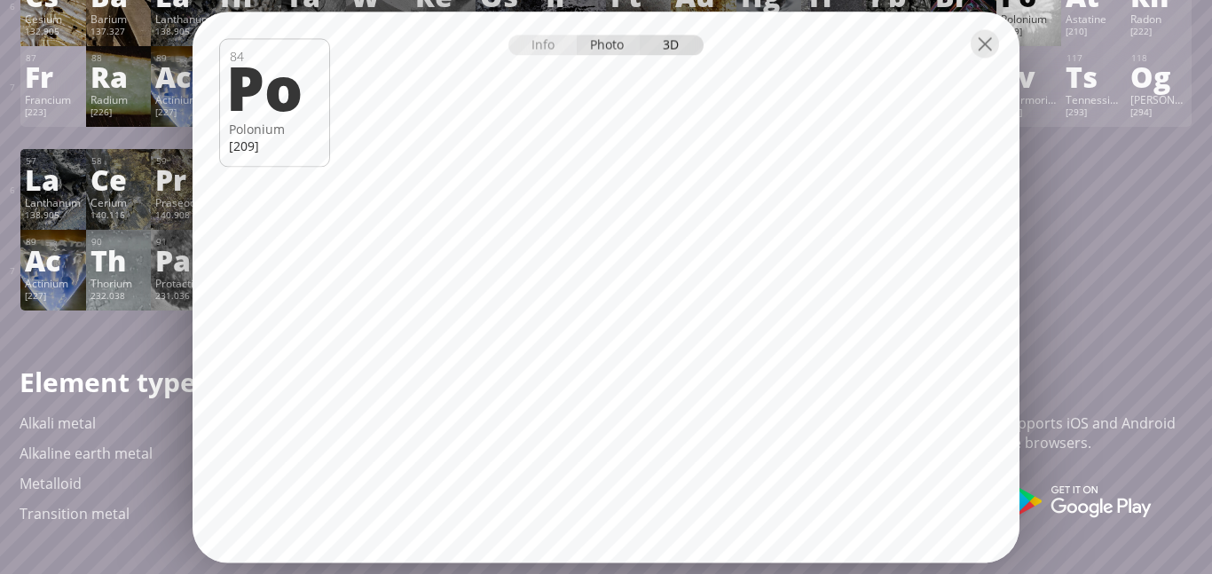
click at [624, 39] on div "Photo" at bounding box center [609, 45] width 64 height 20
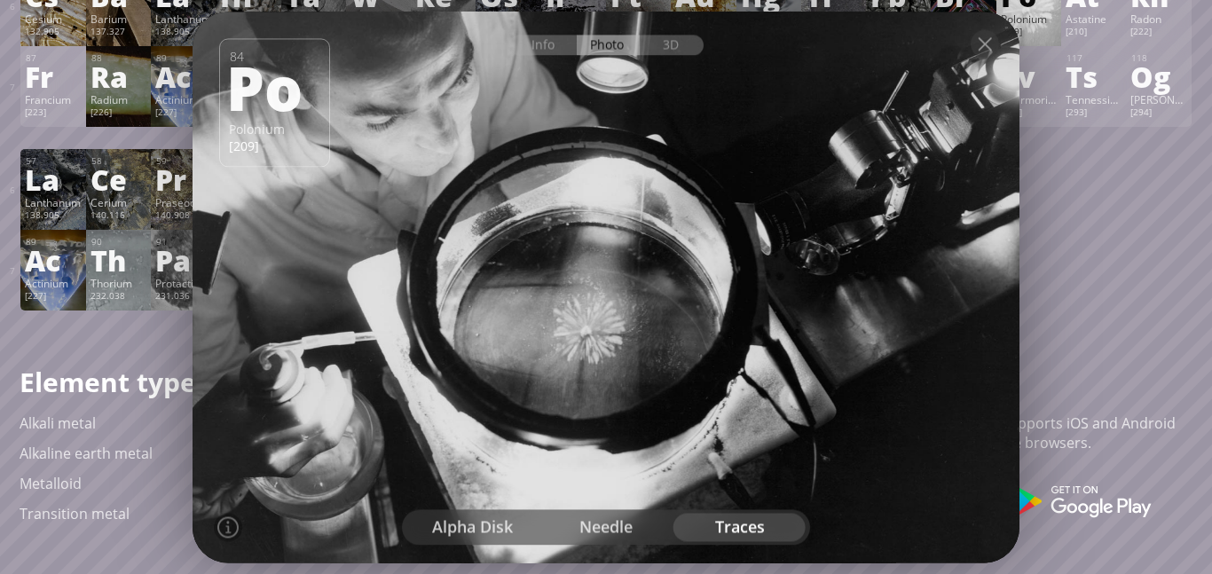
click at [601, 548] on div at bounding box center [605, 287] width 835 height 556
click at [613, 539] on div "needle" at bounding box center [606, 527] width 134 height 28
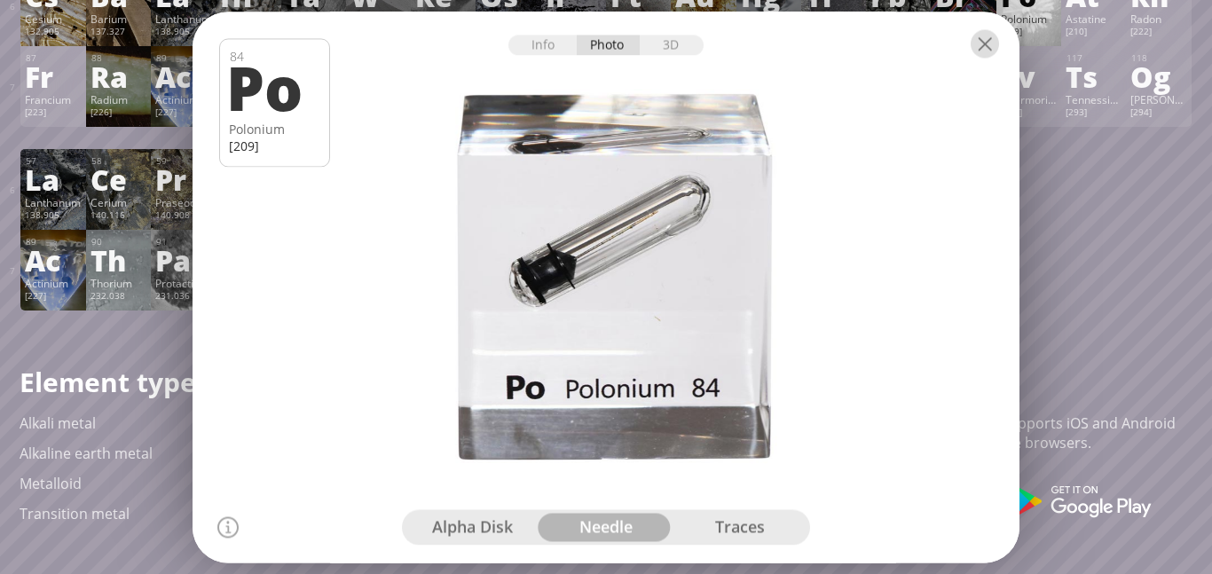
click at [991, 40] on div at bounding box center [984, 43] width 28 height 28
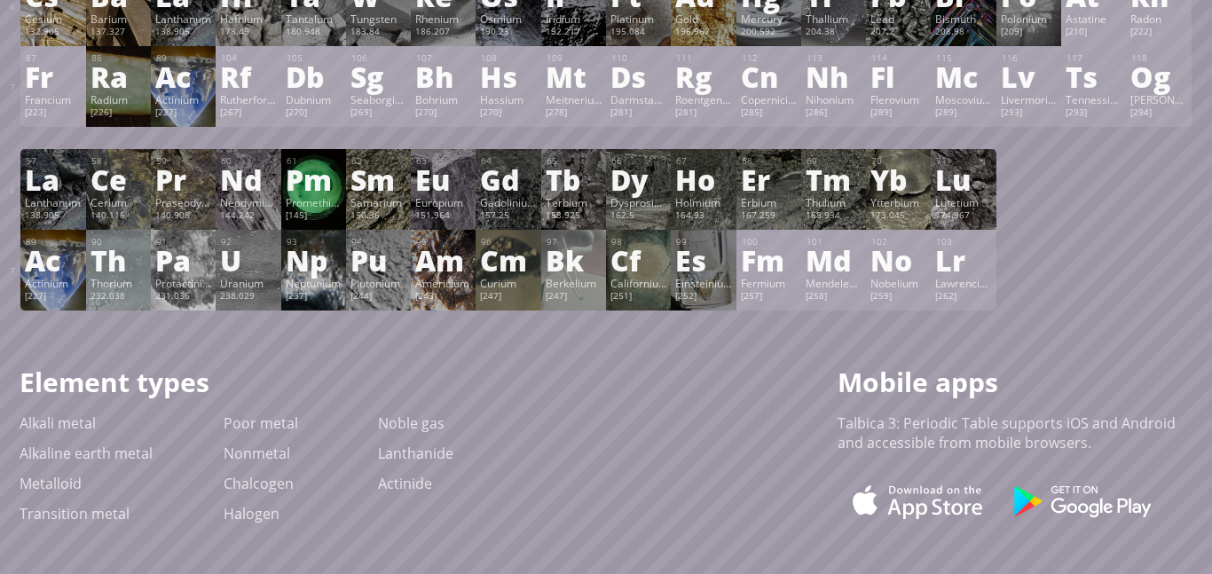
click at [195, 287] on div "Protactinium" at bounding box center [183, 283] width 56 height 14
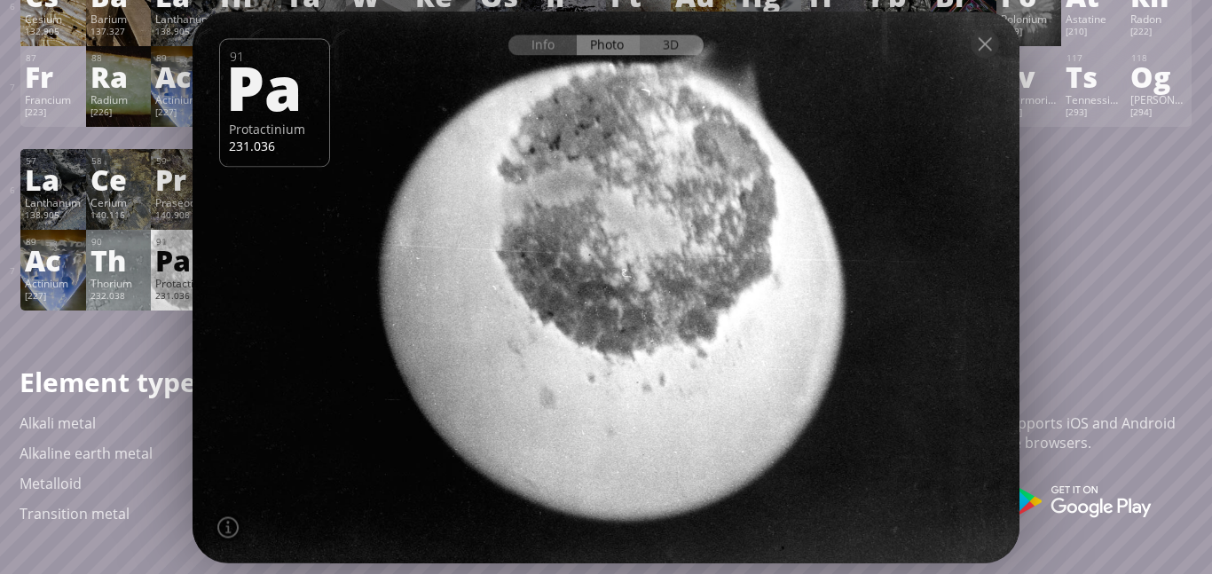
click at [675, 47] on div "3D" at bounding box center [672, 45] width 64 height 20
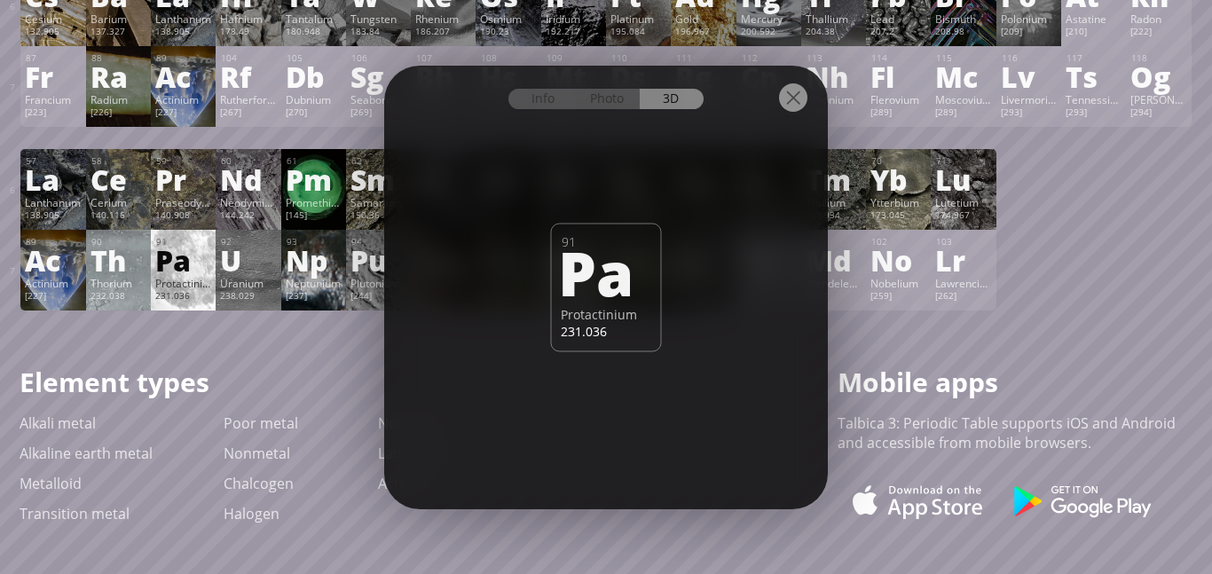
click at [121, 271] on div "Th" at bounding box center [118, 260] width 56 height 28
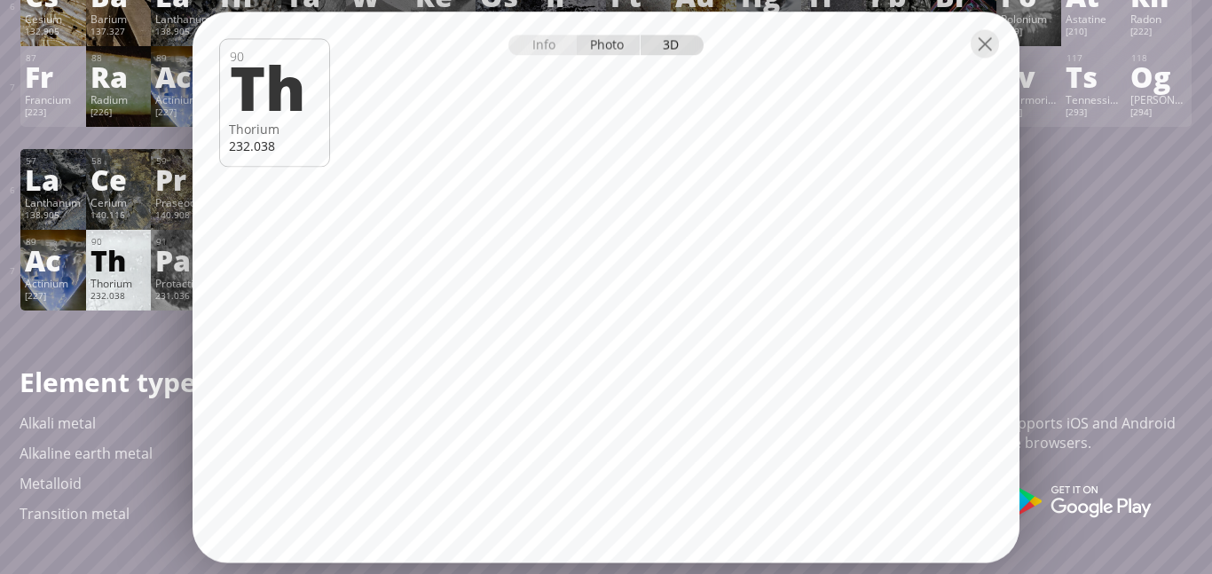
click at [632, 49] on div "Photo" at bounding box center [609, 45] width 64 height 20
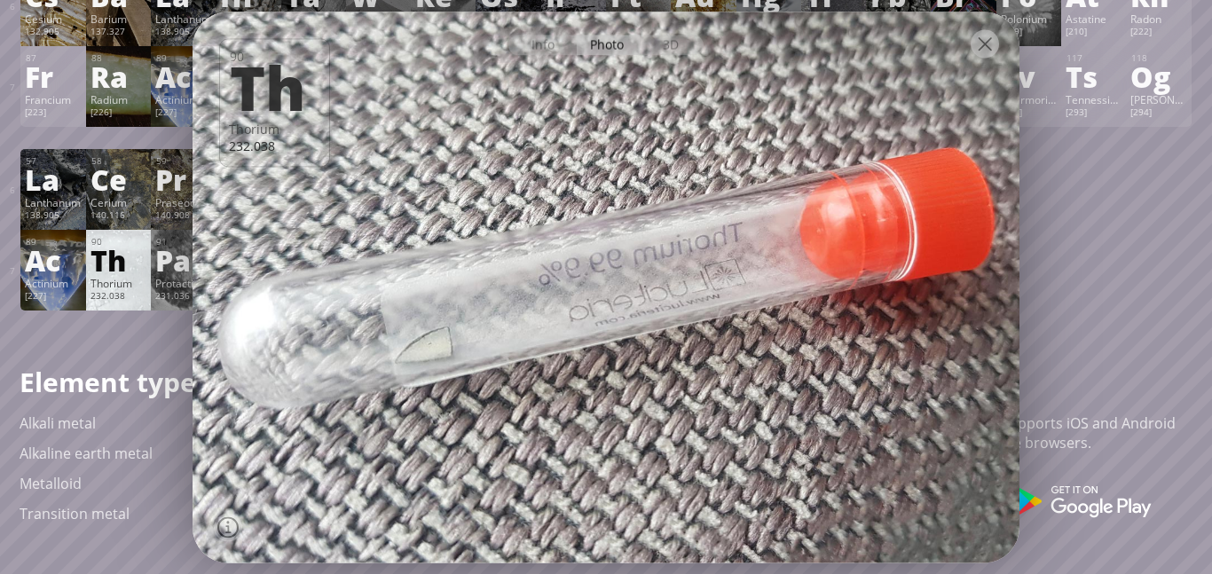
click at [989, 43] on div at bounding box center [984, 43] width 28 height 28
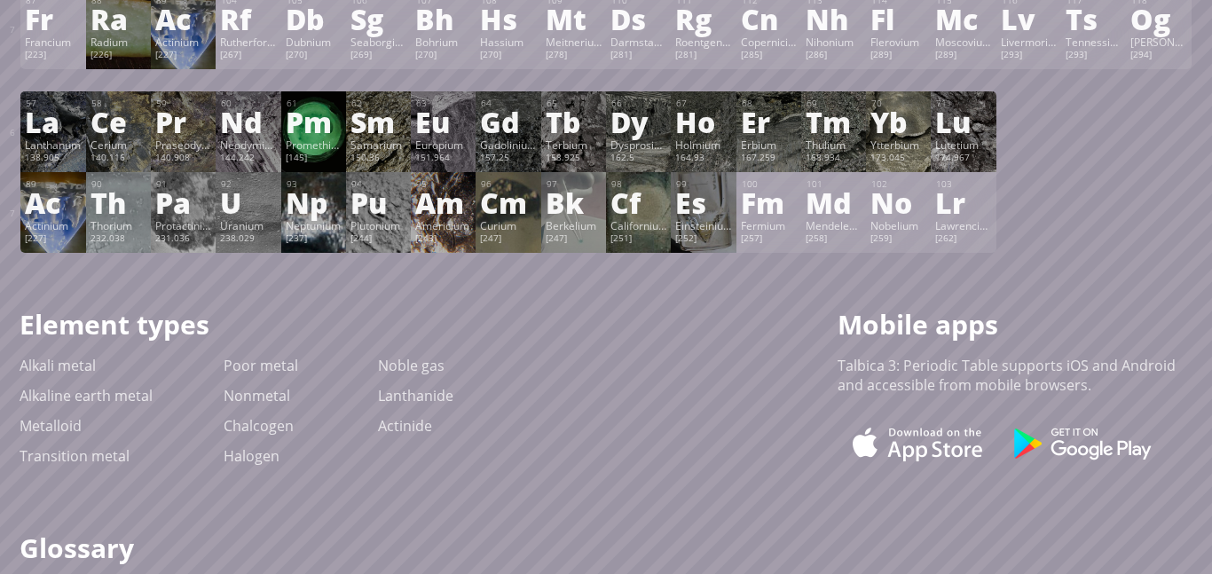
scroll to position [577, 0]
click at [59, 219] on div "Actinium" at bounding box center [53, 224] width 56 height 14
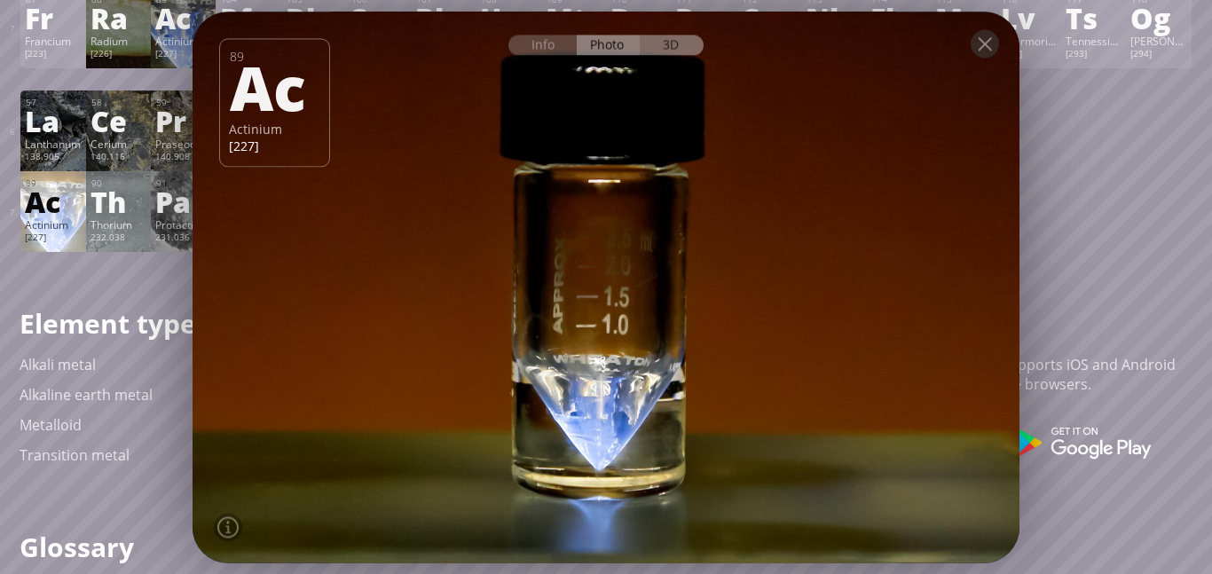
click at [696, 43] on div "3D" at bounding box center [672, 45] width 64 height 20
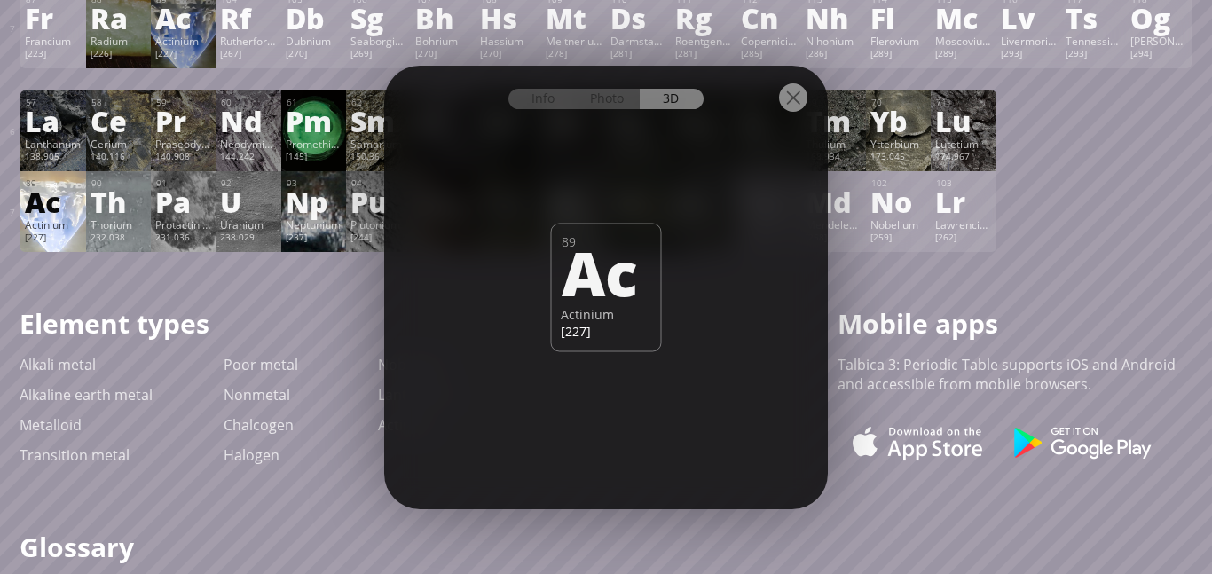
click at [608, 120] on div at bounding box center [606, 97] width 444 height 62
click at [624, 93] on div "Photo" at bounding box center [609, 99] width 64 height 20
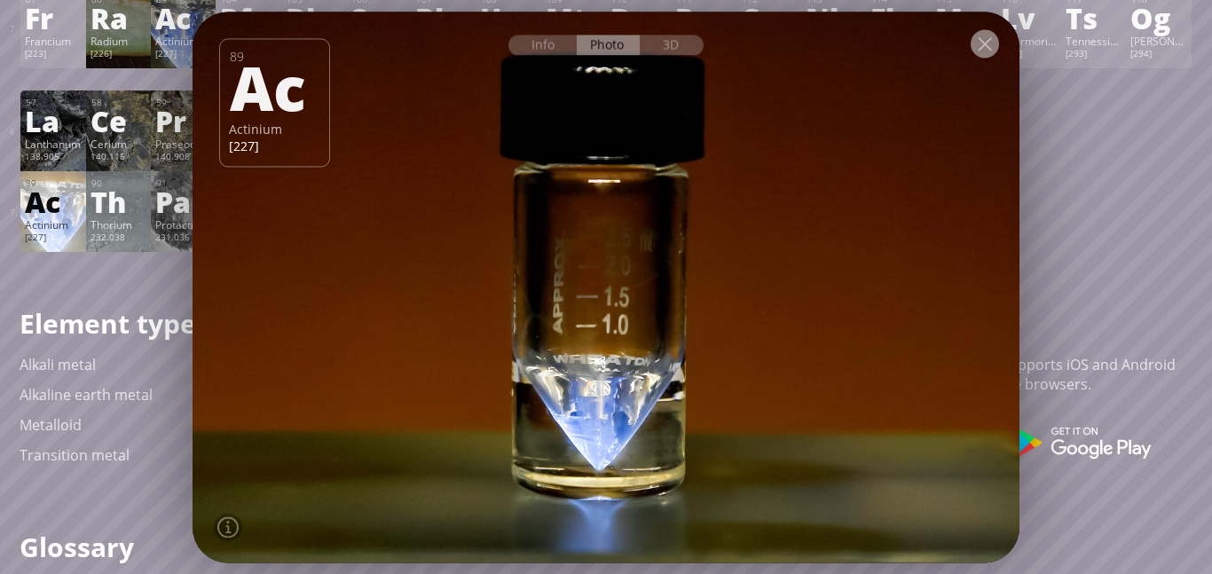
click at [983, 56] on div at bounding box center [984, 43] width 28 height 28
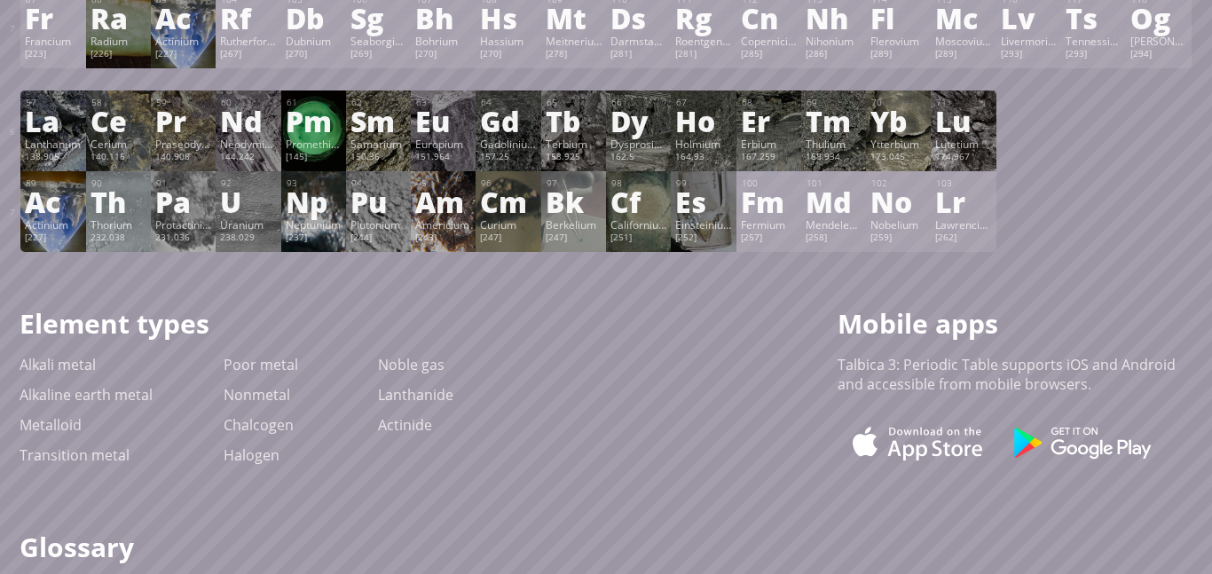
click at [55, 151] on div "138.905" at bounding box center [53, 158] width 56 height 14
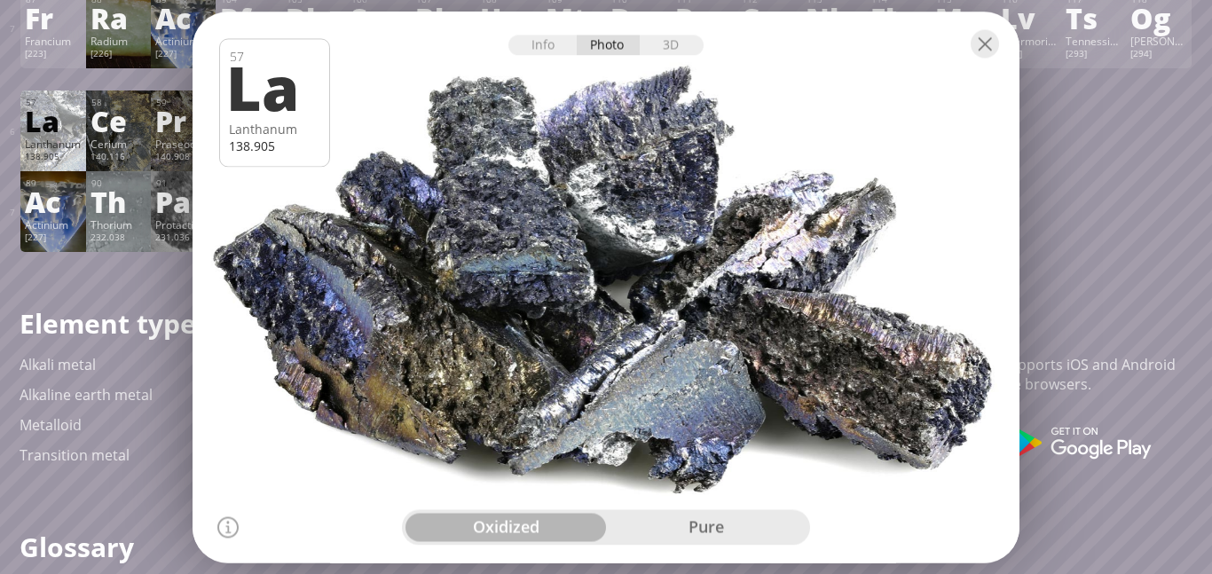
click at [742, 526] on div "pure" at bounding box center [706, 527] width 200 height 28
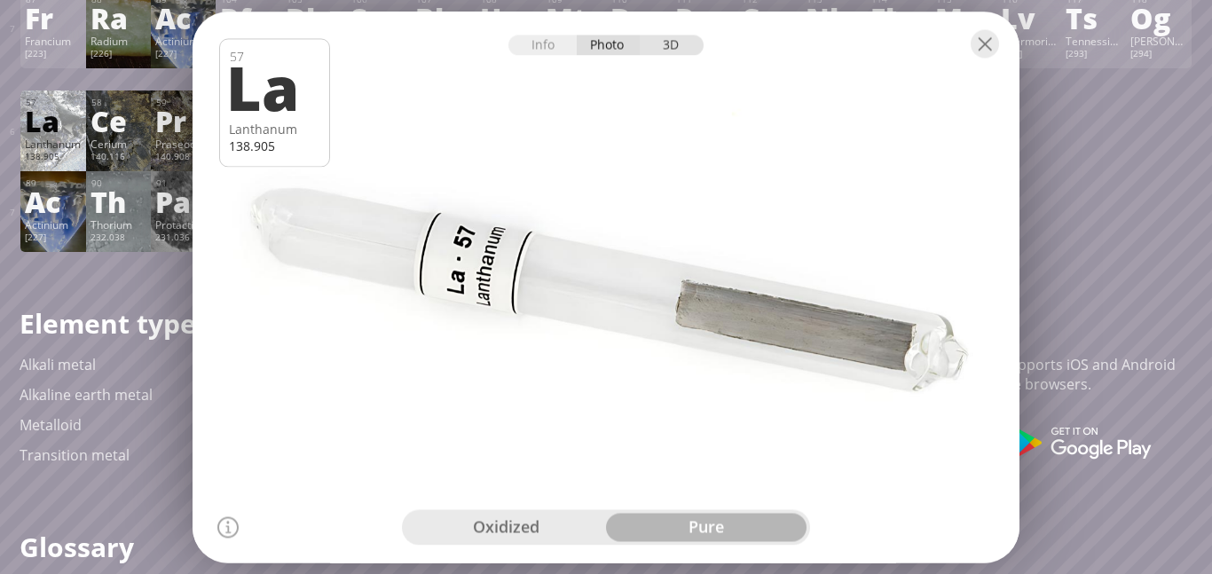
click at [682, 45] on div "3D" at bounding box center [672, 45] width 64 height 20
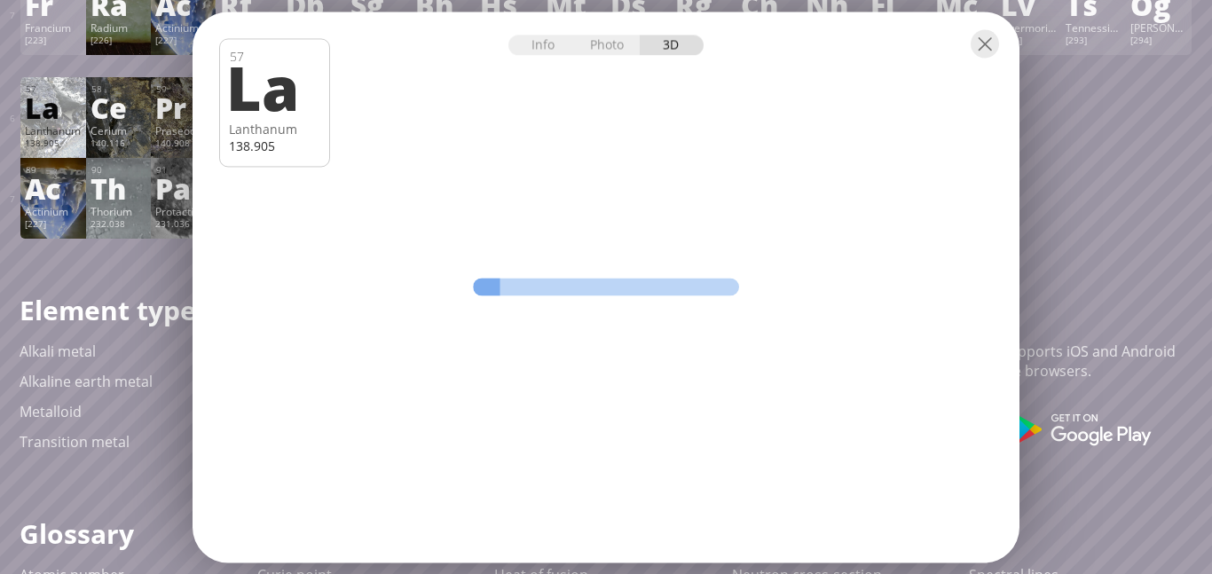
scroll to position [563, 0]
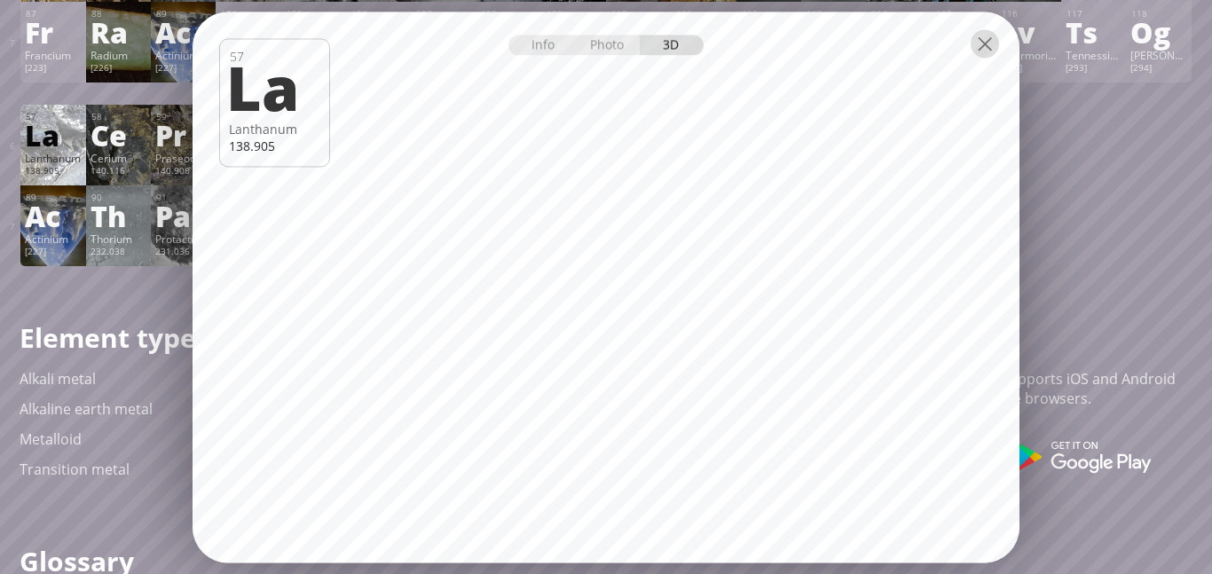
click at [983, 45] on div at bounding box center [984, 43] width 28 height 28
